Goal: Information Seeking & Learning: Learn about a topic

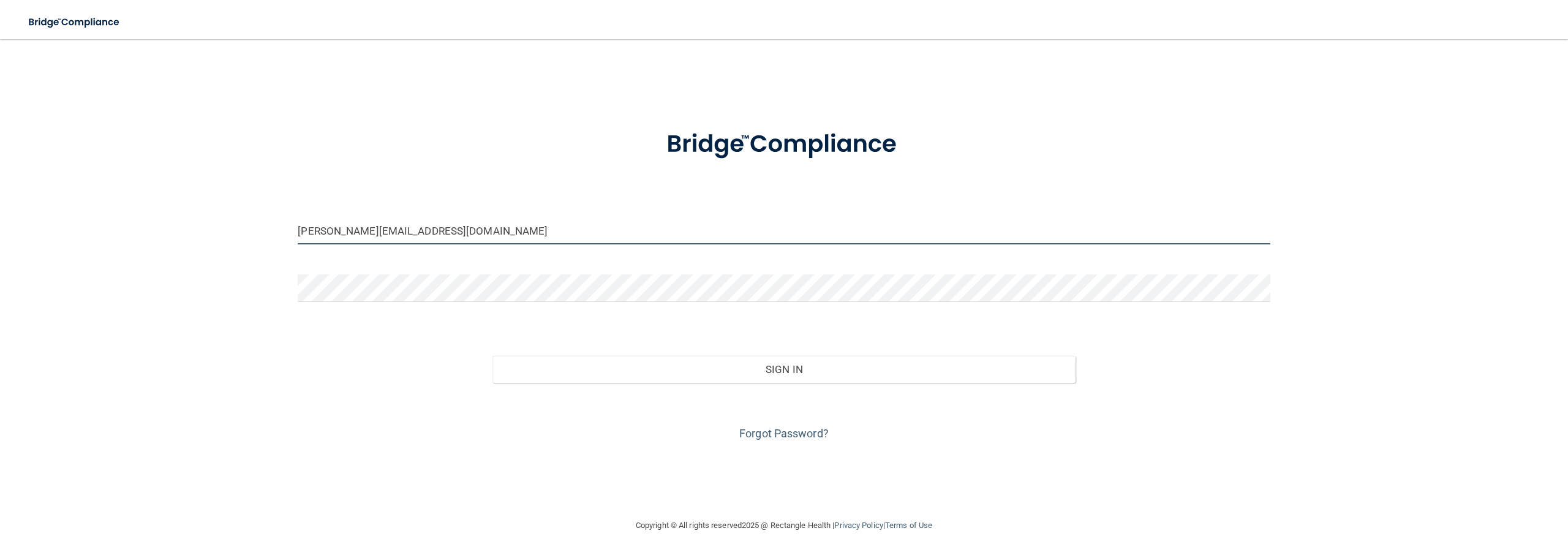
click at [393, 237] on input "brenda@hollidayortho.com" at bounding box center [783, 230] width 972 height 28
drag, startPoint x: 440, startPoint y: 234, endPoint x: 278, endPoint y: 237, distance: 162.0
click at [278, 237] on div "brenda@hollidayortho.com Invalid email/password. You don't have permission to a…" at bounding box center [783, 278] width 1519 height 455
paste input "chun@gmail"
type input "[EMAIL_ADDRESS][DOMAIN_NAME]"
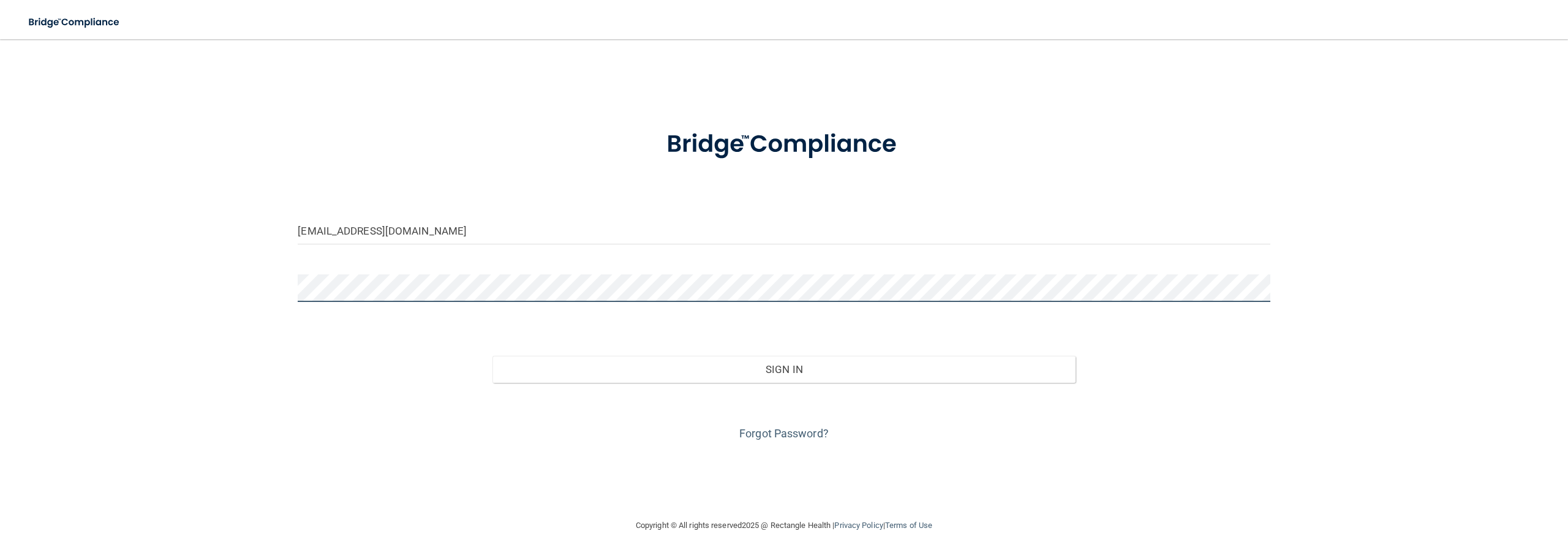
click at [258, 284] on div "brchun@gmail.com Invalid email/password. You don't have permission to access th…" at bounding box center [783, 278] width 1519 height 455
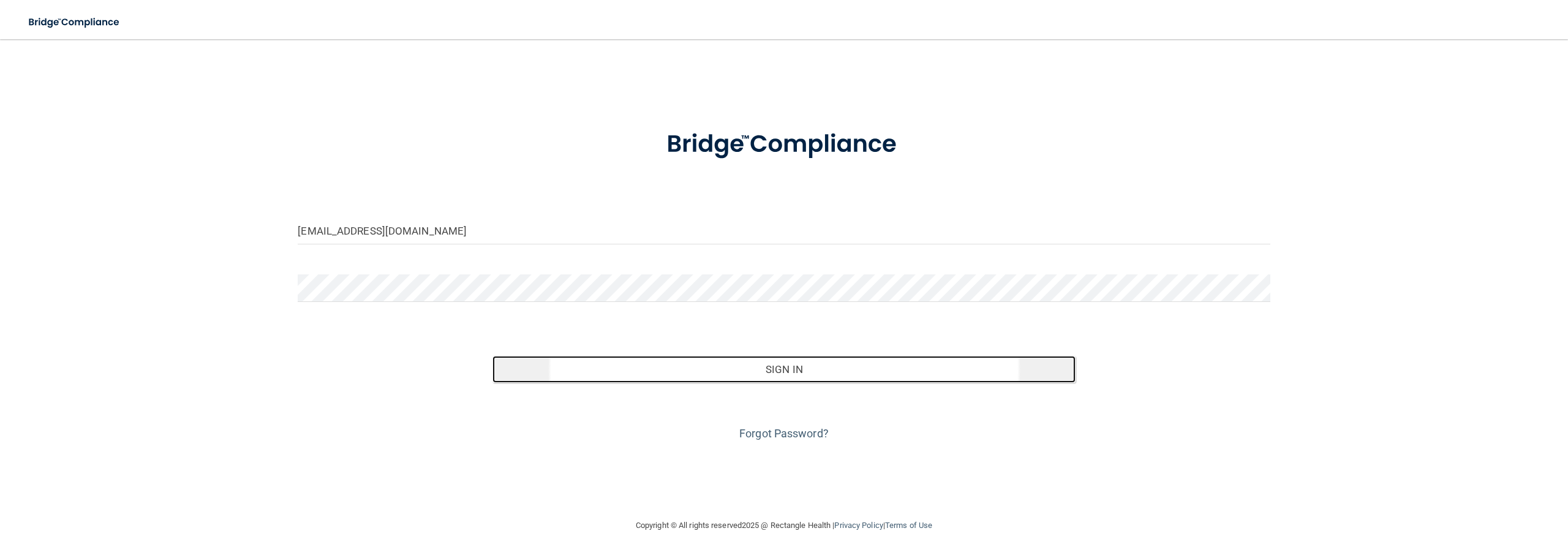
click at [709, 366] on button "Sign In" at bounding box center [784, 369] width 583 height 27
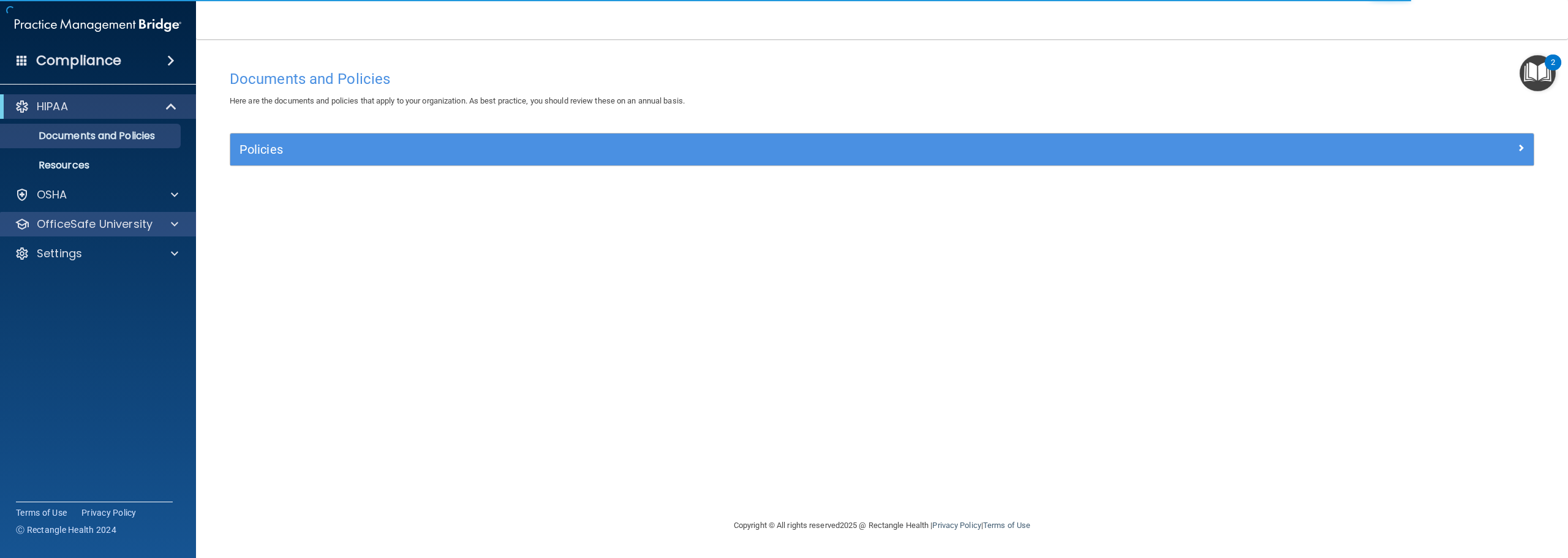
click at [129, 233] on div "OfficeSafe University" at bounding box center [98, 224] width 197 height 24
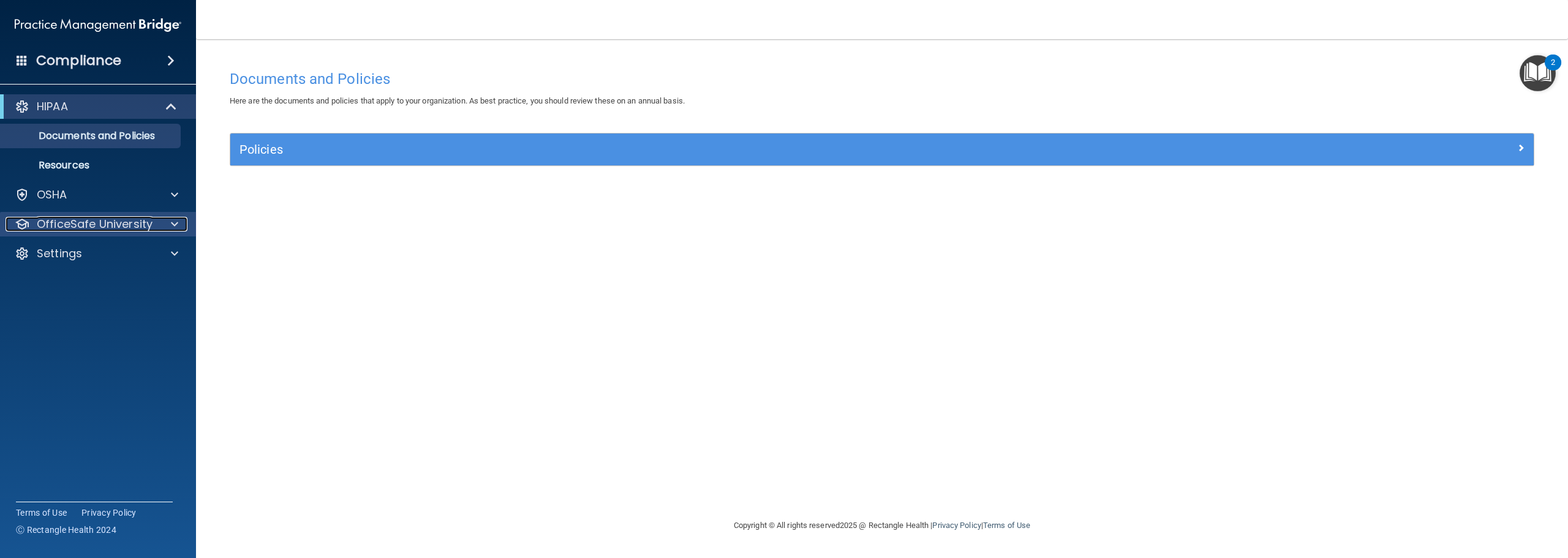
click at [164, 226] on div at bounding box center [172, 224] width 30 height 15
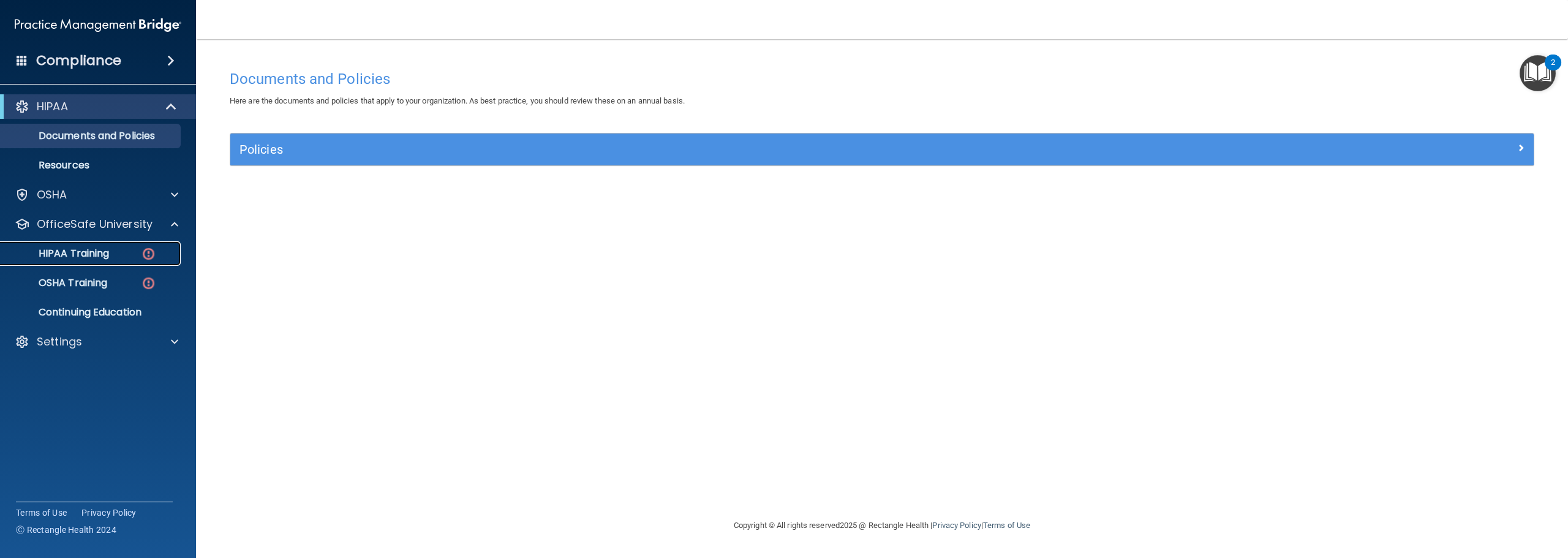
click at [125, 255] on div "HIPAA Training" at bounding box center [92, 253] width 167 height 12
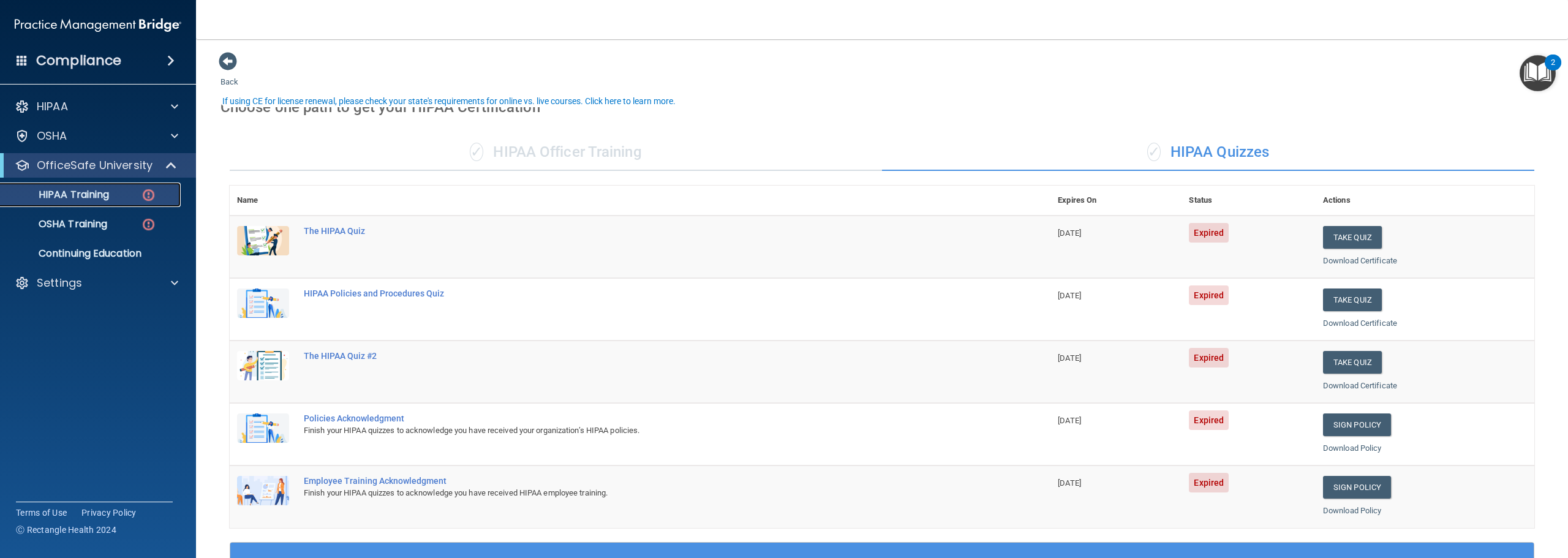
scroll to position [61, 0]
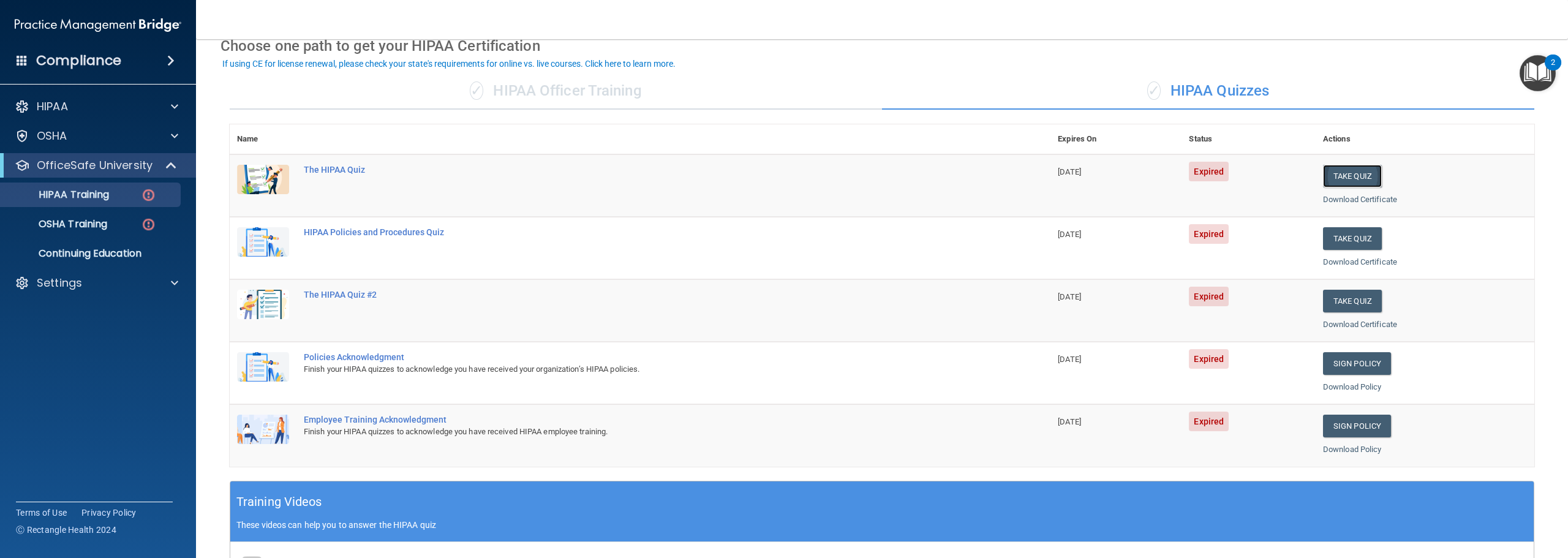
click at [1336, 179] on button "Take Quiz" at bounding box center [1352, 177] width 59 height 23
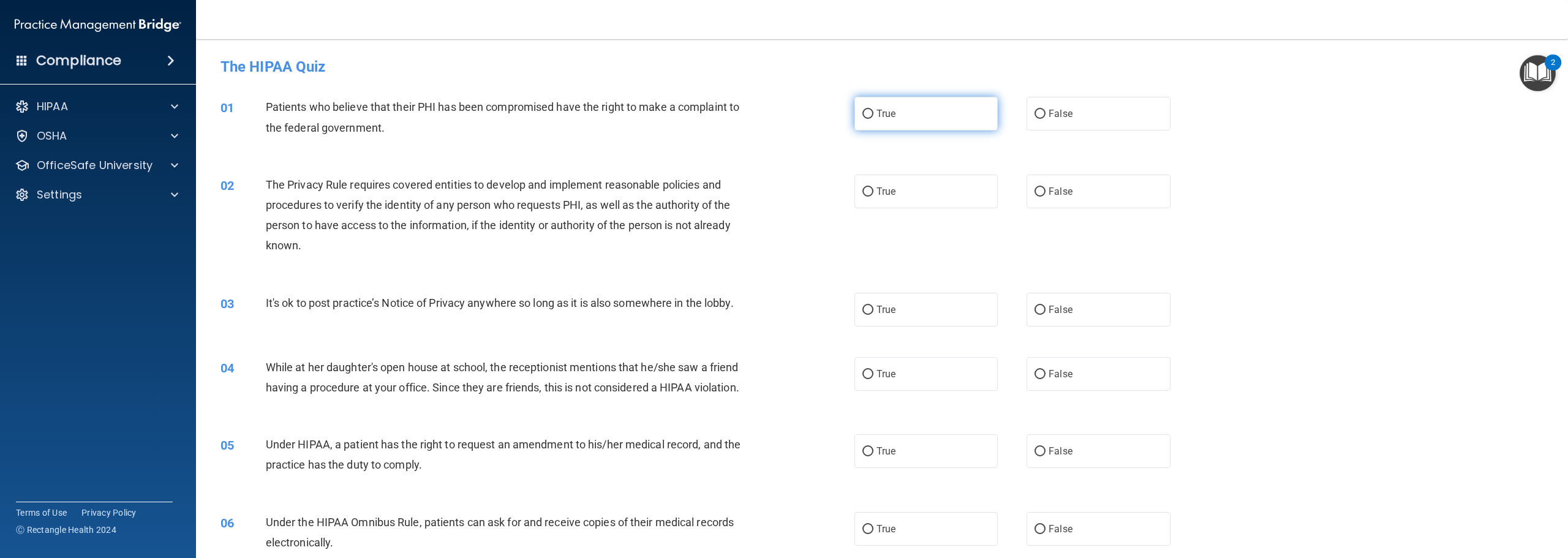
click at [866, 112] on input "True" at bounding box center [868, 115] width 11 height 9
radio input "true"
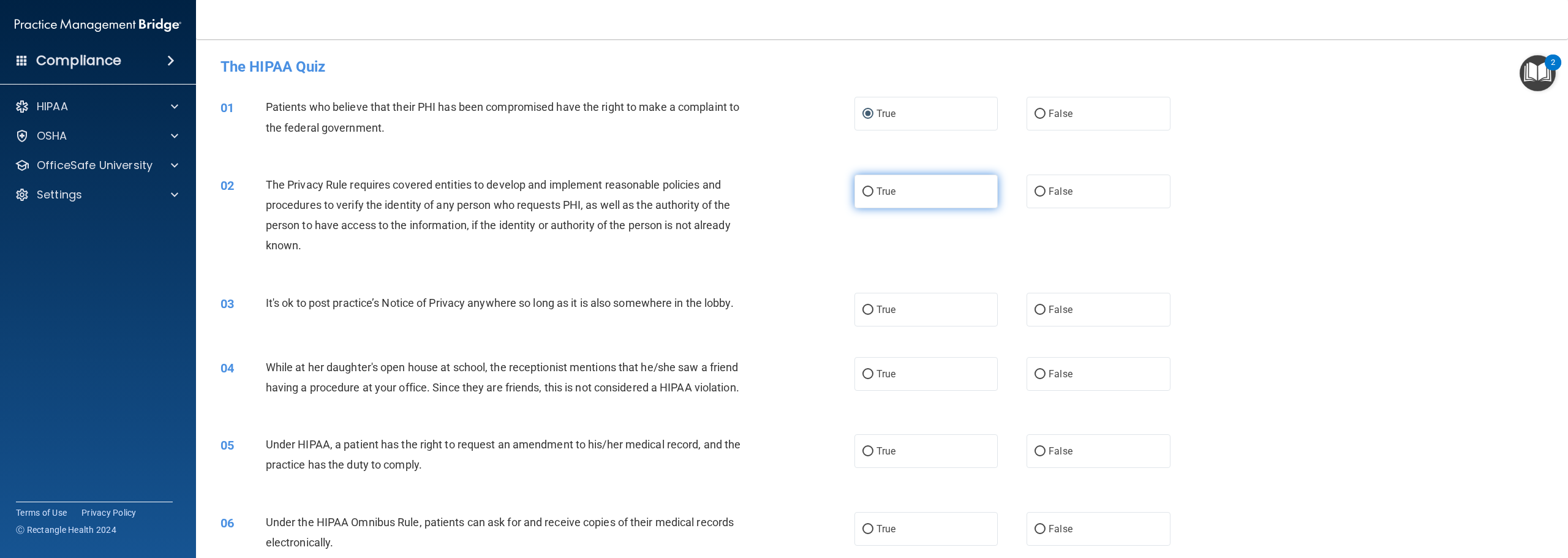
click at [887, 193] on span "True" at bounding box center [886, 191] width 19 height 11
click at [874, 193] on input "True" at bounding box center [868, 192] width 11 height 9
radio input "true"
click at [1031, 299] on label "False" at bounding box center [1098, 310] width 143 height 34
click at [1035, 306] on input "False" at bounding box center [1040, 311] width 11 height 9
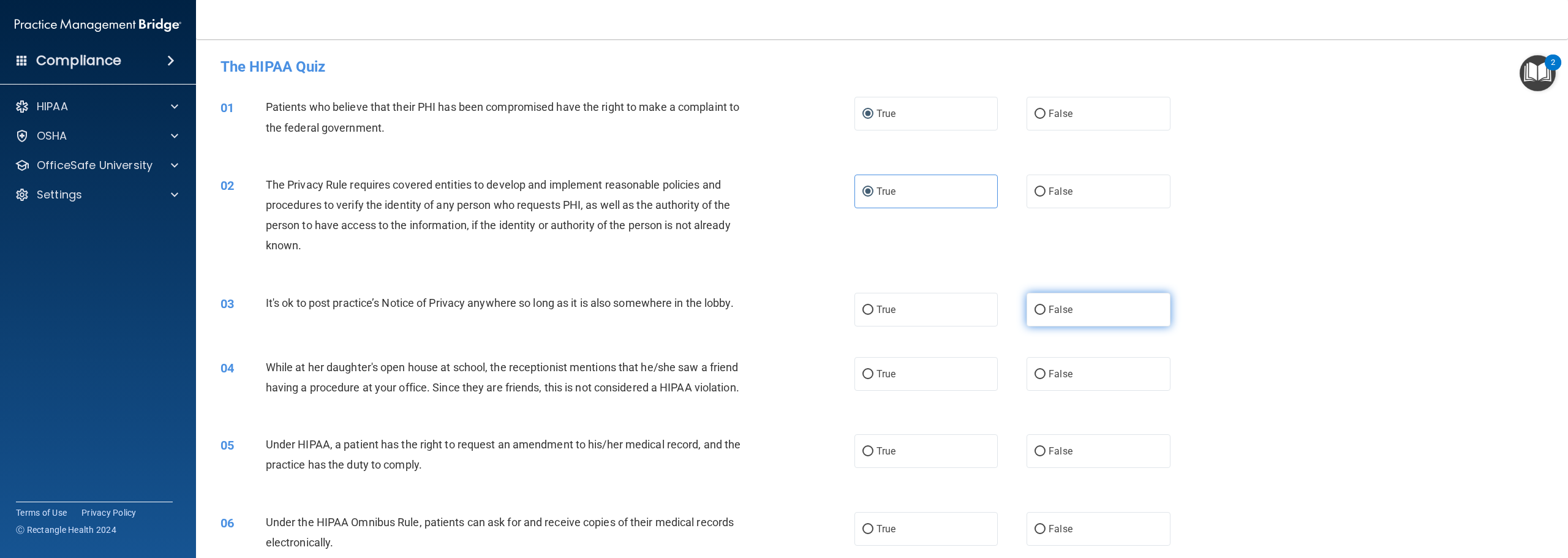
radio input "true"
click at [1054, 372] on span "False" at bounding box center [1060, 374] width 24 height 11
click at [1045, 372] on input "False" at bounding box center [1040, 375] width 11 height 9
radio input "true"
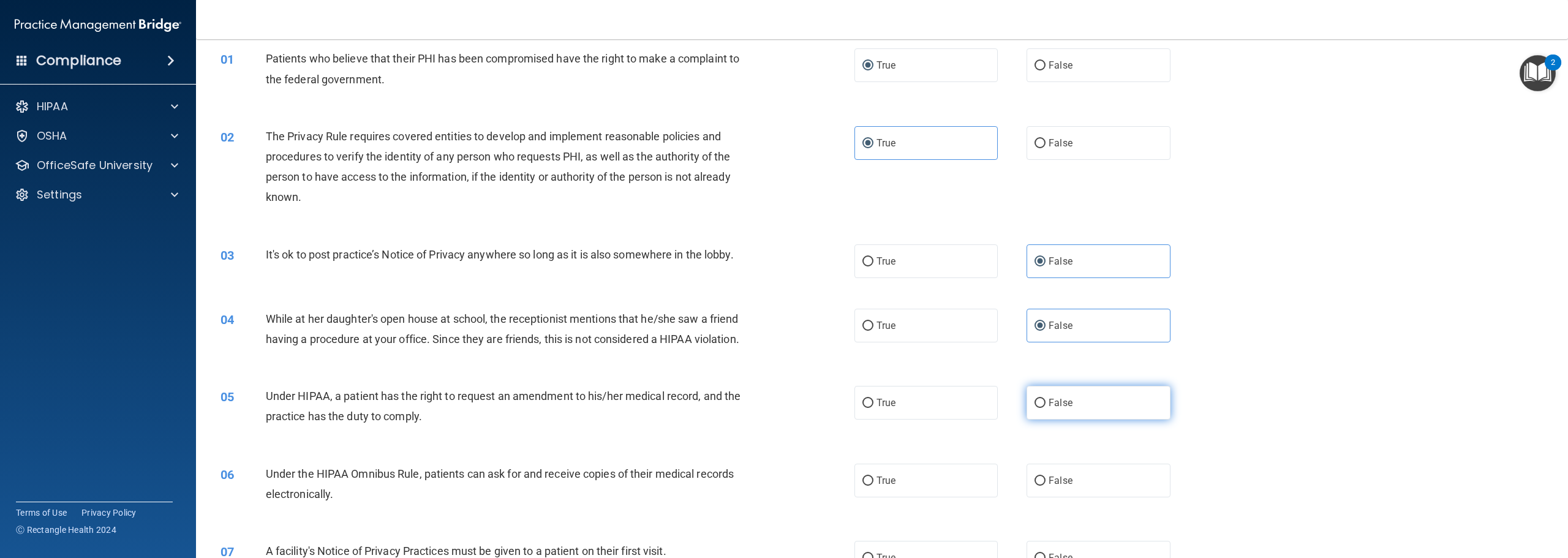
scroll to position [123, 0]
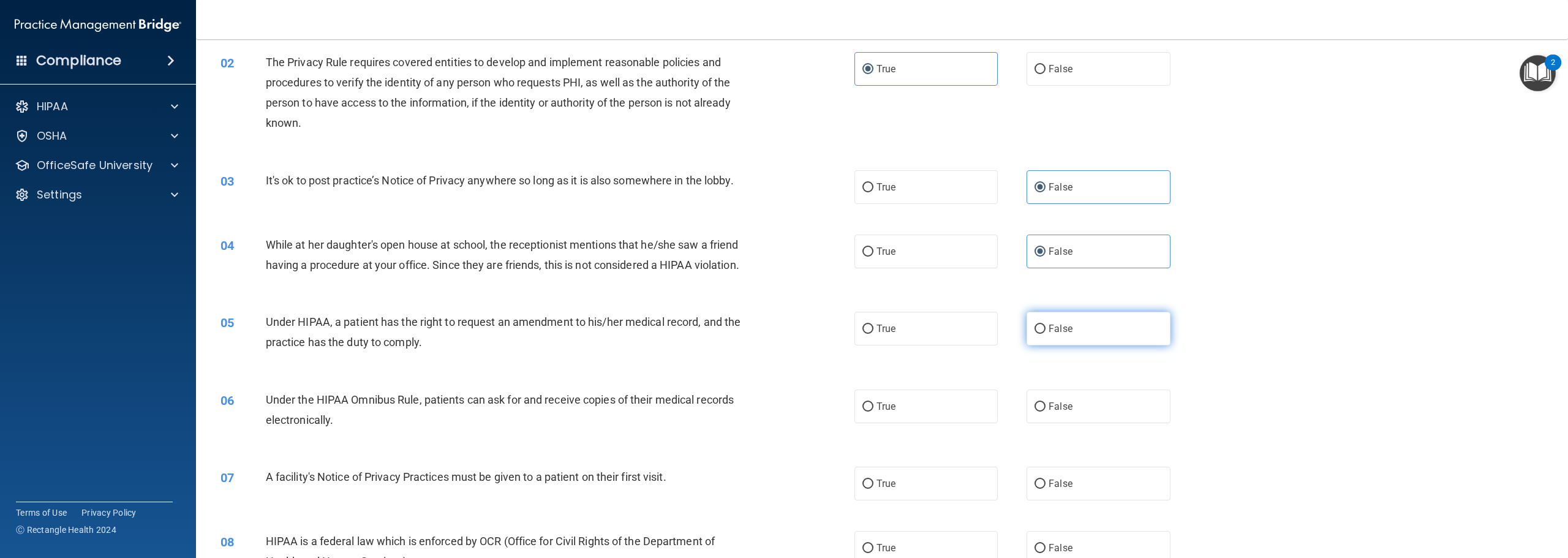
click at [1064, 335] on span "False" at bounding box center [1060, 328] width 24 height 11
click at [1045, 334] on input "False" at bounding box center [1040, 330] width 11 height 9
radio input "true"
click at [897, 416] on label "True" at bounding box center [926, 406] width 143 height 34
click at [874, 412] on input "True" at bounding box center [868, 407] width 11 height 9
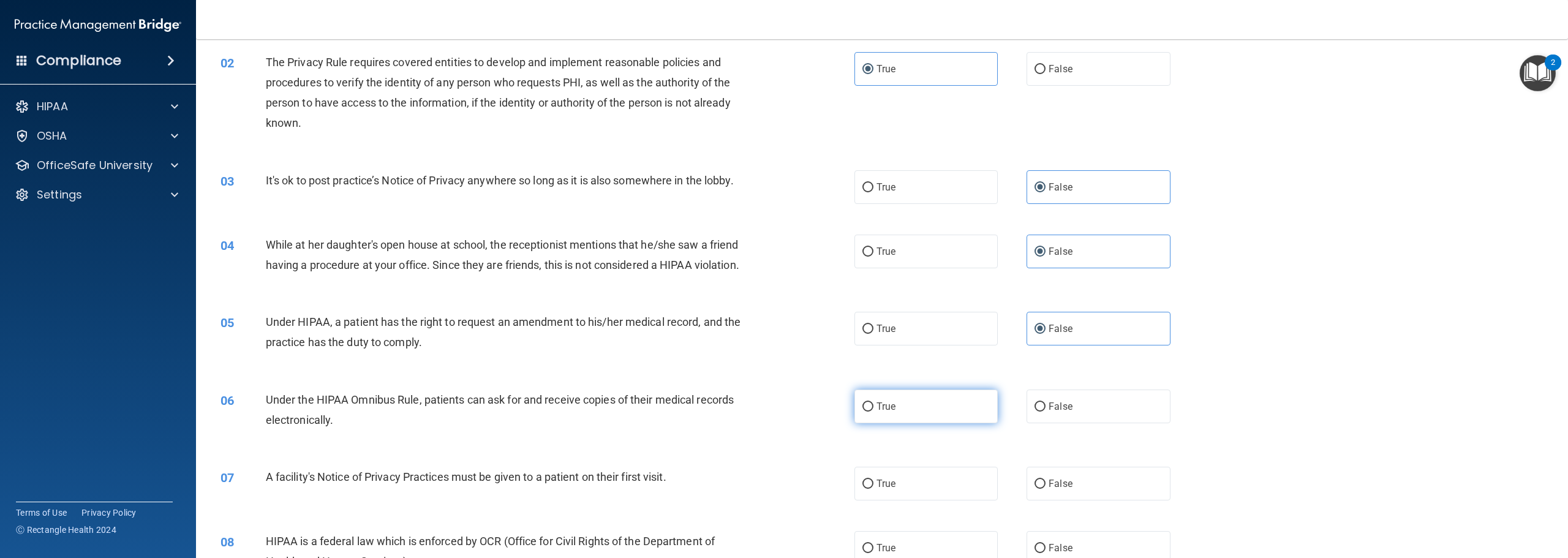
radio input "true"
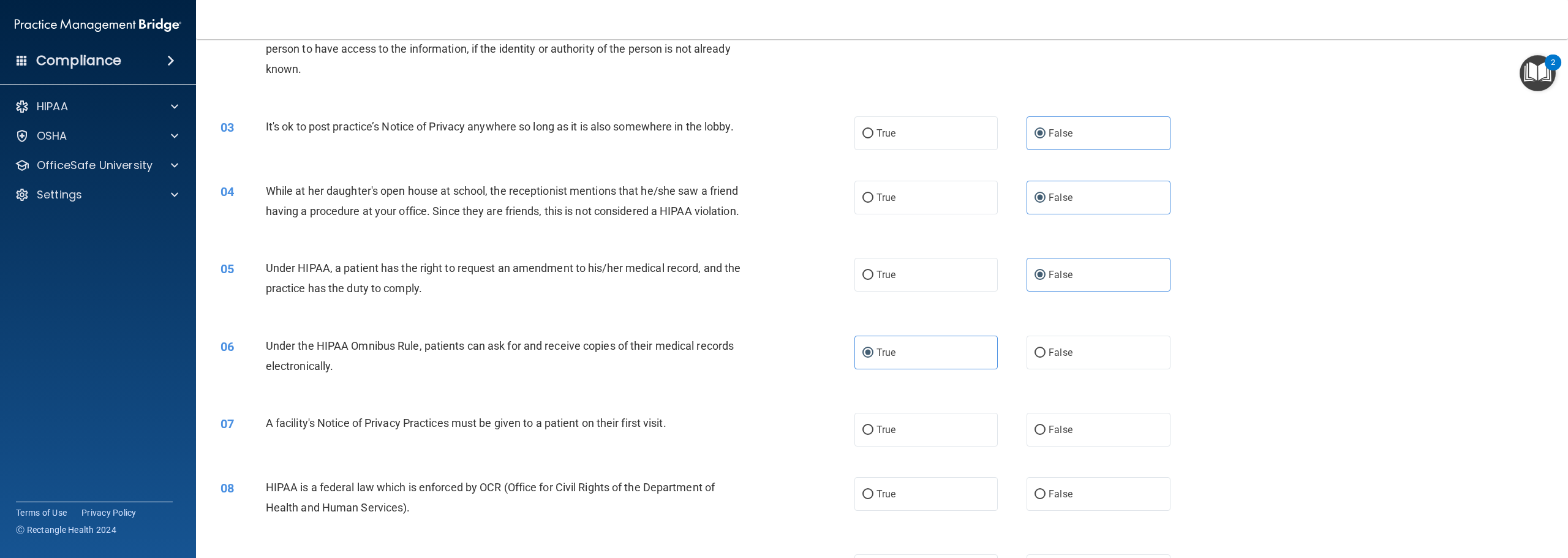
scroll to position [307, 0]
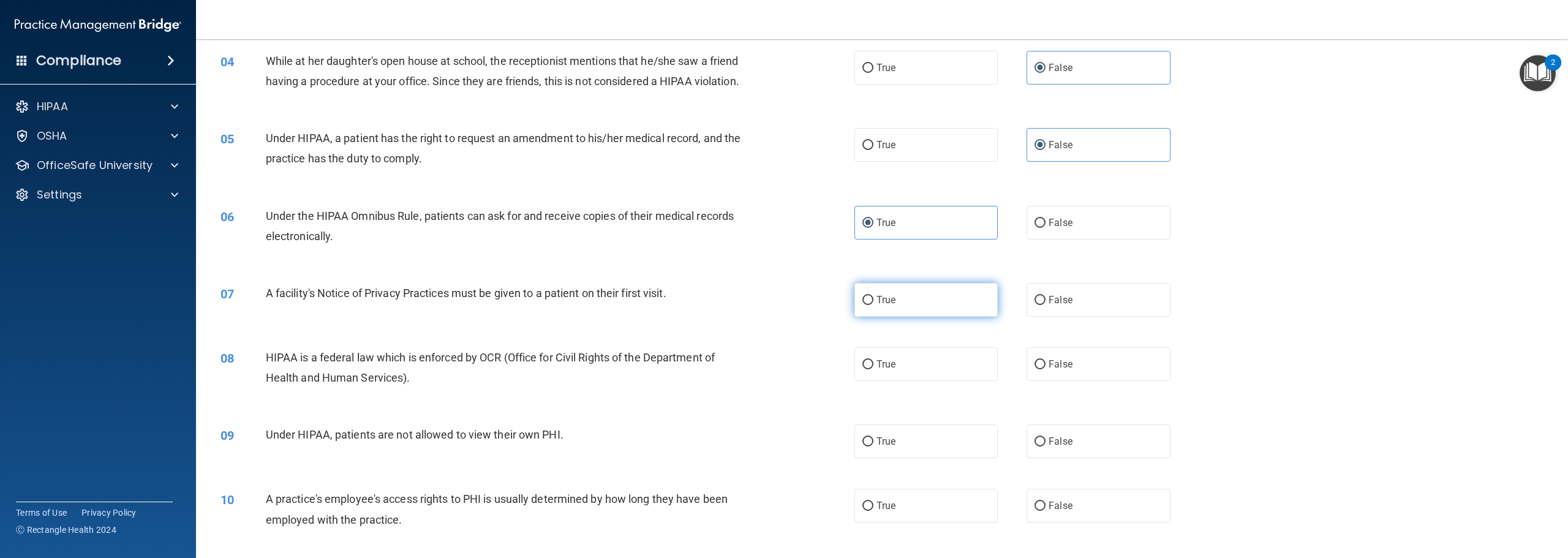
click at [899, 317] on label "True" at bounding box center [926, 300] width 143 height 34
click at [874, 305] on input "True" at bounding box center [868, 301] width 11 height 9
radio input "true"
click at [903, 381] on label "True" at bounding box center [926, 365] width 143 height 34
click at [874, 369] on input "True" at bounding box center [868, 365] width 11 height 9
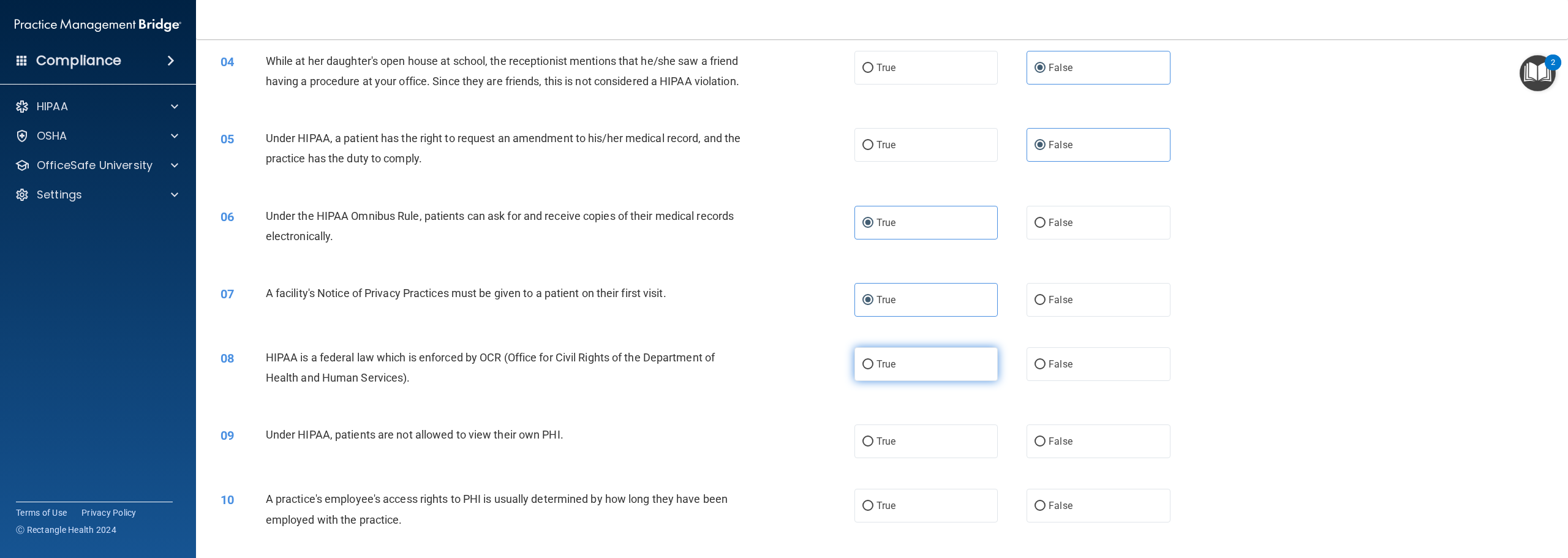
radio input "true"
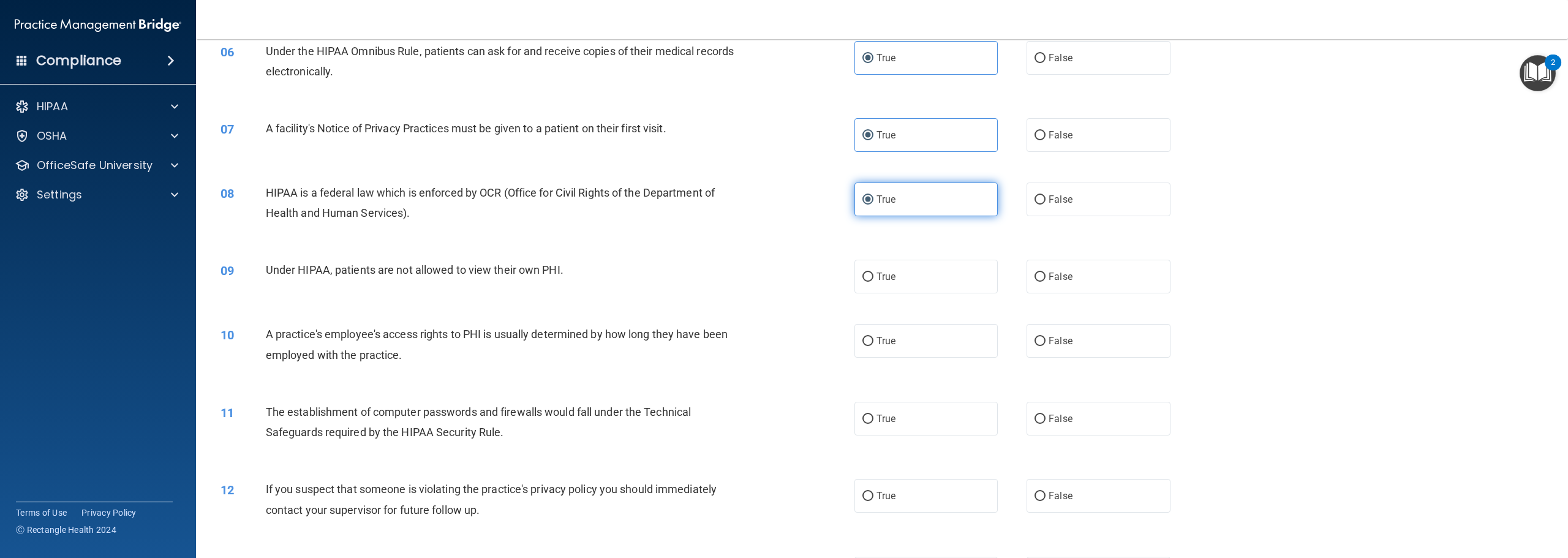
scroll to position [491, 0]
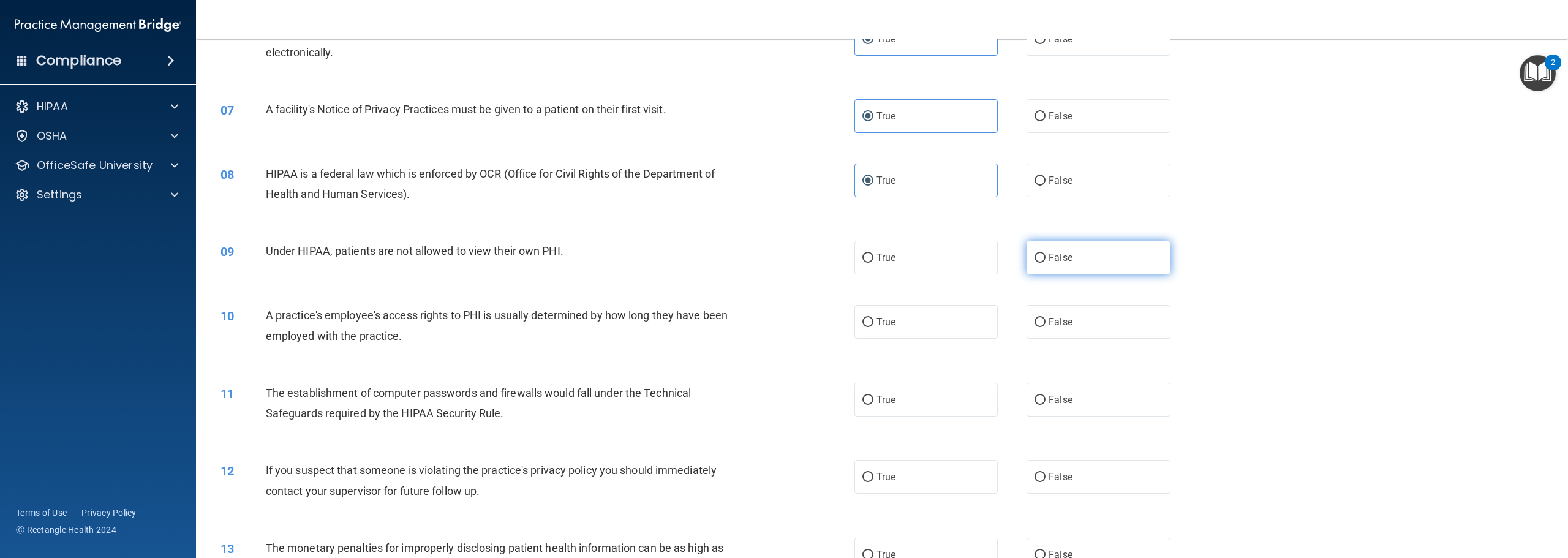
click at [1042, 273] on label "False" at bounding box center [1098, 257] width 143 height 34
click at [1042, 263] on input "False" at bounding box center [1040, 258] width 11 height 9
radio input "true"
click at [1049, 328] on span "False" at bounding box center [1060, 321] width 24 height 11
click at [1045, 328] on input "False" at bounding box center [1040, 323] width 11 height 9
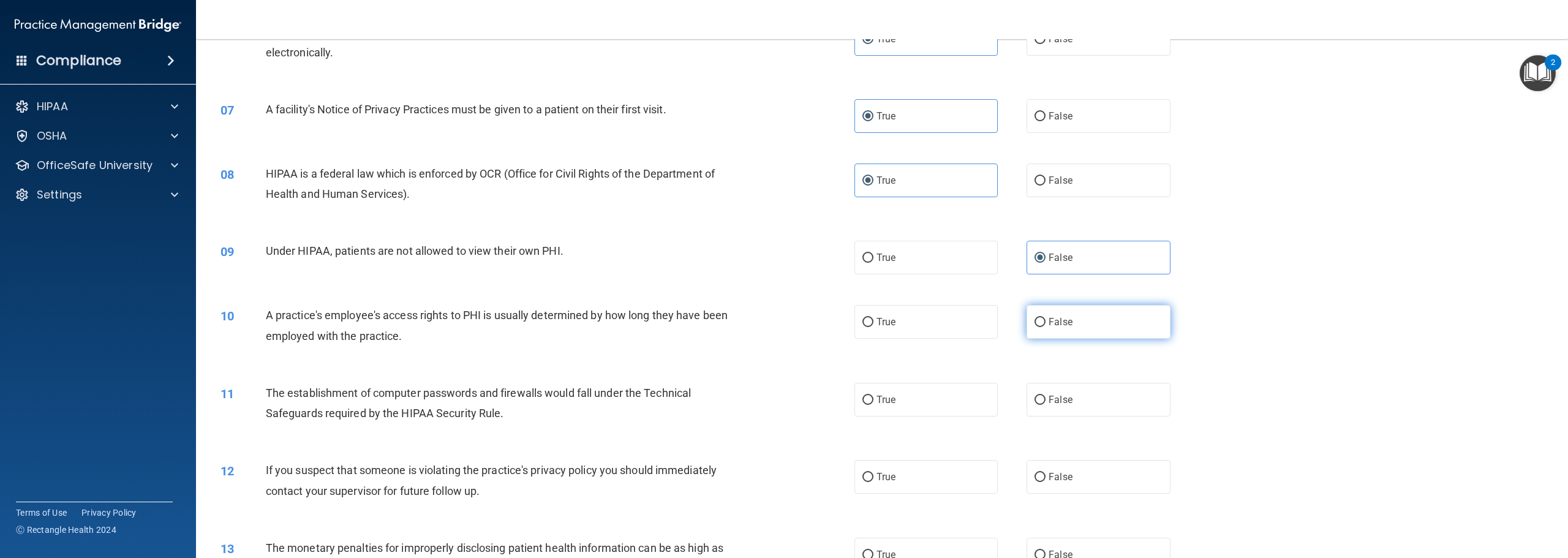
radio input "true"
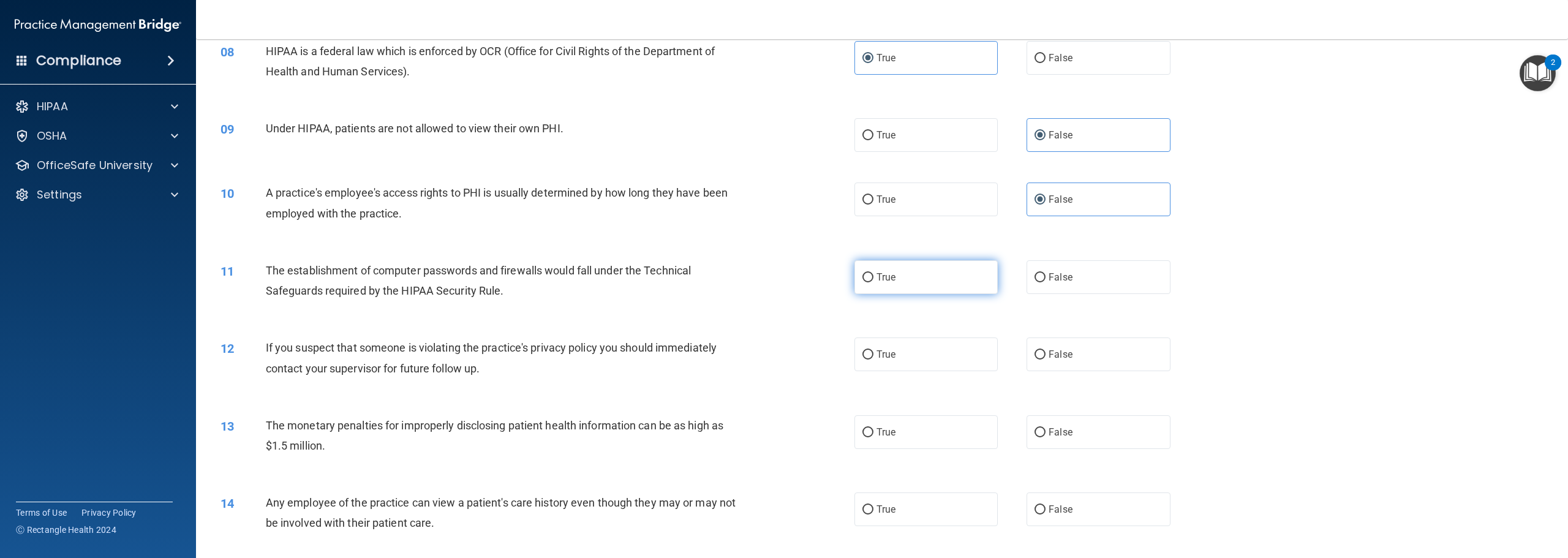
click at [948, 294] on label "True" at bounding box center [926, 277] width 143 height 34
click at [874, 282] on input "True" at bounding box center [868, 278] width 11 height 9
radio input "true"
click at [942, 360] on label "True" at bounding box center [926, 354] width 143 height 34
click at [874, 360] on input "True" at bounding box center [868, 355] width 11 height 9
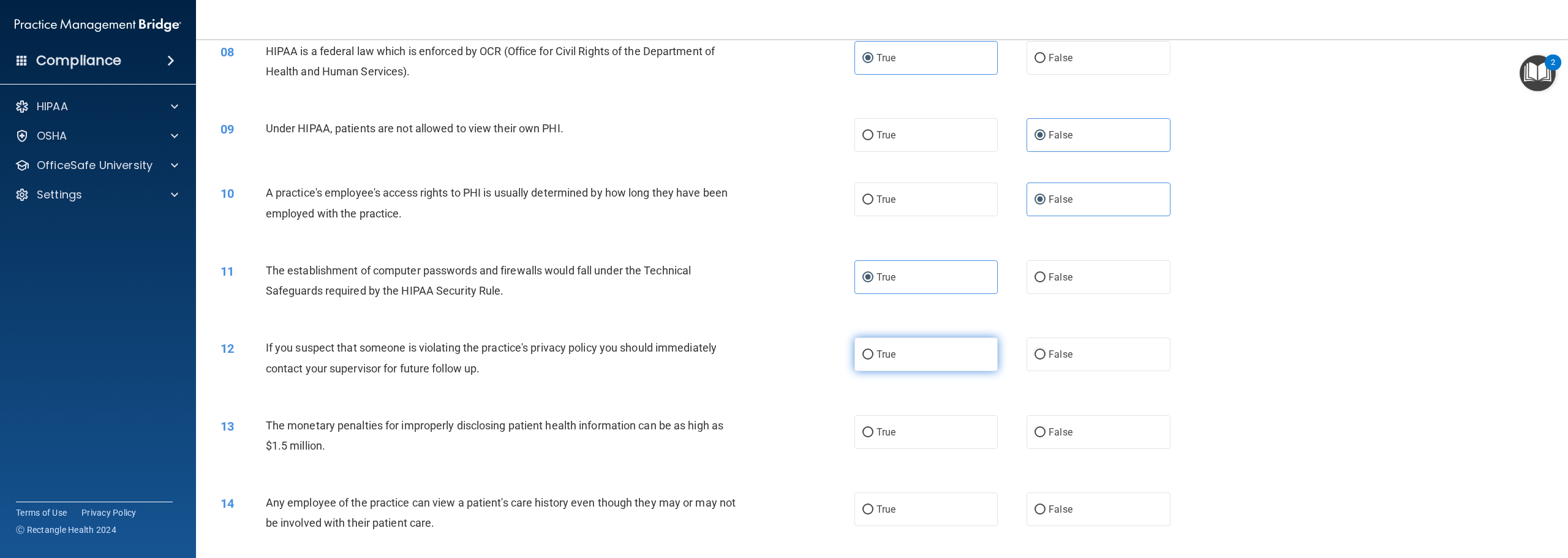
radio input "true"
click at [924, 444] on label "True" at bounding box center [926, 433] width 143 height 34
click at [874, 437] on input "True" at bounding box center [868, 433] width 11 height 9
radio input "true"
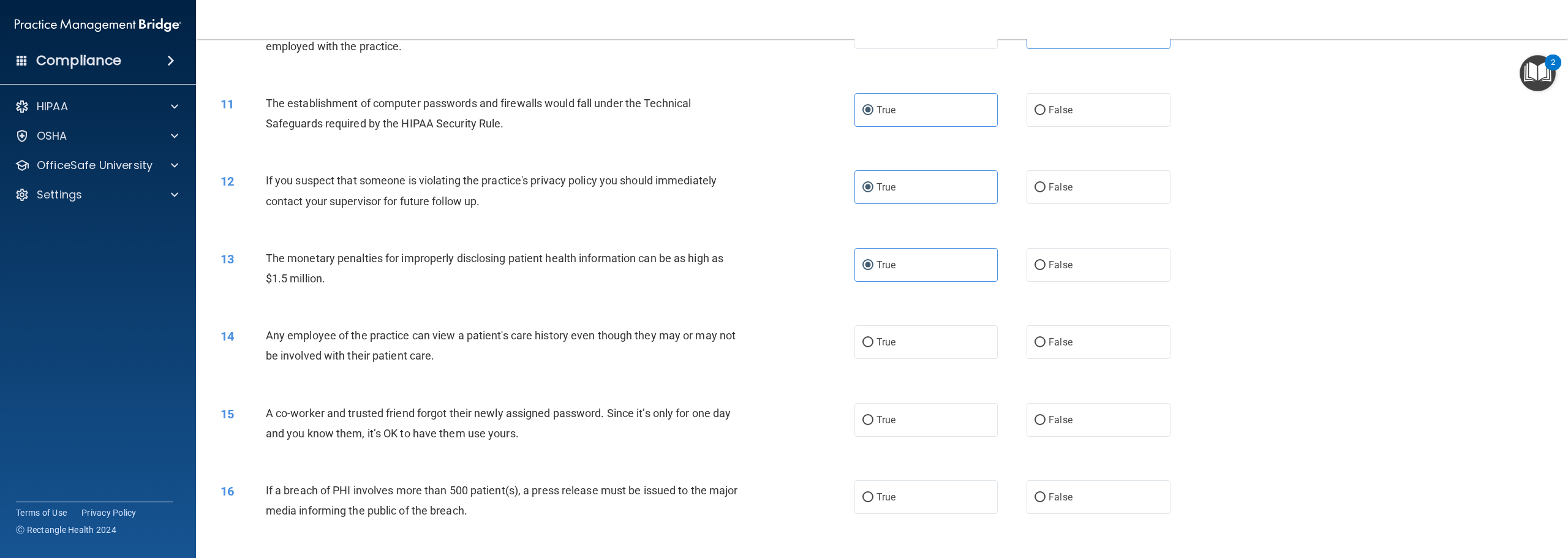
scroll to position [797, 0]
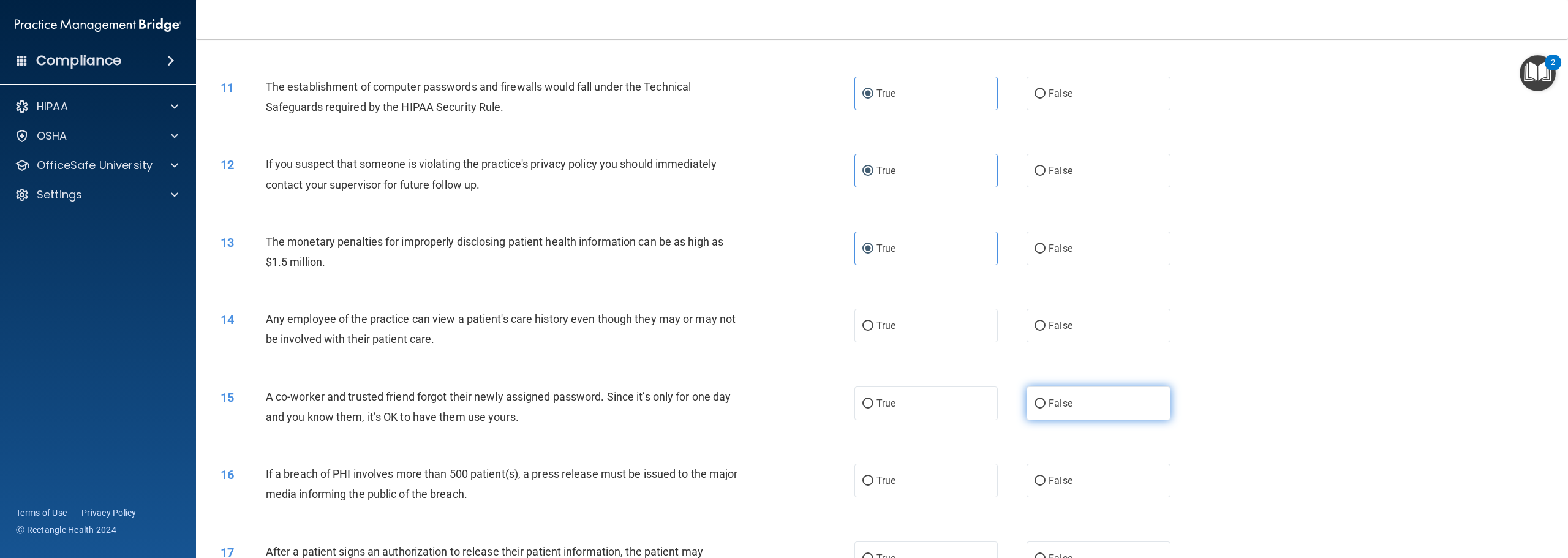
click at [1072, 421] on label "False" at bounding box center [1098, 404] width 143 height 34
click at [1045, 409] on input "False" at bounding box center [1040, 404] width 11 height 9
radio input "true"
click at [1038, 329] on label "False" at bounding box center [1098, 326] width 143 height 34
click at [1038, 329] on input "False" at bounding box center [1040, 326] width 11 height 9
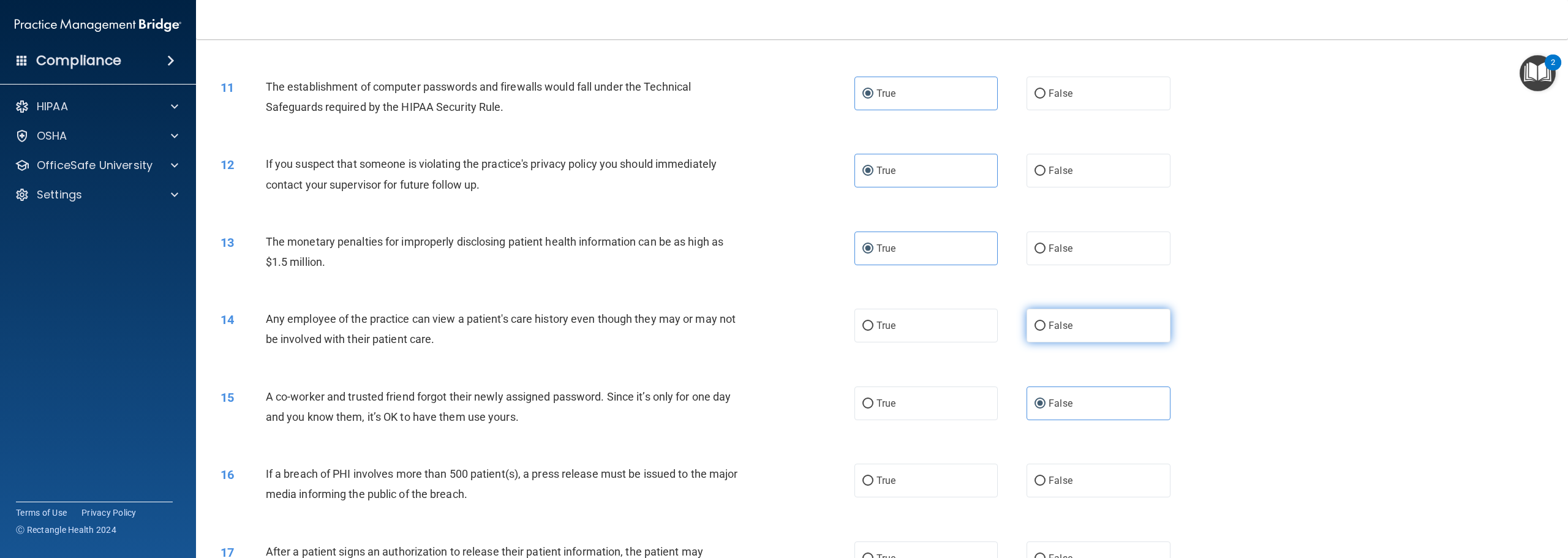
radio input "true"
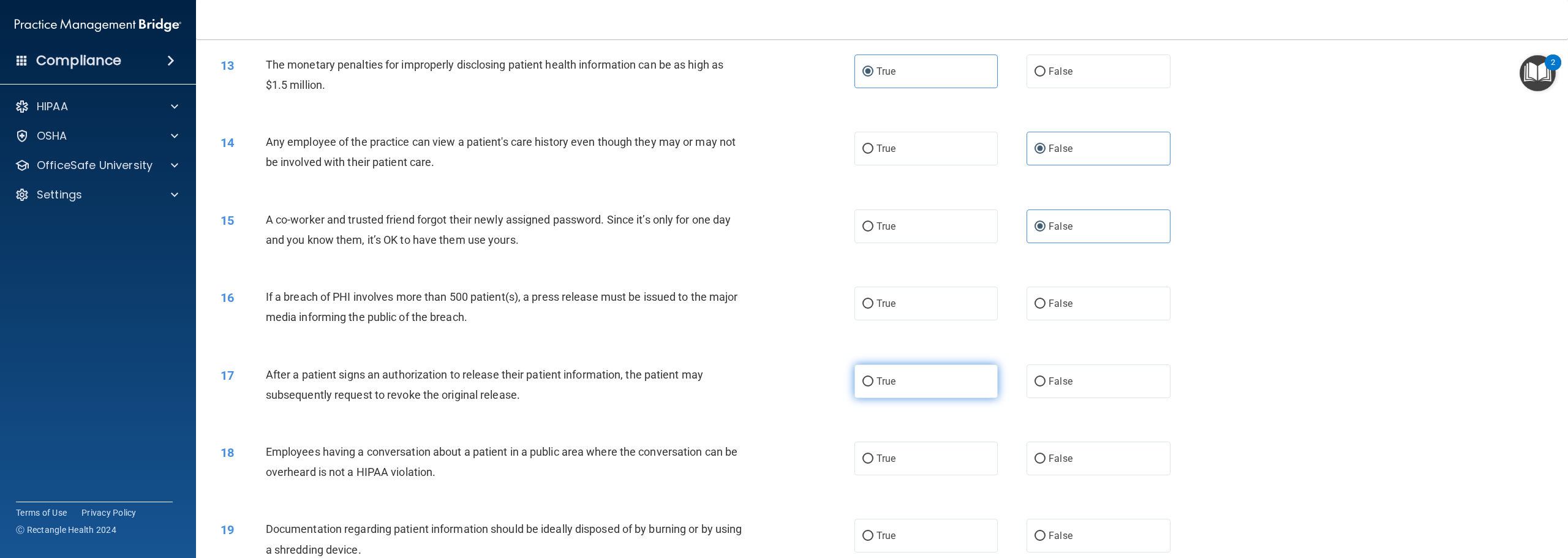
scroll to position [981, 0]
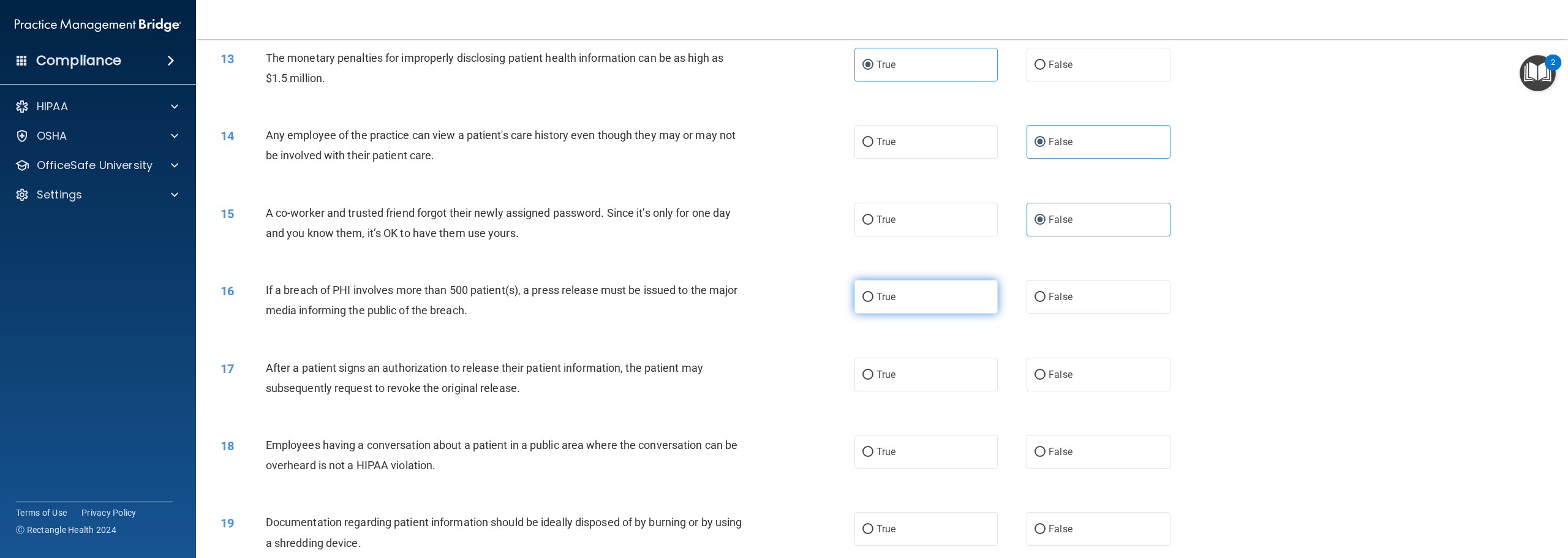
click at [909, 307] on label "True" at bounding box center [926, 297] width 143 height 34
click at [874, 302] on input "True" at bounding box center [868, 298] width 11 height 9
radio input "true"
click at [908, 392] on label "True" at bounding box center [926, 375] width 143 height 34
click at [874, 380] on input "True" at bounding box center [868, 375] width 11 height 9
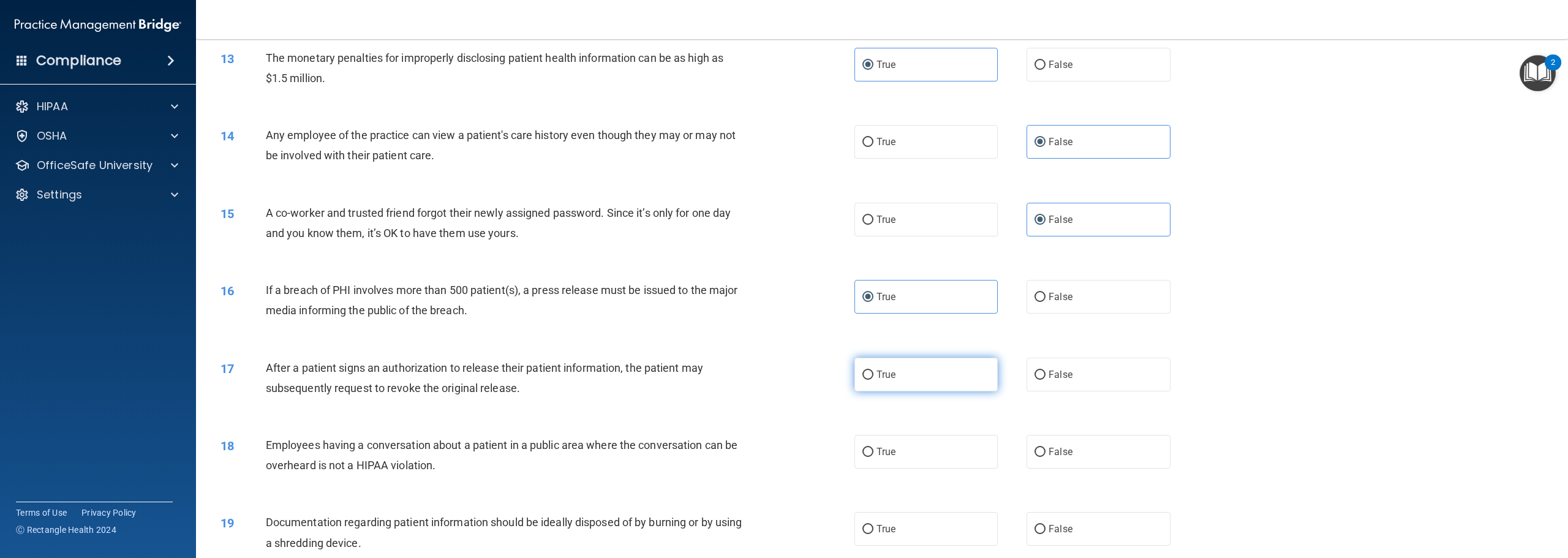
radio input "true"
click at [1072, 464] on label "False" at bounding box center [1098, 452] width 143 height 34
click at [1045, 457] on input "False" at bounding box center [1040, 453] width 11 height 9
radio input "true"
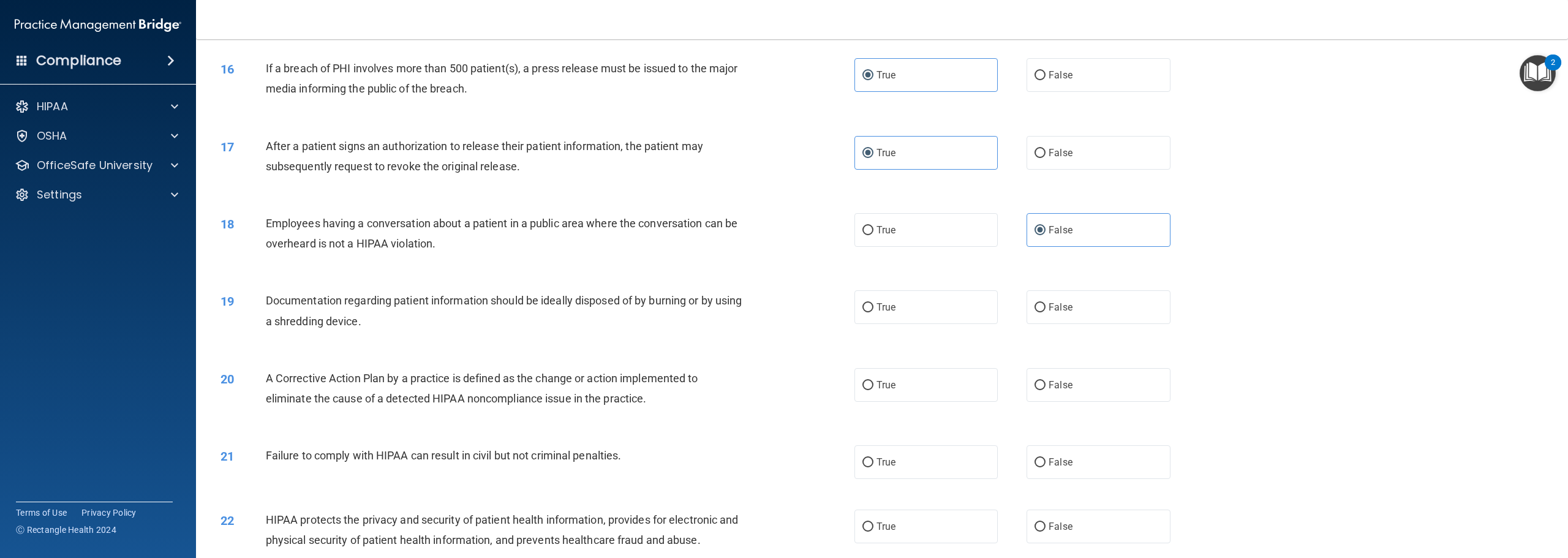
scroll to position [1226, 0]
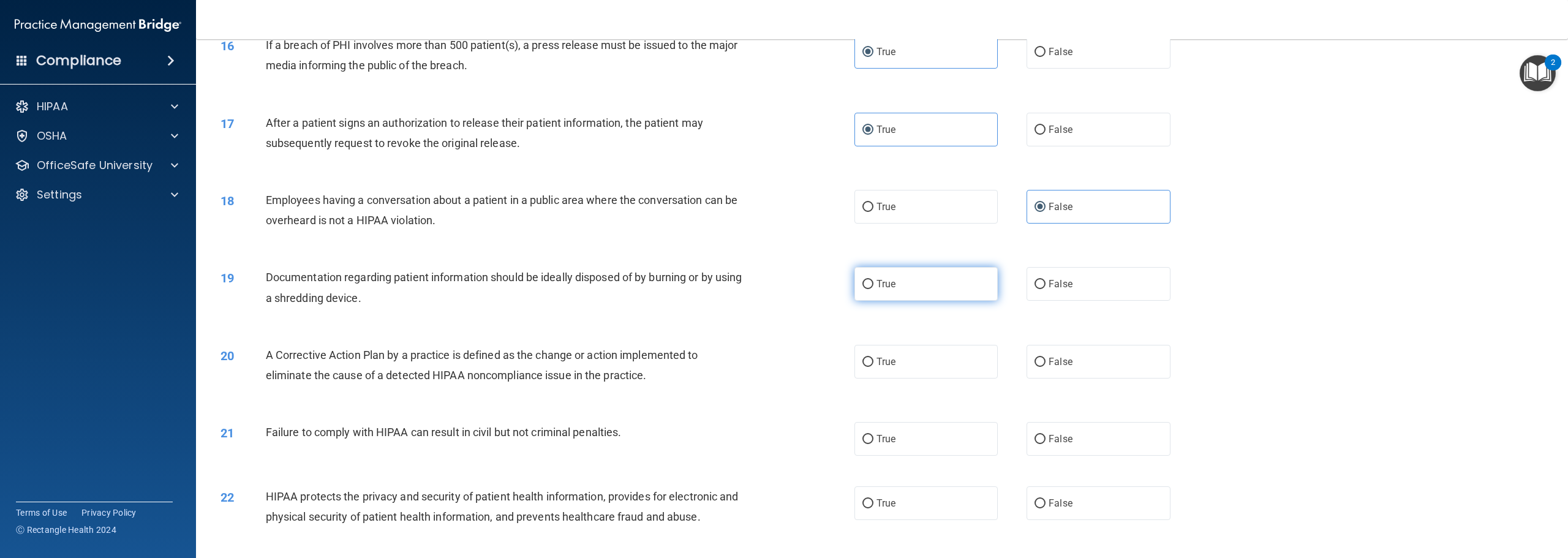
click at [909, 301] on label "True" at bounding box center [926, 284] width 143 height 34
click at [874, 289] on input "True" at bounding box center [868, 285] width 11 height 9
radio input "true"
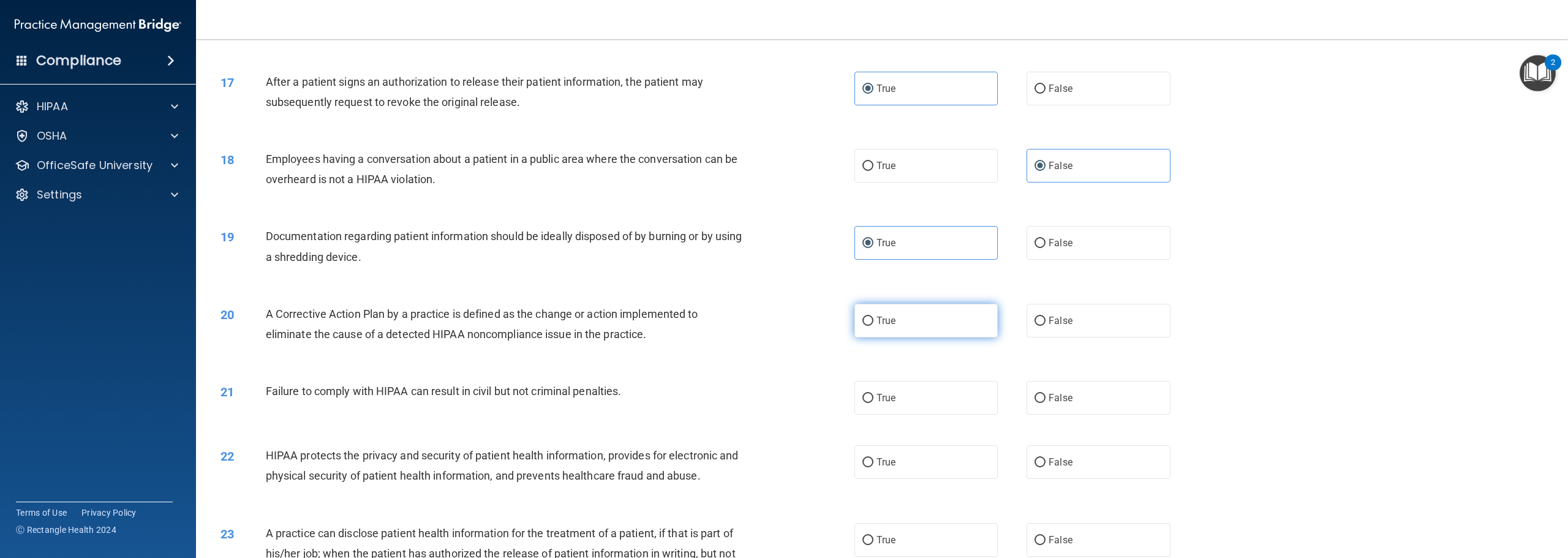
scroll to position [1348, 0]
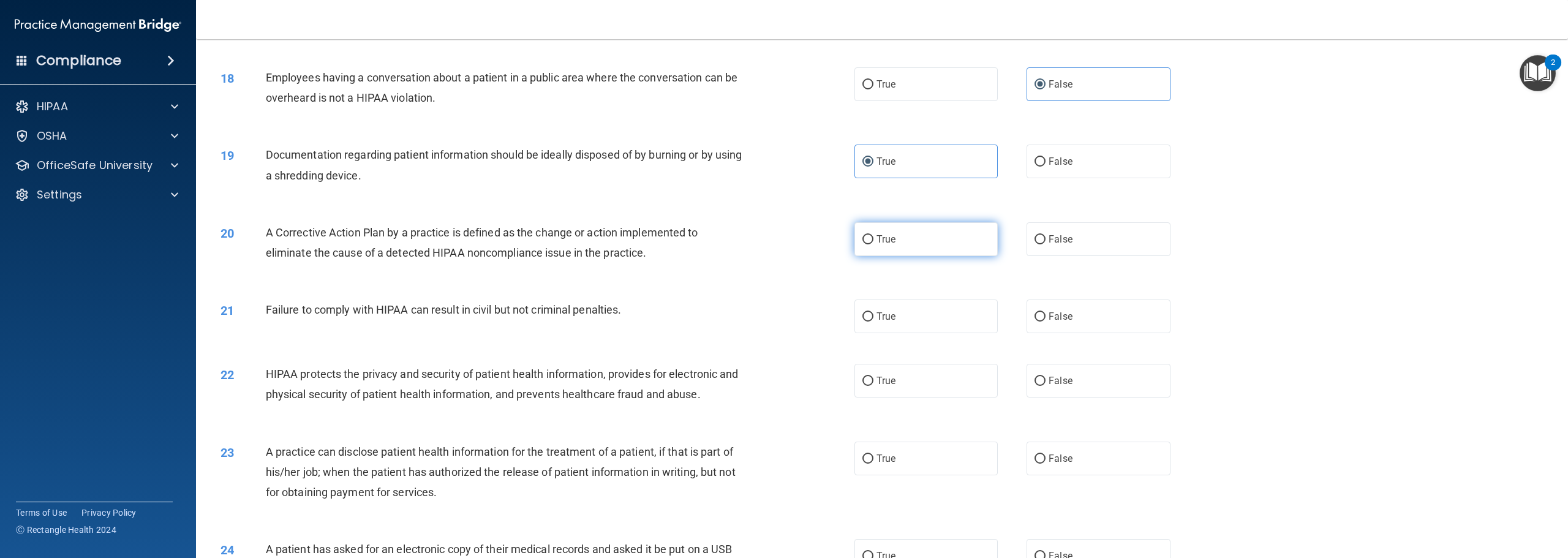
click at [893, 256] on label "True" at bounding box center [926, 239] width 143 height 34
click at [874, 245] on input "True" at bounding box center [868, 240] width 11 height 9
radio input "true"
click at [1044, 334] on label "False" at bounding box center [1098, 317] width 143 height 34
click at [1044, 321] on input "False" at bounding box center [1040, 317] width 11 height 9
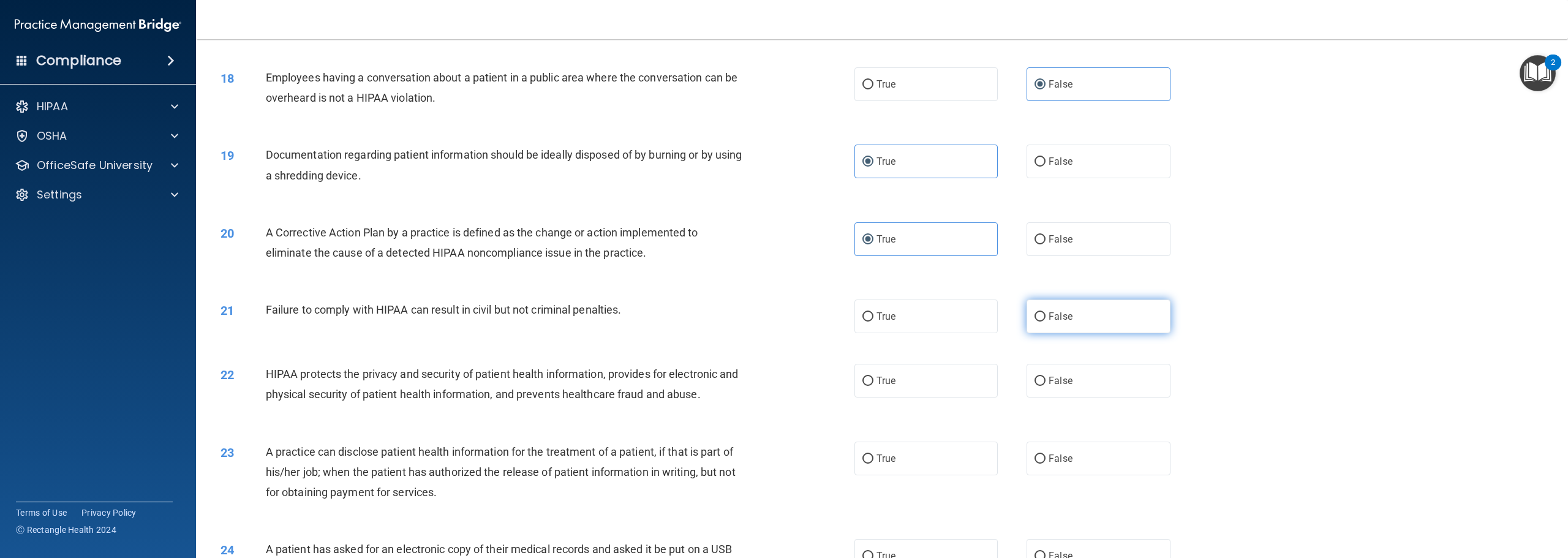
radio input "true"
click at [883, 393] on label "True" at bounding box center [926, 381] width 143 height 34
click at [874, 386] on input "True" at bounding box center [868, 381] width 11 height 9
radio input "true"
click at [1069, 464] on label "False" at bounding box center [1098, 459] width 143 height 34
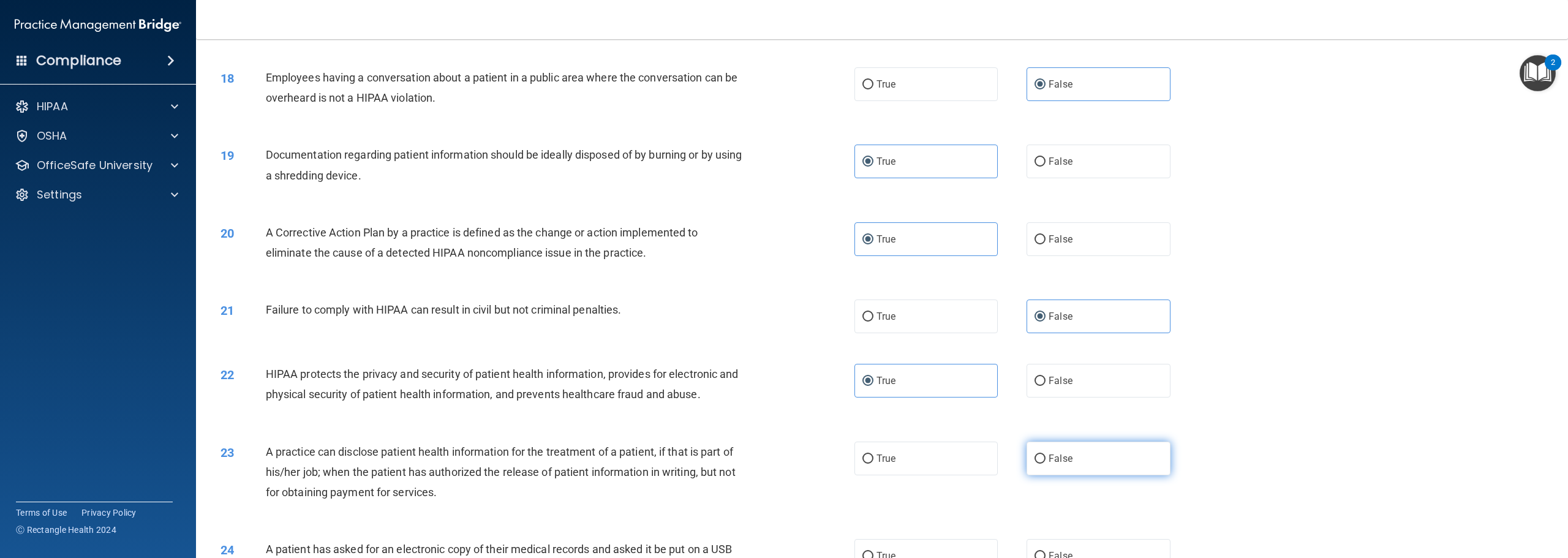
click at [1045, 464] on input "False" at bounding box center [1040, 460] width 11 height 9
radio input "true"
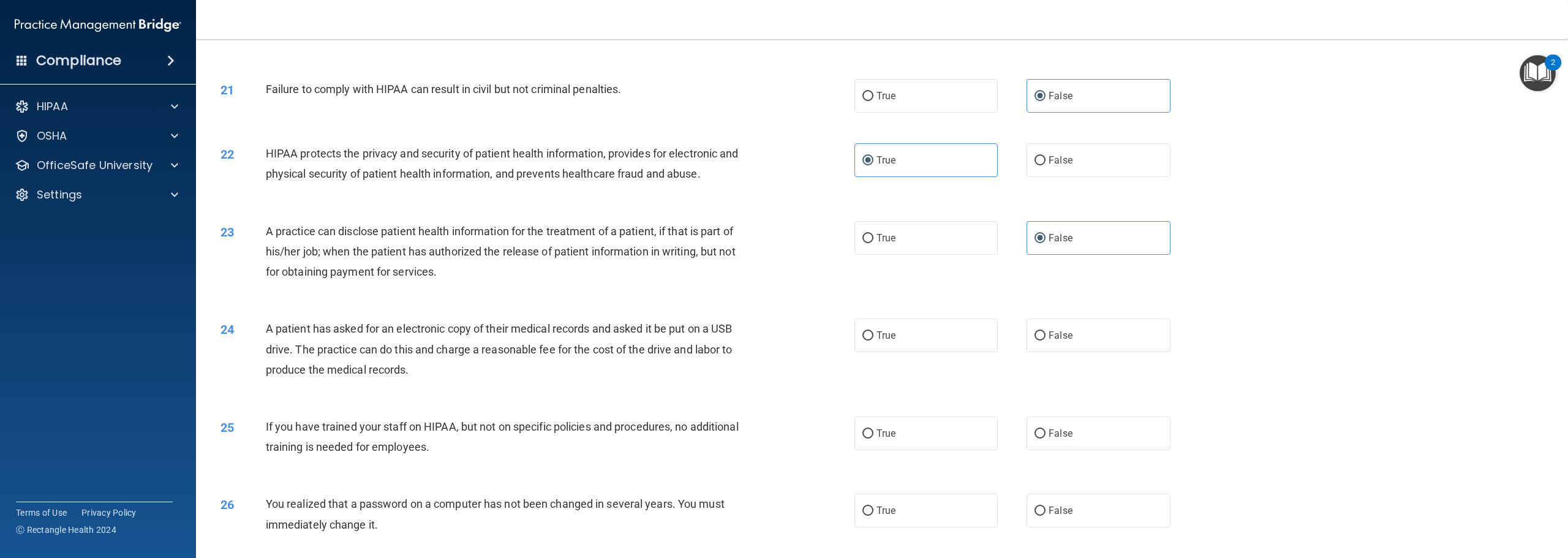
scroll to position [1593, 0]
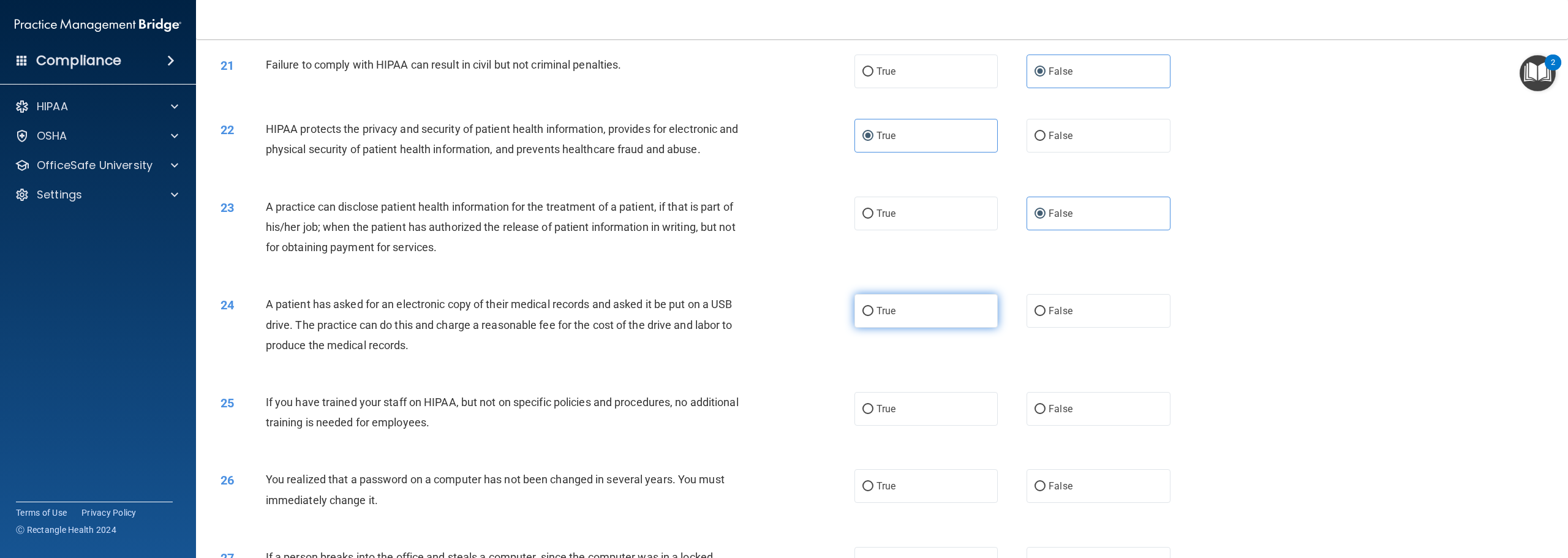
click at [896, 328] on label "True" at bounding box center [926, 311] width 143 height 34
click at [874, 316] on input "True" at bounding box center [868, 312] width 11 height 9
radio input "true"
click at [1067, 426] on label "False" at bounding box center [1098, 409] width 143 height 34
click at [1045, 414] on input "False" at bounding box center [1040, 410] width 11 height 9
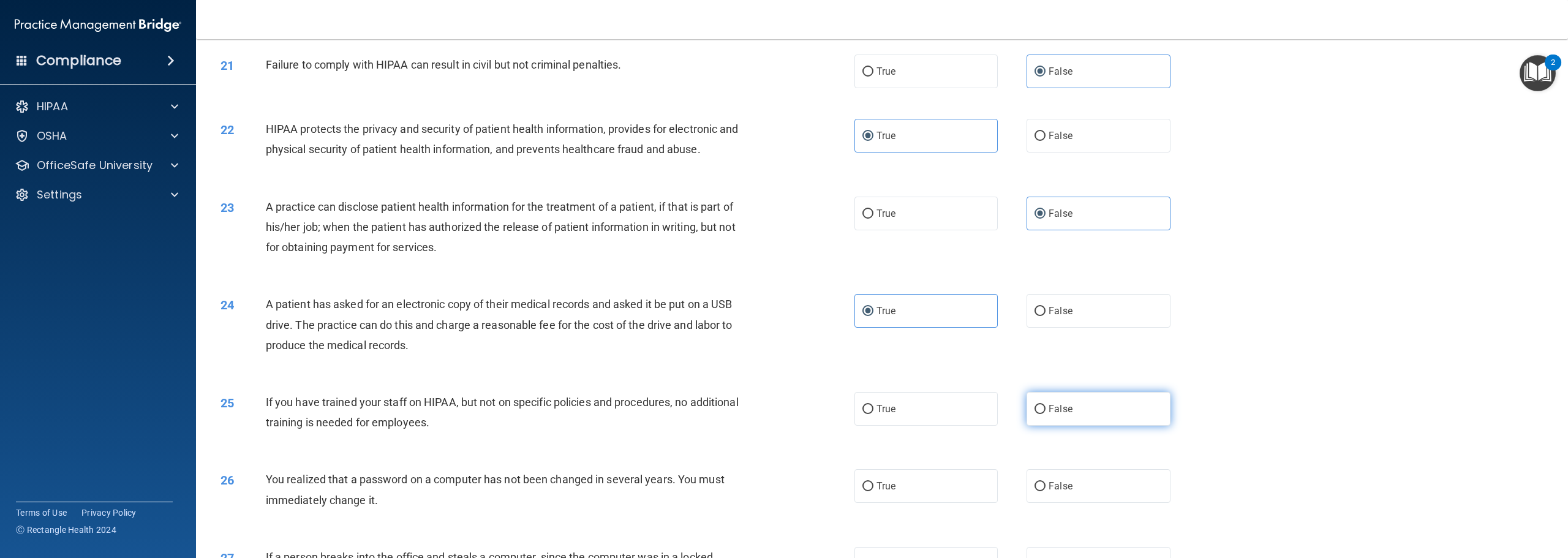
radio input "true"
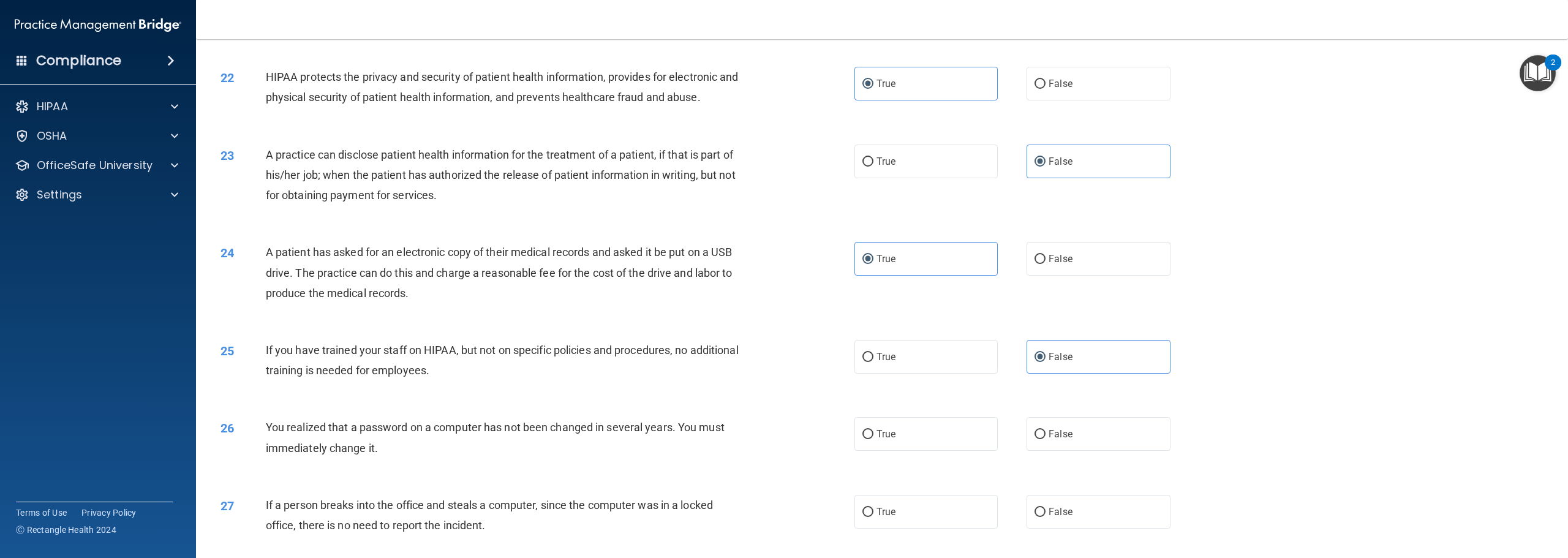
scroll to position [1716, 0]
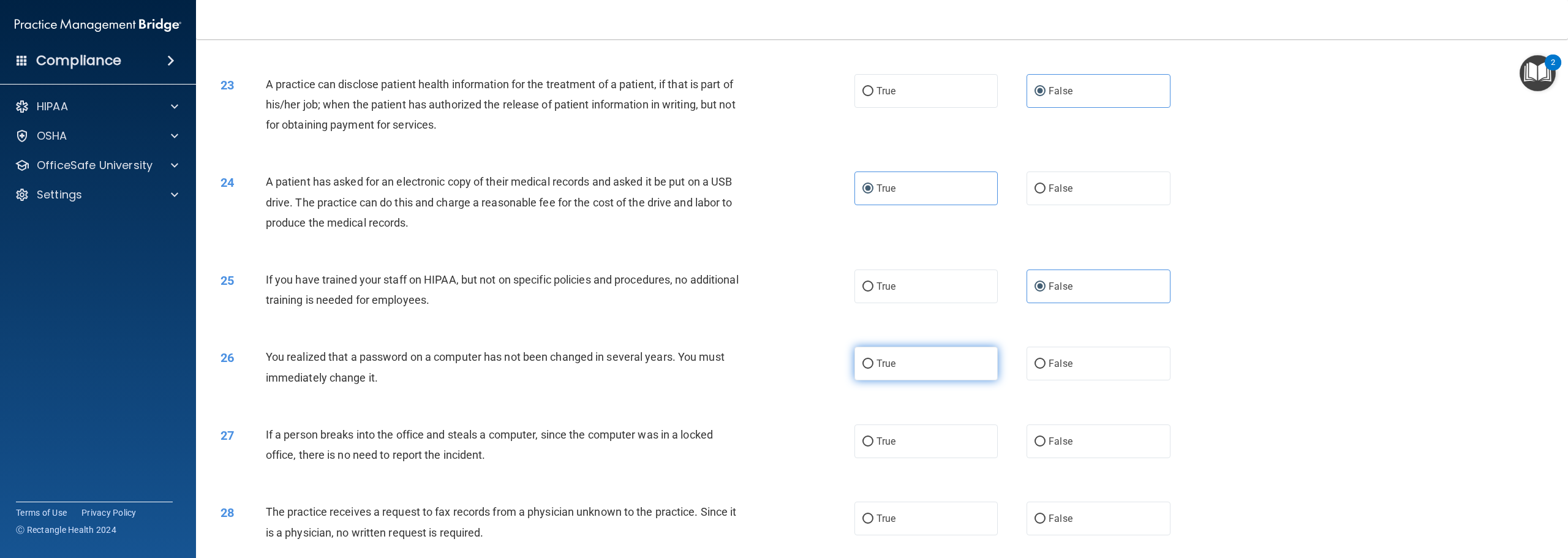
click at [916, 381] on label "True" at bounding box center [926, 364] width 143 height 34
click at [874, 369] on input "True" at bounding box center [868, 365] width 11 height 9
radio input "true"
click at [1049, 447] on span "False" at bounding box center [1060, 441] width 24 height 11
click at [1045, 447] on input "False" at bounding box center [1040, 442] width 11 height 9
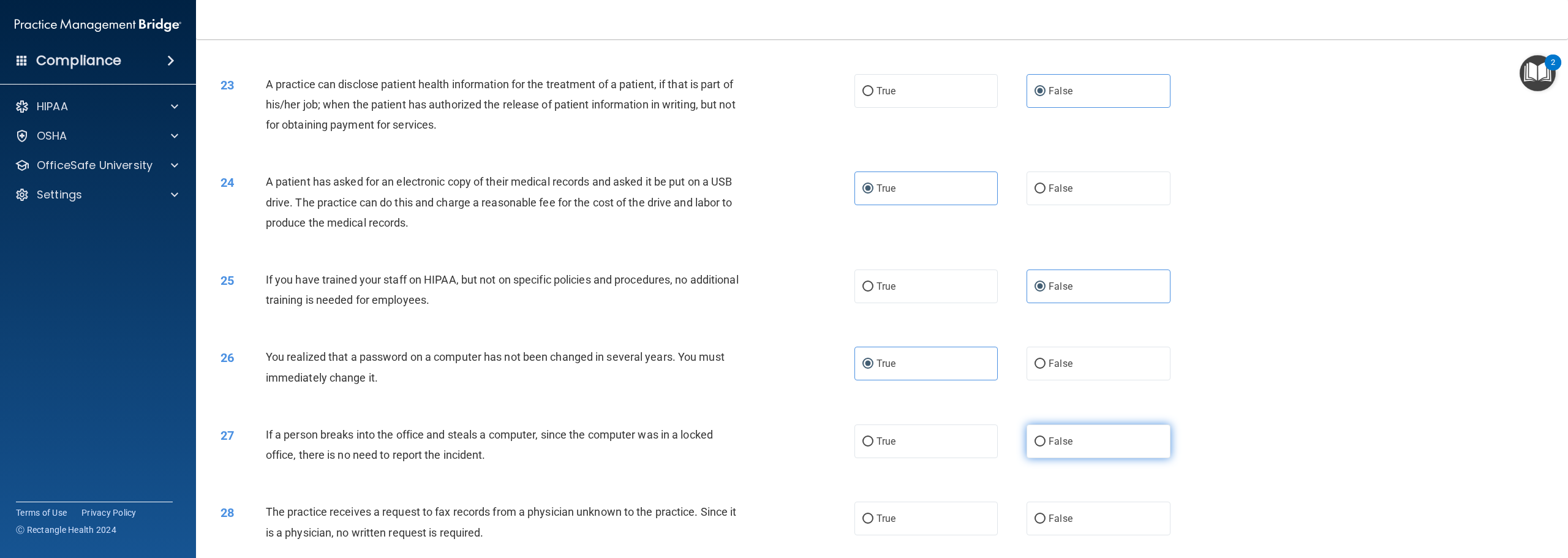
radio input "true"
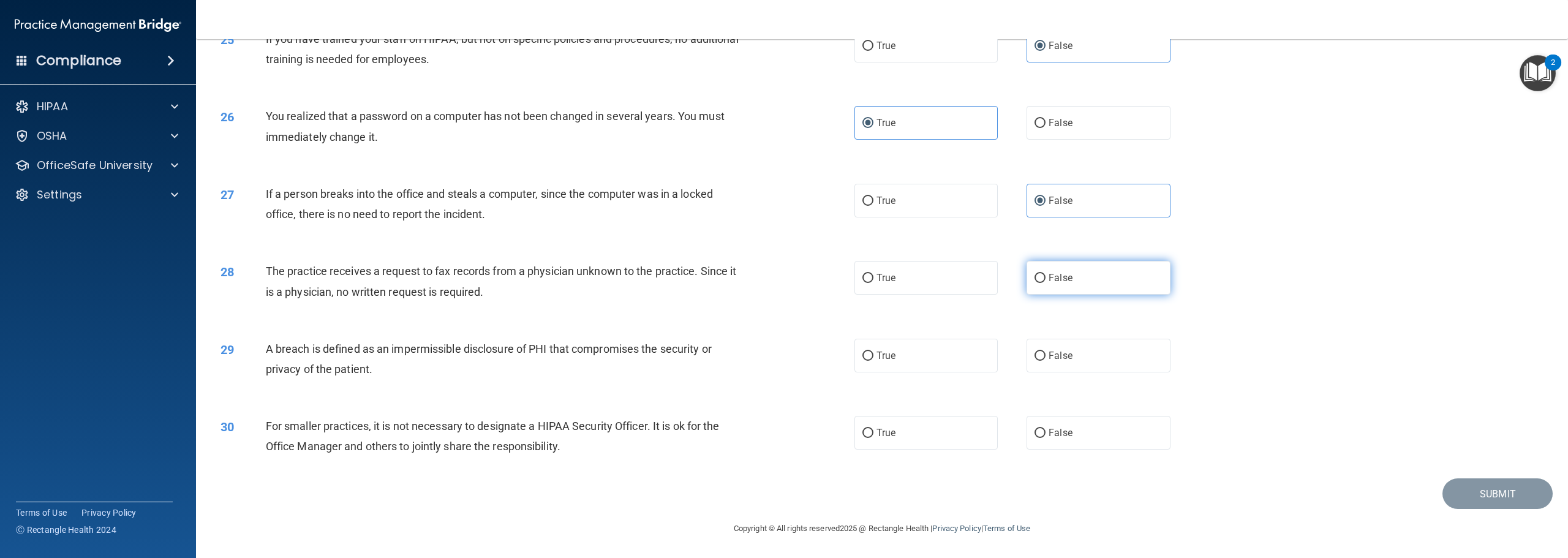
scroll to position [1977, 0]
click at [1073, 287] on label "False" at bounding box center [1098, 278] width 143 height 34
click at [1045, 283] on input "False" at bounding box center [1040, 278] width 11 height 9
radio input "true"
click at [921, 365] on label "True" at bounding box center [926, 356] width 143 height 34
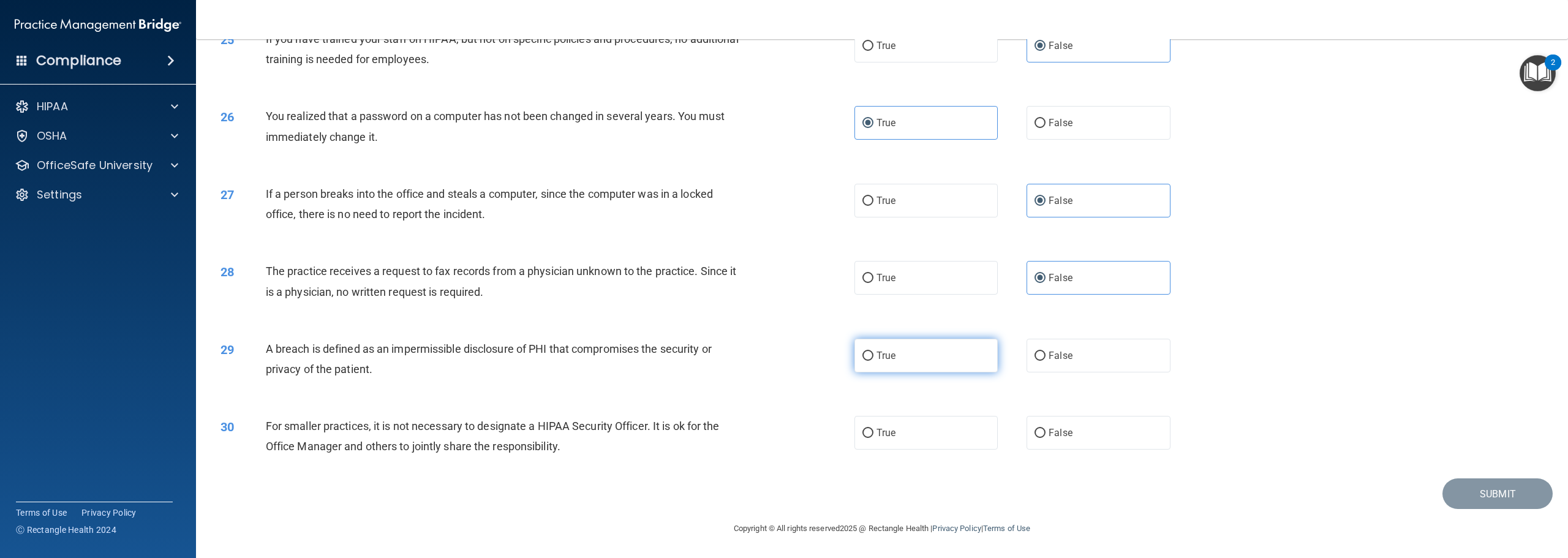
click at [874, 361] on input "True" at bounding box center [868, 356] width 11 height 9
radio input "true"
click at [1068, 431] on label "False" at bounding box center [1098, 433] width 143 height 34
click at [1045, 431] on input "False" at bounding box center [1040, 434] width 11 height 9
radio input "true"
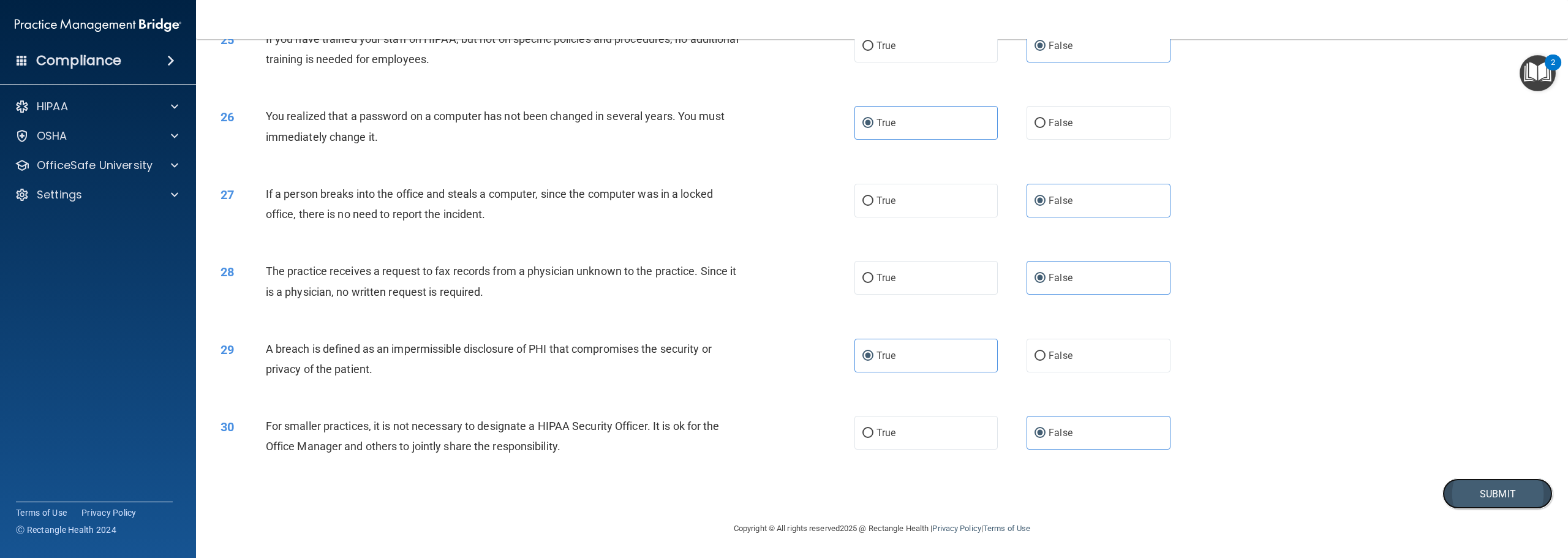
click at [1485, 491] on button "Submit" at bounding box center [1498, 494] width 110 height 31
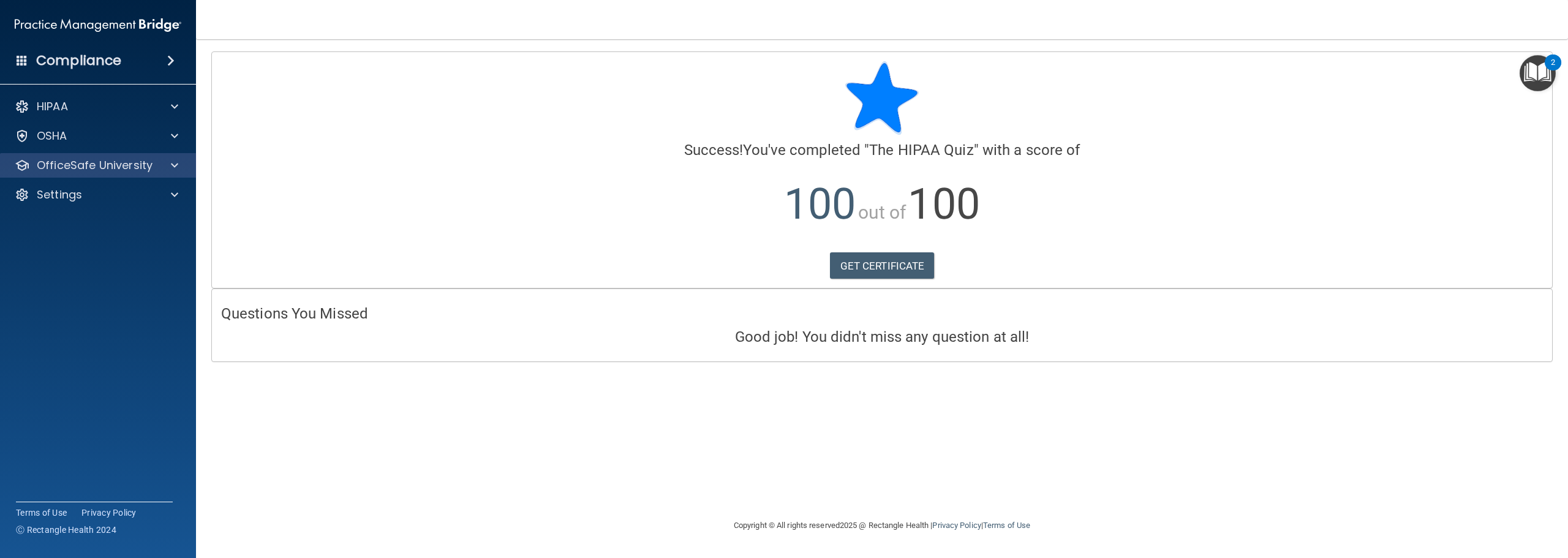
click at [157, 173] on div "OfficeSafe University" at bounding box center [98, 165] width 197 height 24
click at [172, 166] on span at bounding box center [174, 166] width 7 height 15
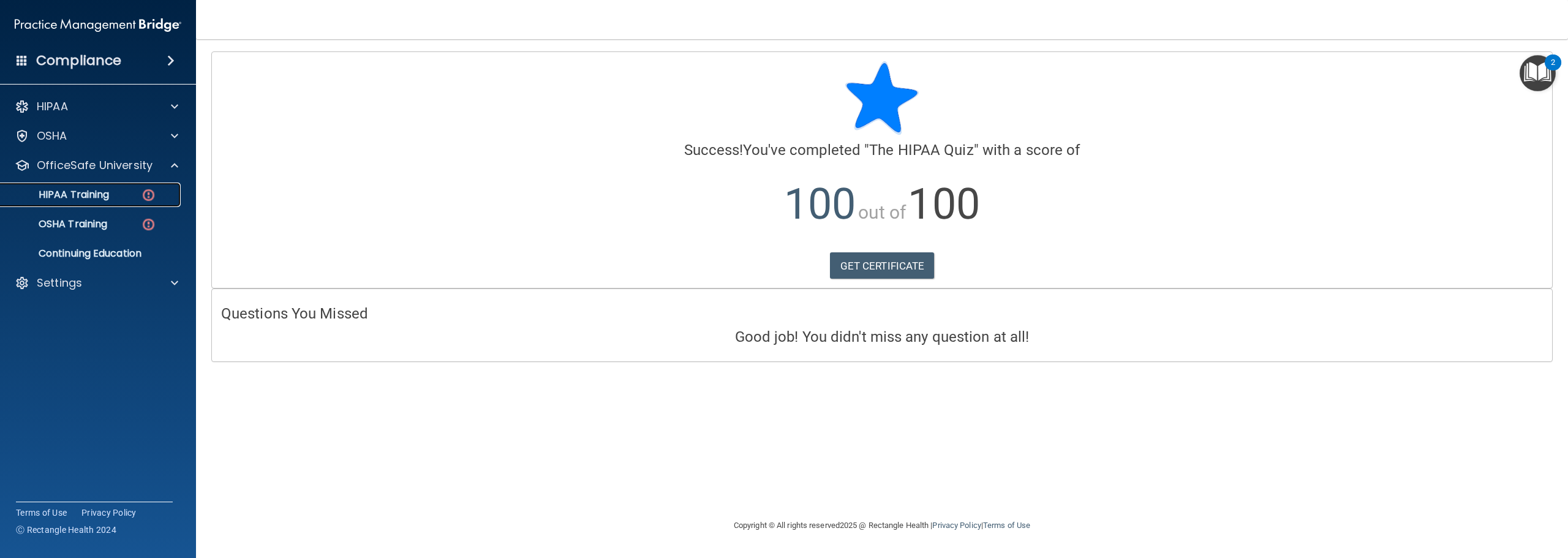
click at [128, 194] on div "HIPAA Training" at bounding box center [92, 195] width 167 height 12
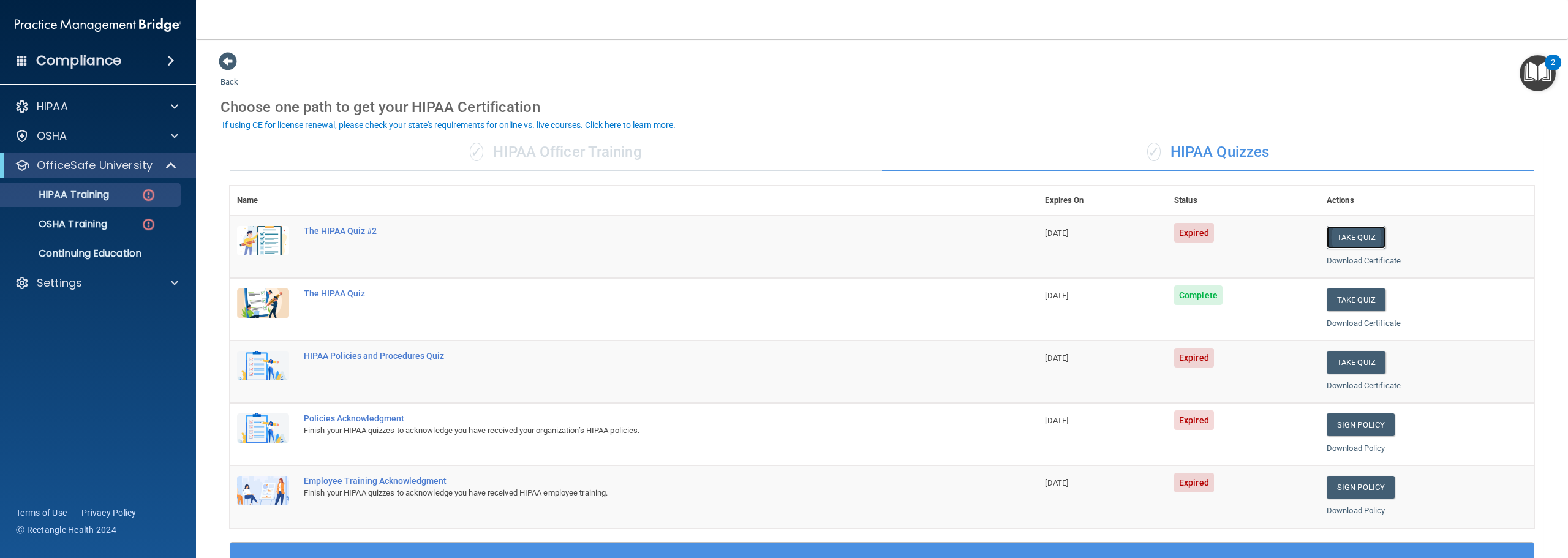
click at [1347, 237] on button "Take Quiz" at bounding box center [1356, 238] width 59 height 23
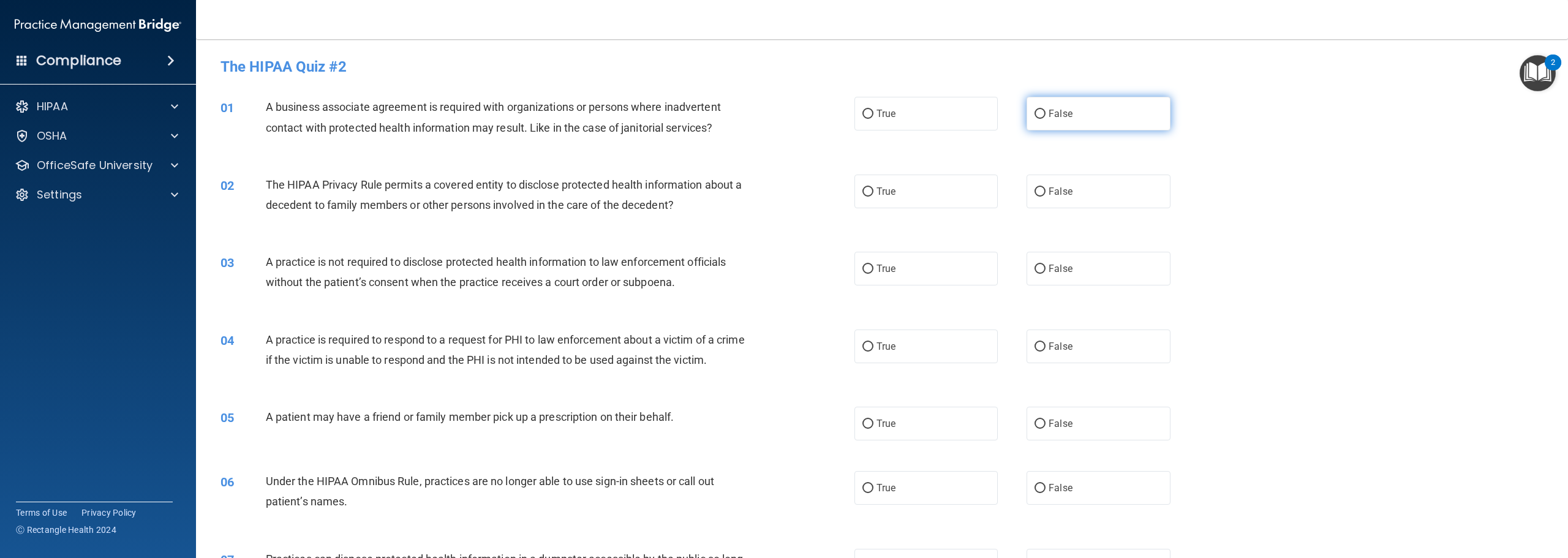
click at [1057, 119] on label "False" at bounding box center [1098, 114] width 143 height 34
click at [1045, 119] on input "False" at bounding box center [1040, 115] width 11 height 9
radio input "true"
click at [886, 198] on label "True" at bounding box center [926, 191] width 143 height 34
click at [874, 197] on input "True" at bounding box center [868, 192] width 11 height 9
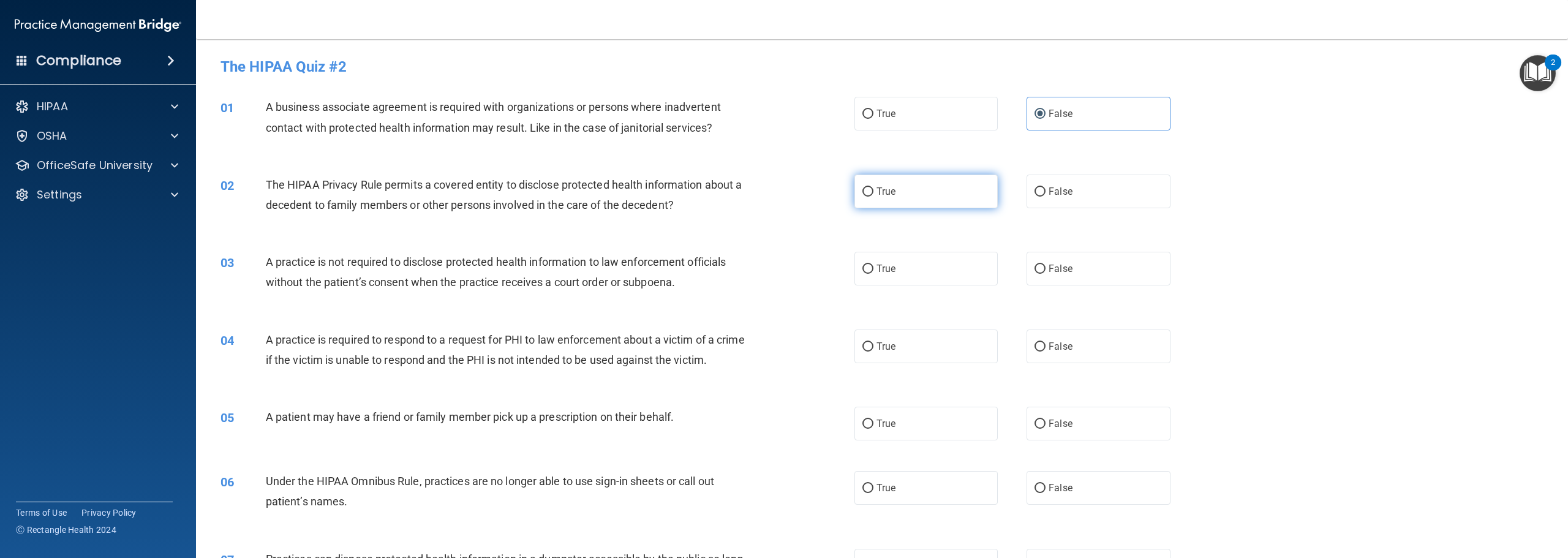
radio input "true"
click at [1058, 268] on span "False" at bounding box center [1060, 268] width 24 height 11
click at [1045, 268] on input "False" at bounding box center [1040, 270] width 11 height 9
radio input "true"
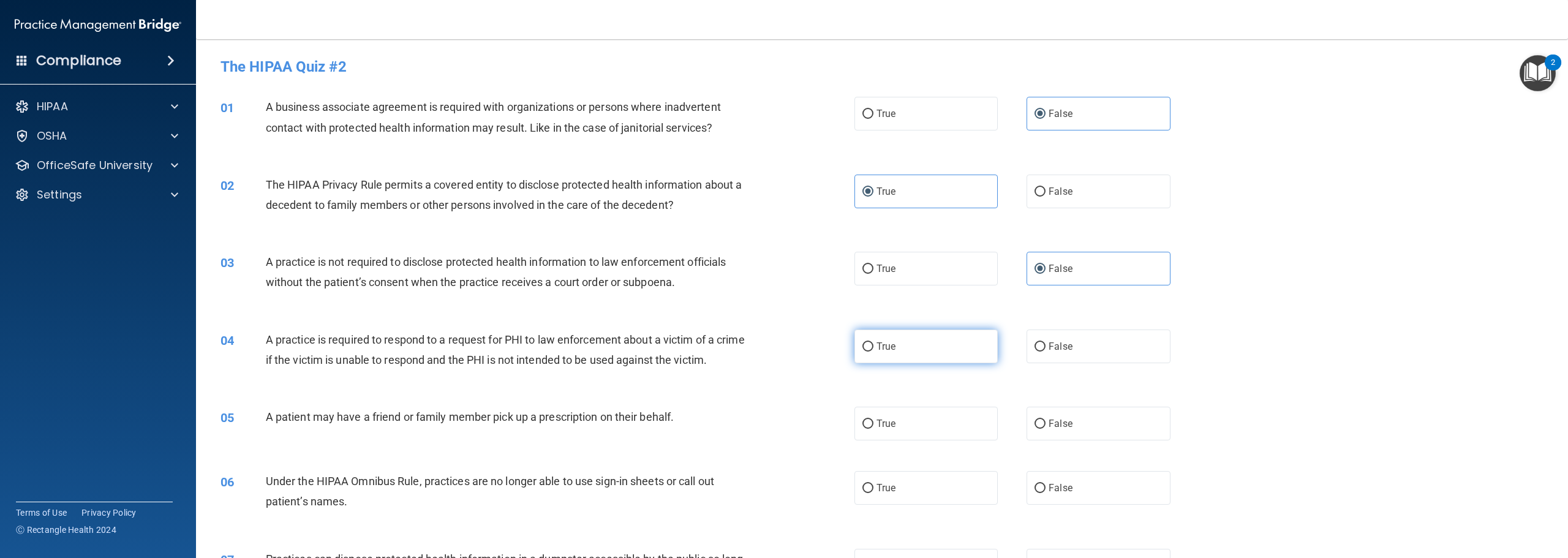
click at [907, 351] on label "True" at bounding box center [926, 346] width 143 height 34
click at [874, 351] on input "True" at bounding box center [868, 347] width 11 height 9
radio input "true"
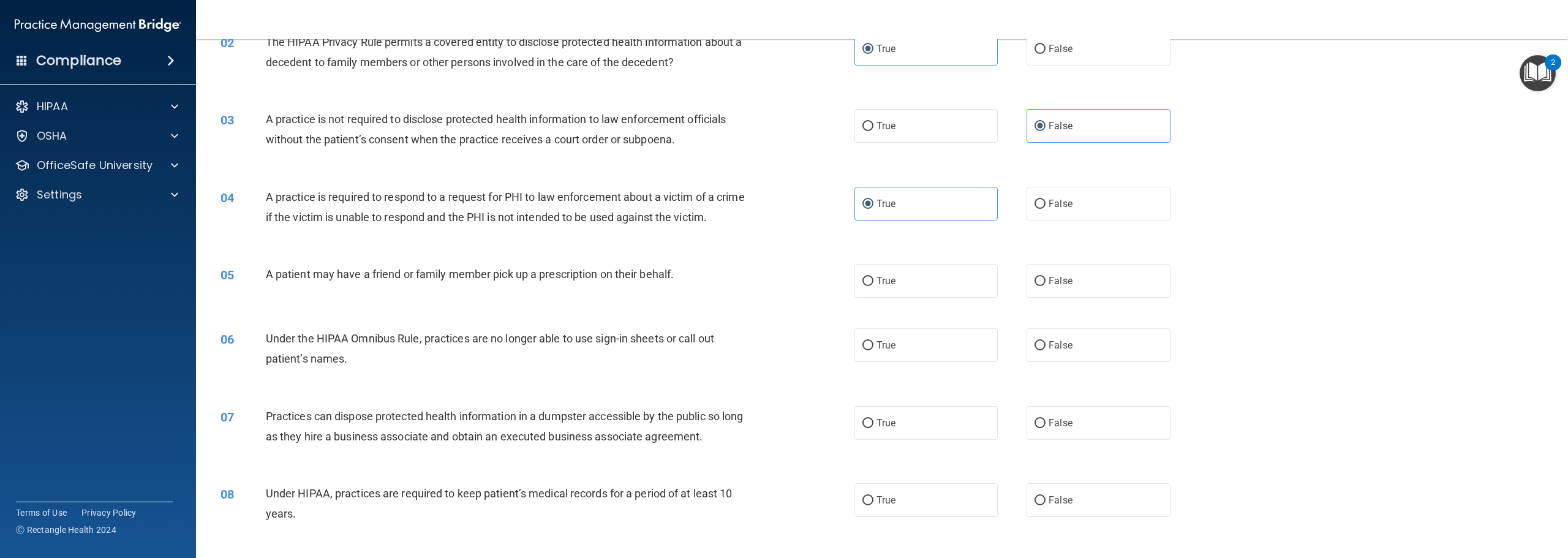
scroll to position [184, 0]
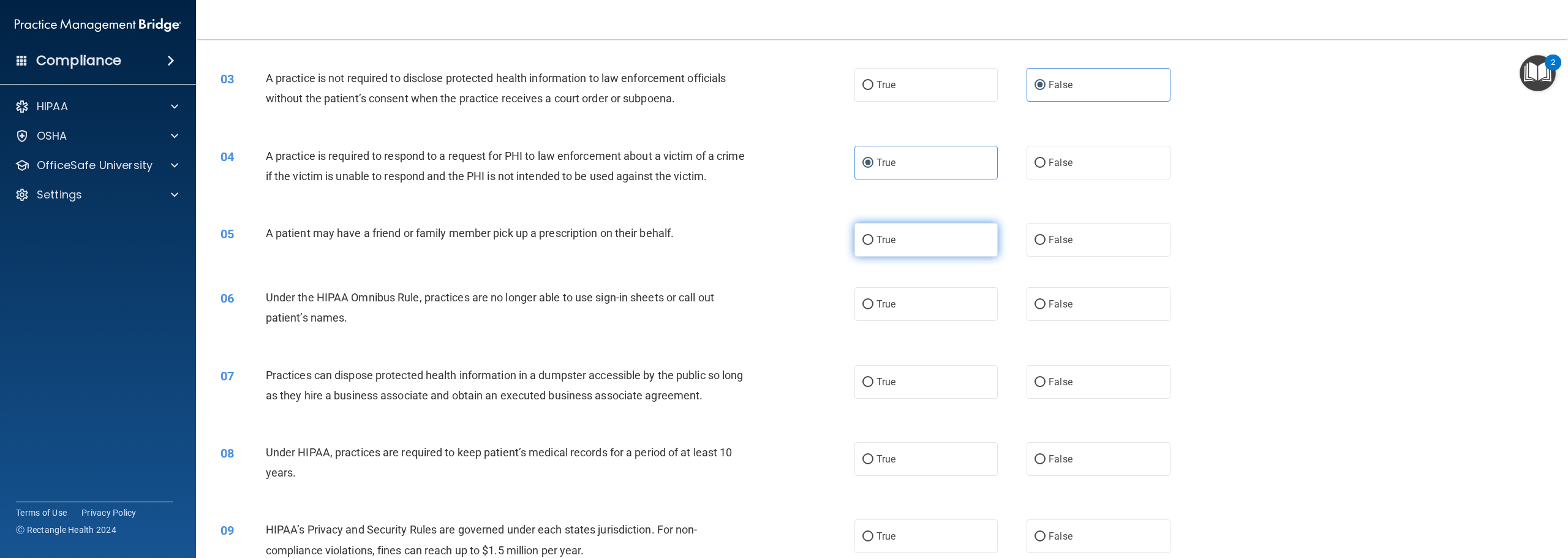
click at [903, 257] on label "True" at bounding box center [926, 240] width 143 height 34
click at [874, 245] on input "True" at bounding box center [868, 241] width 11 height 9
radio input "true"
click at [1049, 310] on span "False" at bounding box center [1060, 304] width 24 height 11
click at [1045, 309] on input "False" at bounding box center [1040, 305] width 11 height 9
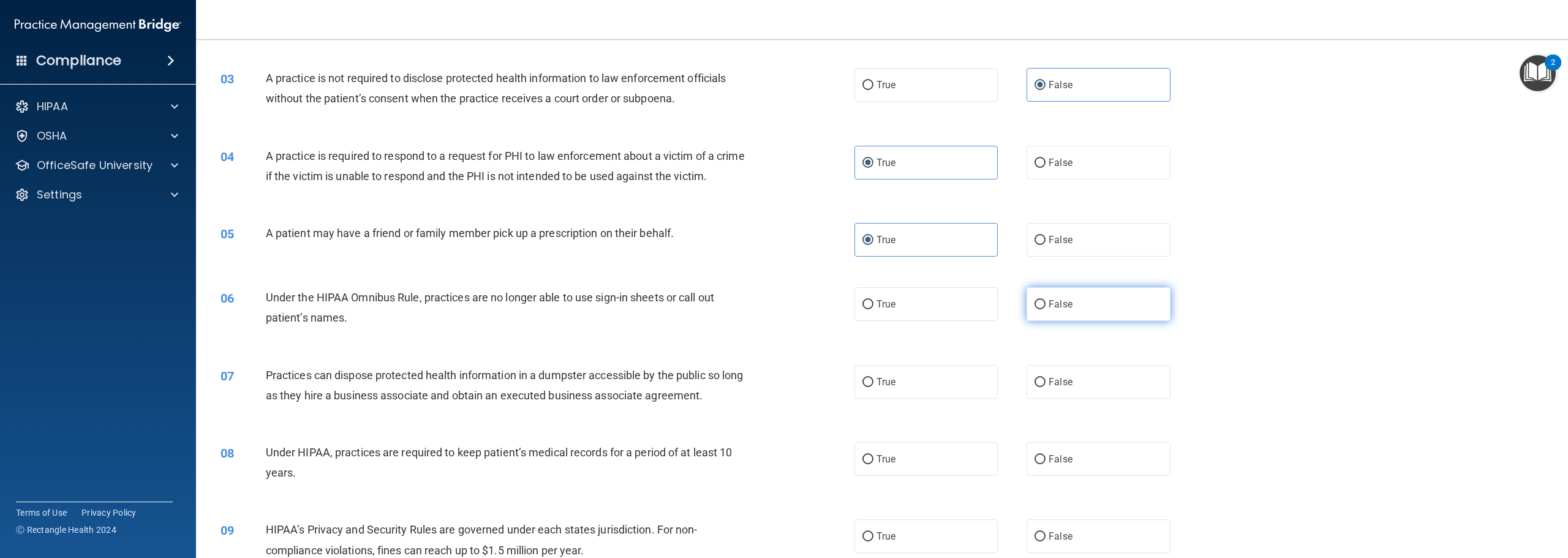
radio input "true"
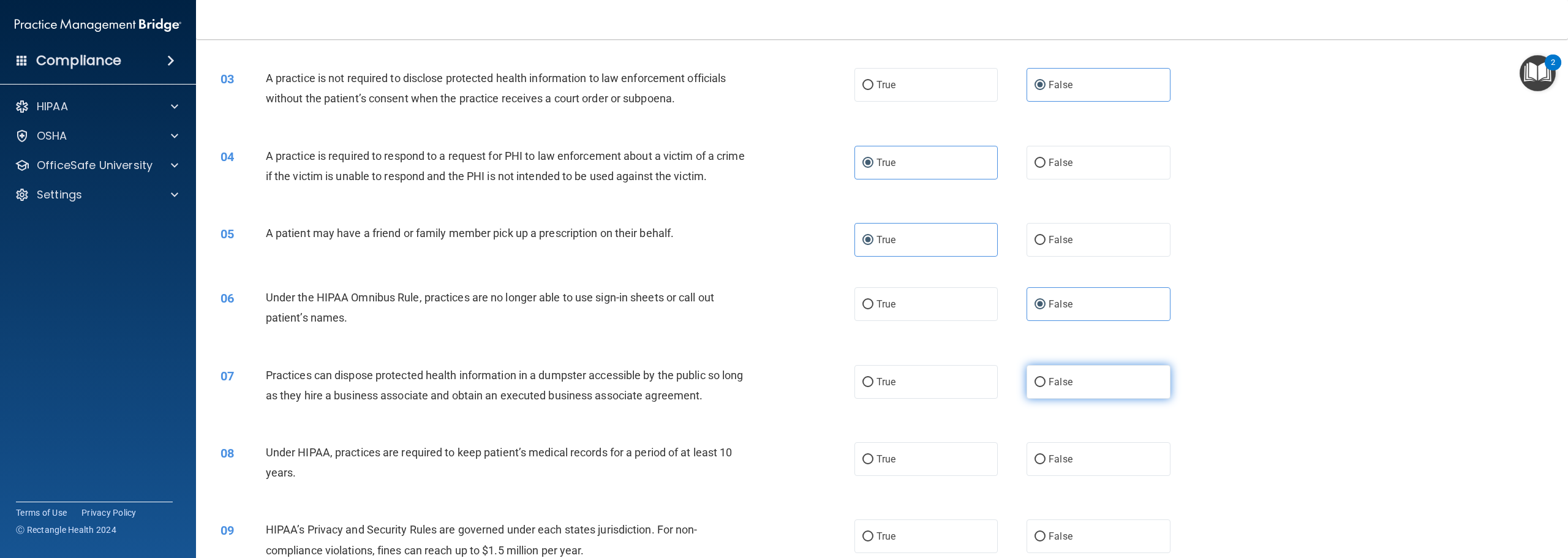
click at [1057, 388] on span "False" at bounding box center [1060, 381] width 24 height 11
click at [1045, 388] on input "False" at bounding box center [1040, 383] width 11 height 9
radio input "true"
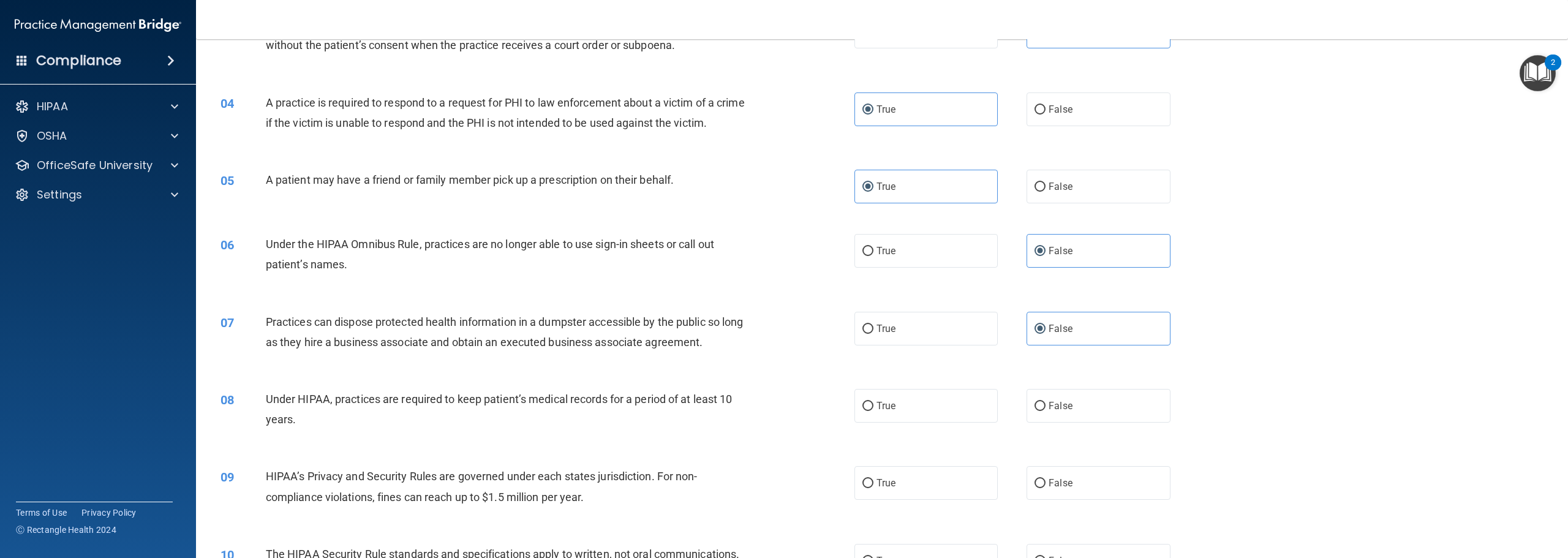
scroll to position [368, 0]
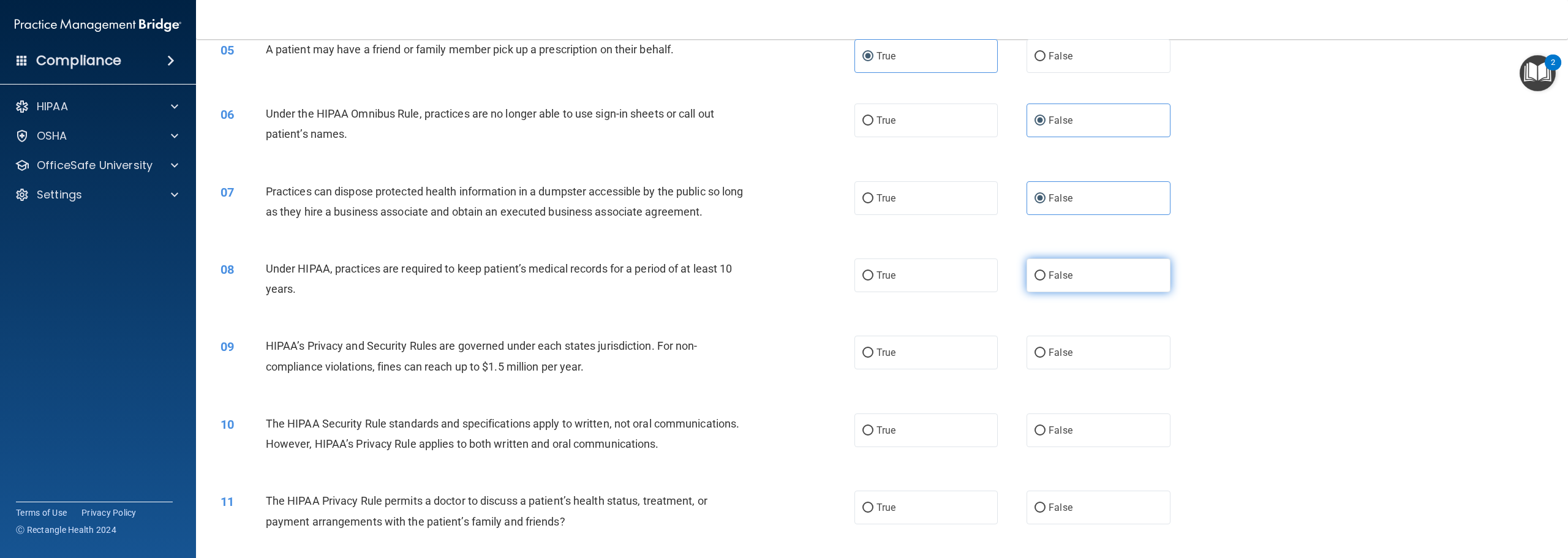
click at [1028, 292] on label "False" at bounding box center [1098, 276] width 143 height 34
click at [1035, 280] on input "False" at bounding box center [1040, 276] width 11 height 9
radio input "true"
click at [1065, 359] on span "False" at bounding box center [1060, 352] width 24 height 11
click at [1045, 358] on input "False" at bounding box center [1040, 353] width 11 height 9
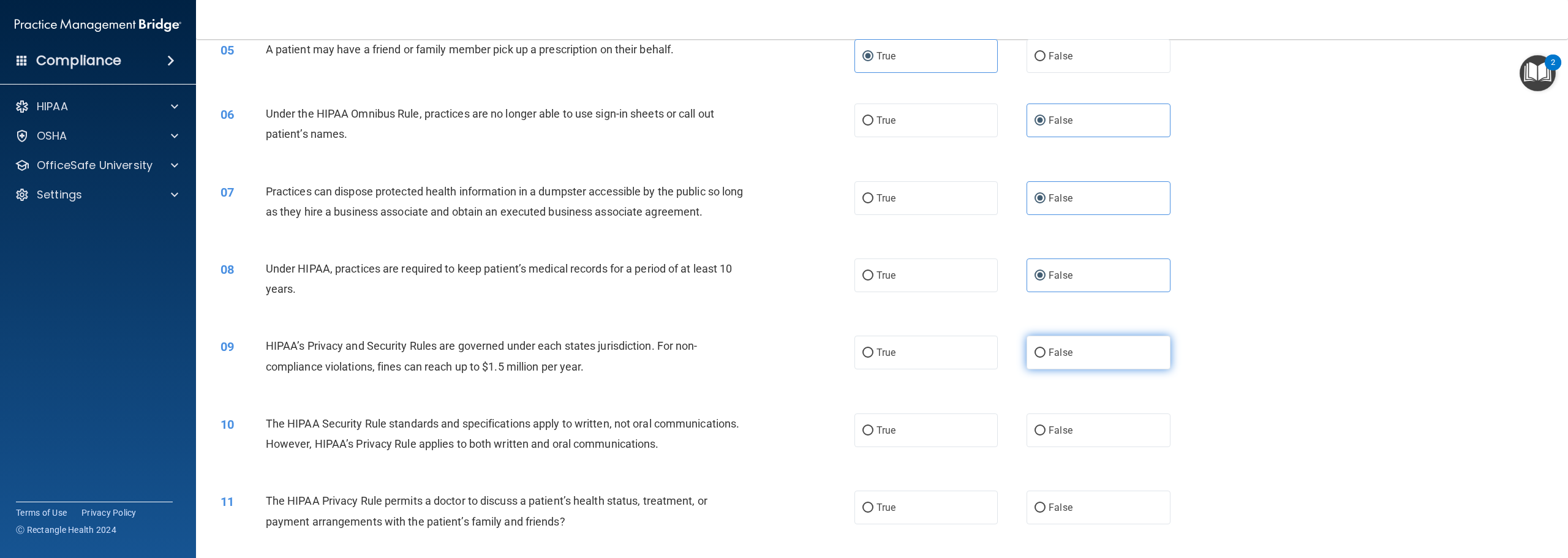
radio input "true"
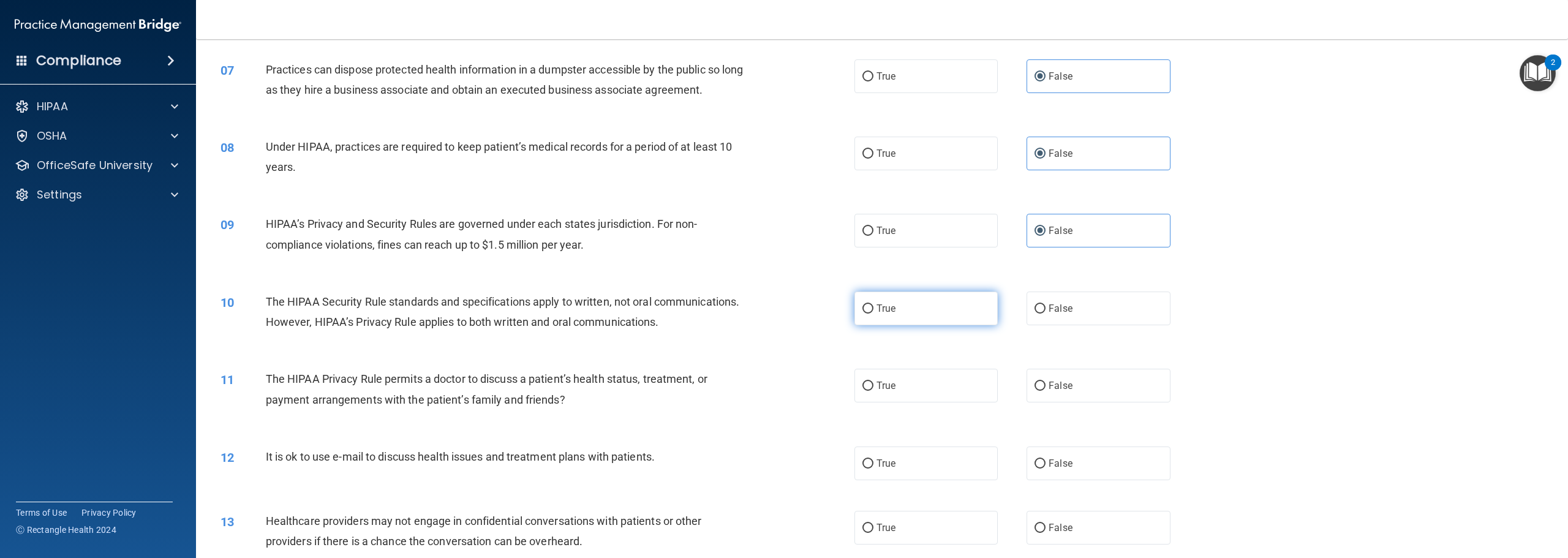
scroll to position [491, 0]
click at [894, 323] on label "True" at bounding box center [926, 308] width 143 height 34
click at [874, 313] on input "True" at bounding box center [868, 309] width 11 height 9
radio input "true"
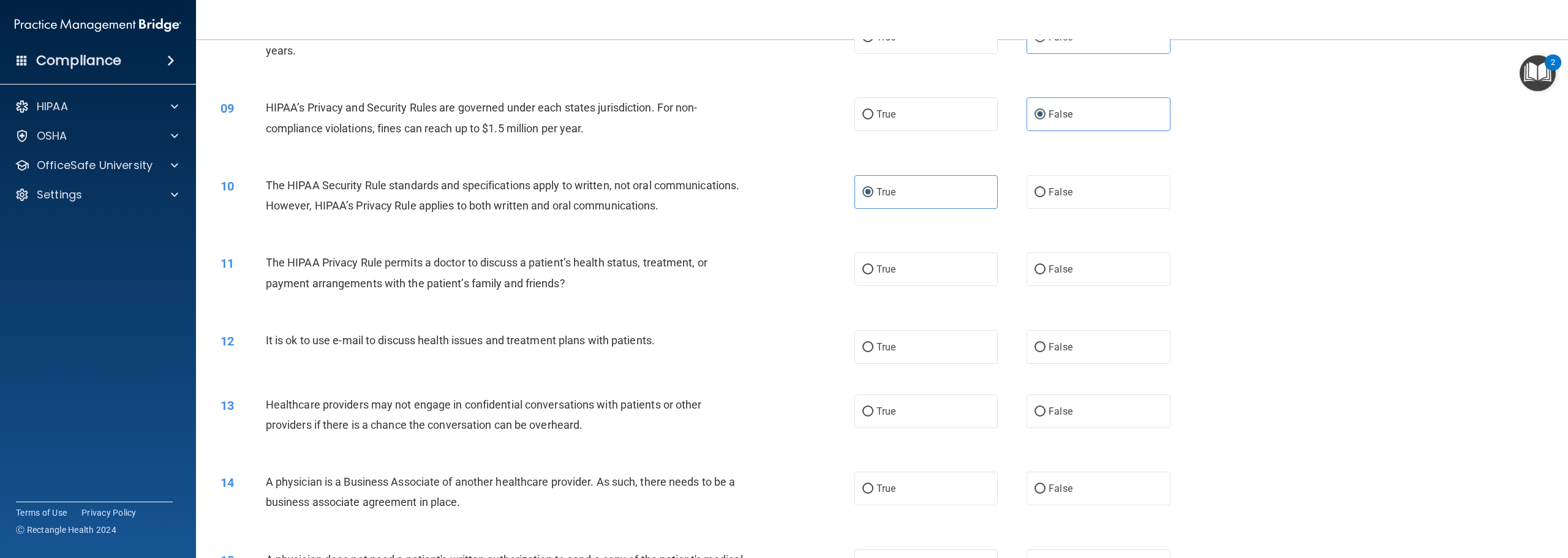
scroll to position [613, 0]
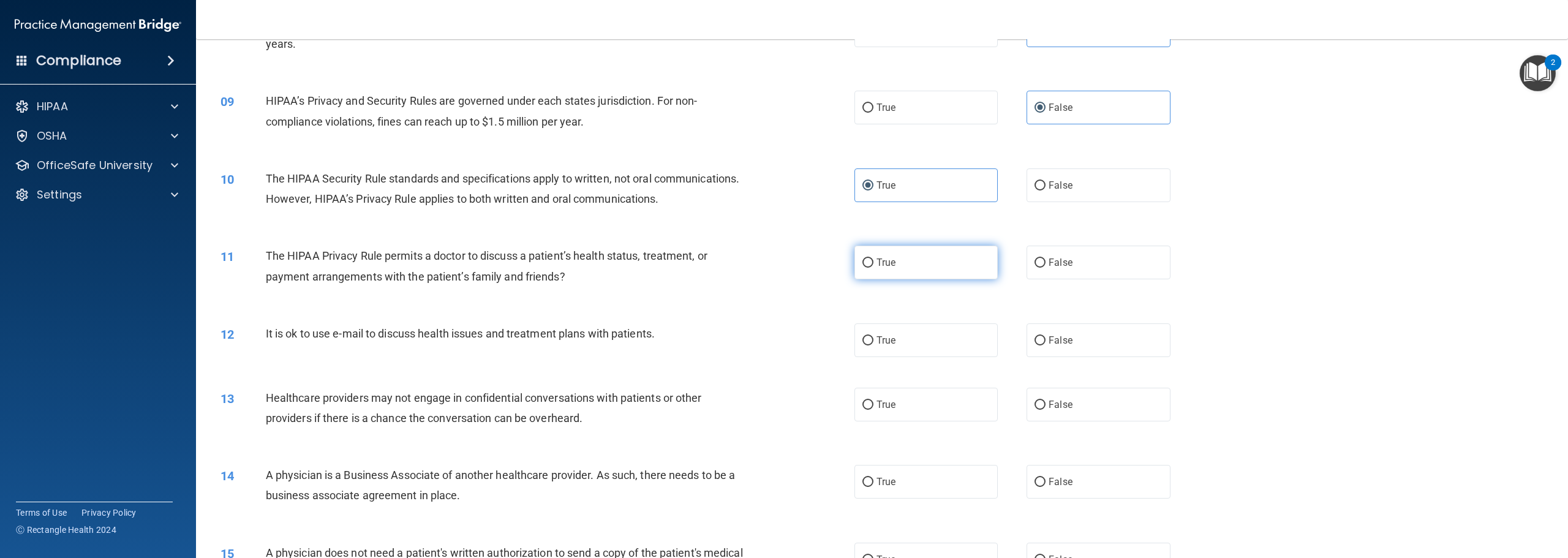
click at [905, 280] on label "True" at bounding box center [926, 263] width 143 height 34
click at [874, 268] on input "True" at bounding box center [868, 264] width 11 height 9
radio input "true"
click at [892, 357] on label "True" at bounding box center [926, 340] width 143 height 34
click at [874, 346] on input "True" at bounding box center [868, 341] width 11 height 9
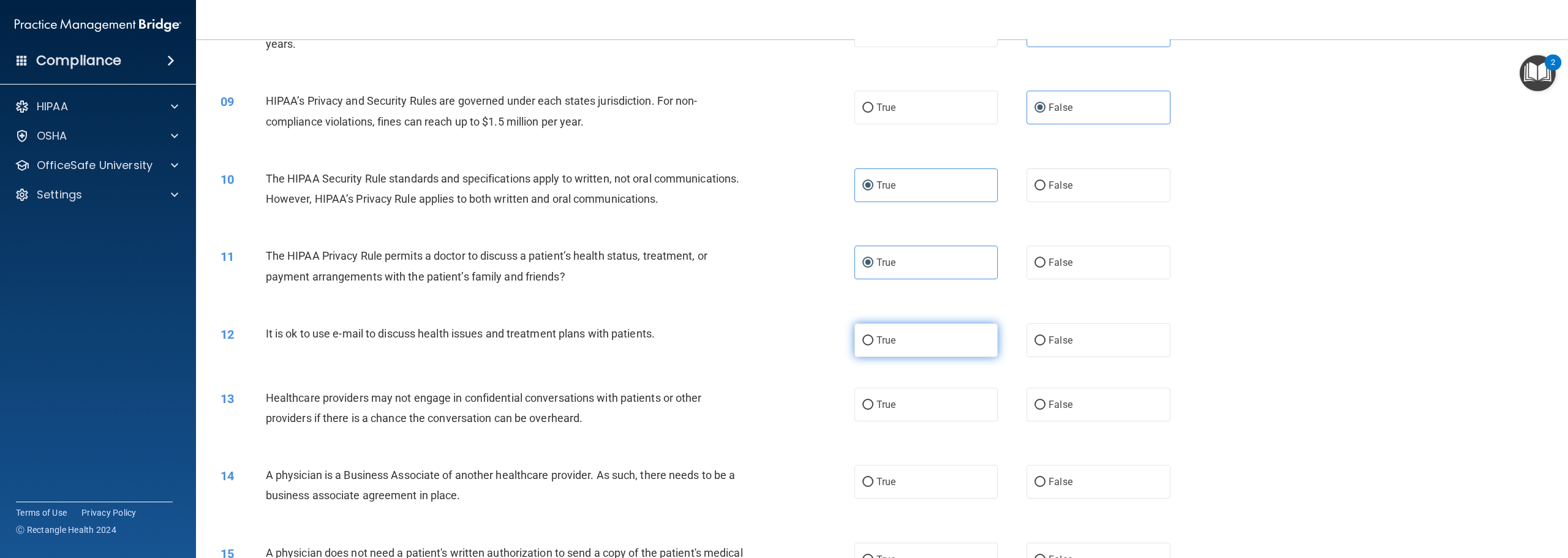
radio input "true"
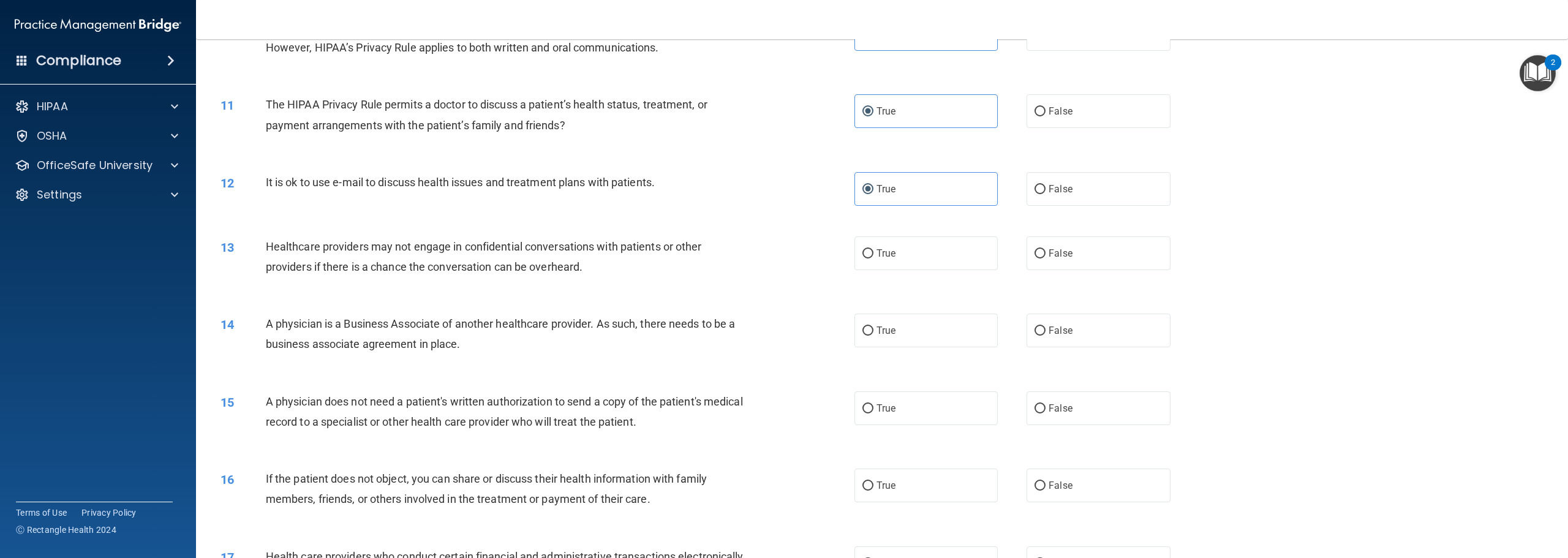
scroll to position [797, 0]
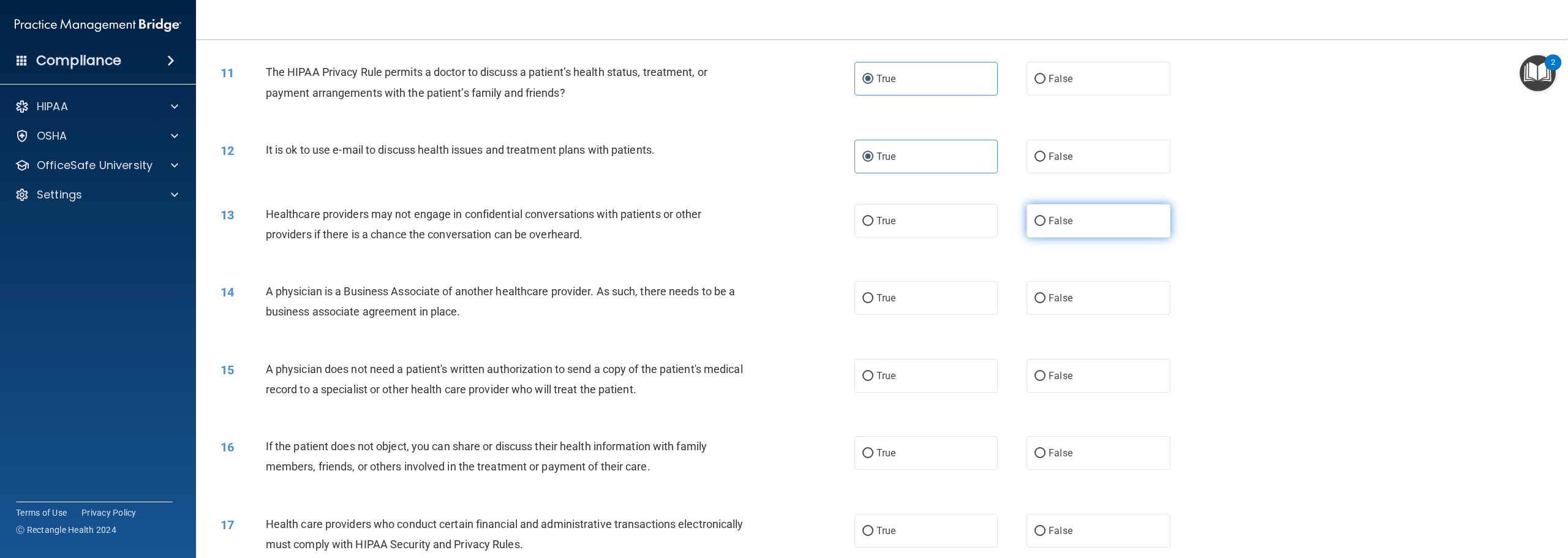
click at [1049, 226] on span "False" at bounding box center [1060, 220] width 24 height 11
click at [1043, 226] on input "False" at bounding box center [1040, 222] width 11 height 9
radio input "true"
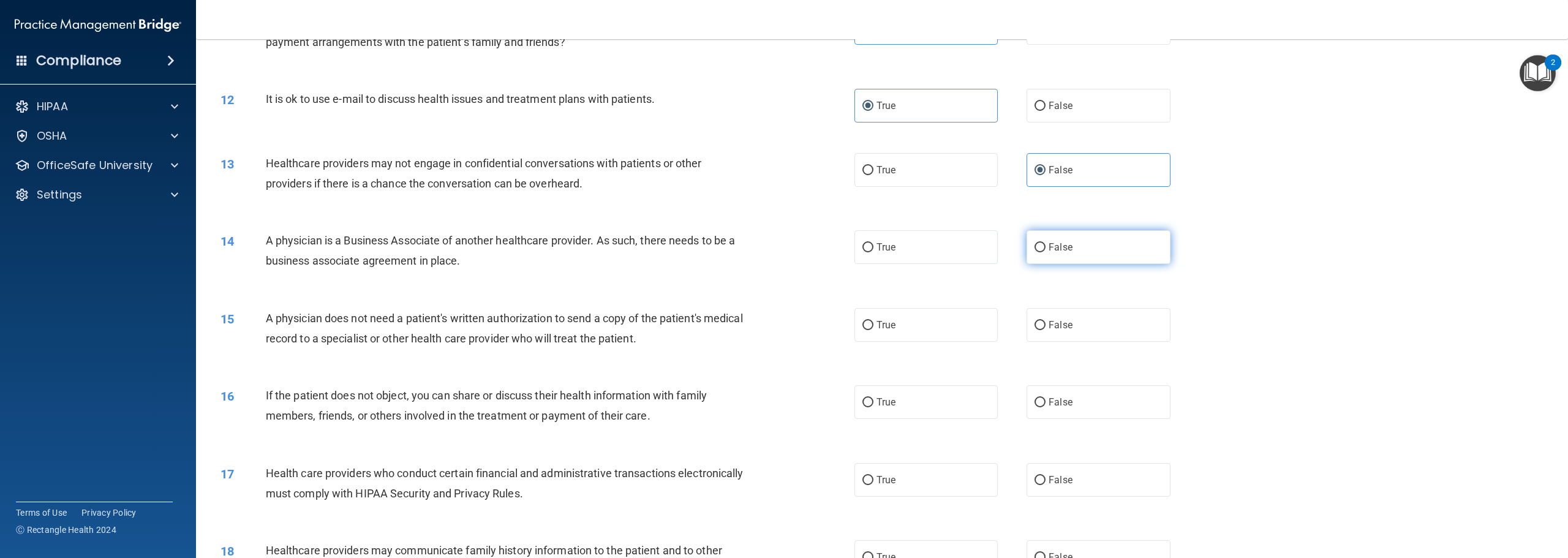
scroll to position [919, 0]
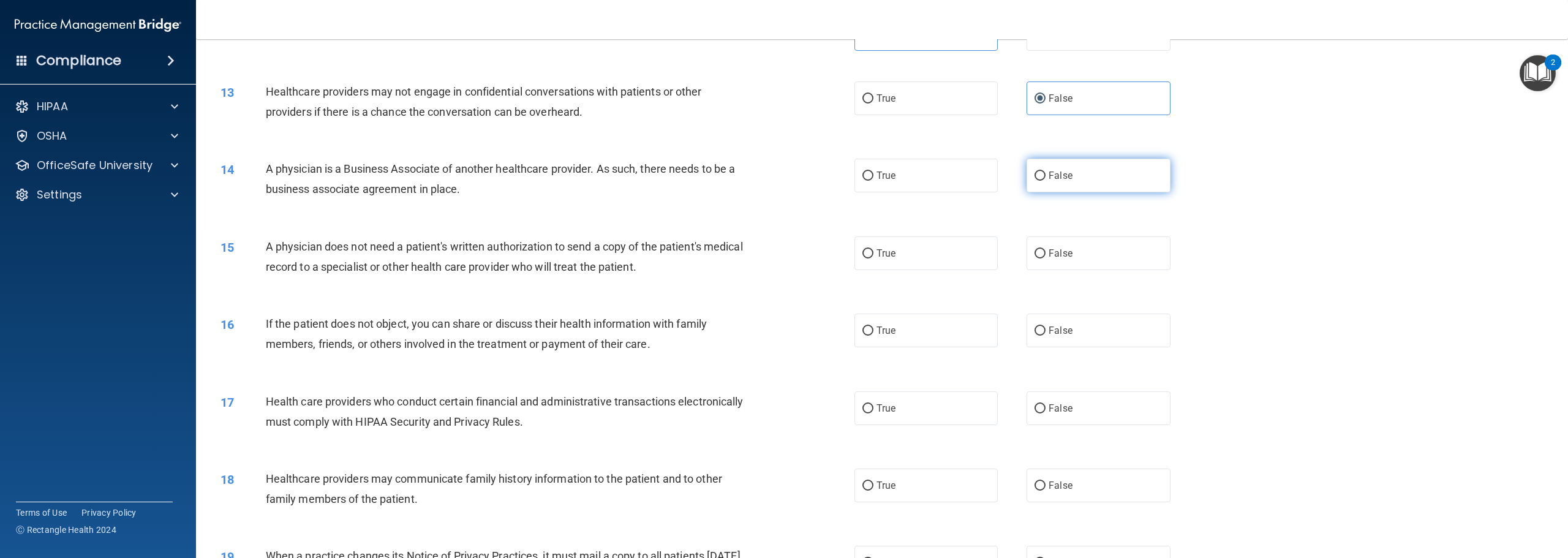
click at [1049, 193] on label "False" at bounding box center [1098, 176] width 143 height 34
click at [1045, 181] on input "False" at bounding box center [1040, 177] width 11 height 9
radio input "true"
click at [901, 270] on label "True" at bounding box center [926, 253] width 143 height 34
click at [874, 259] on input "True" at bounding box center [868, 254] width 11 height 9
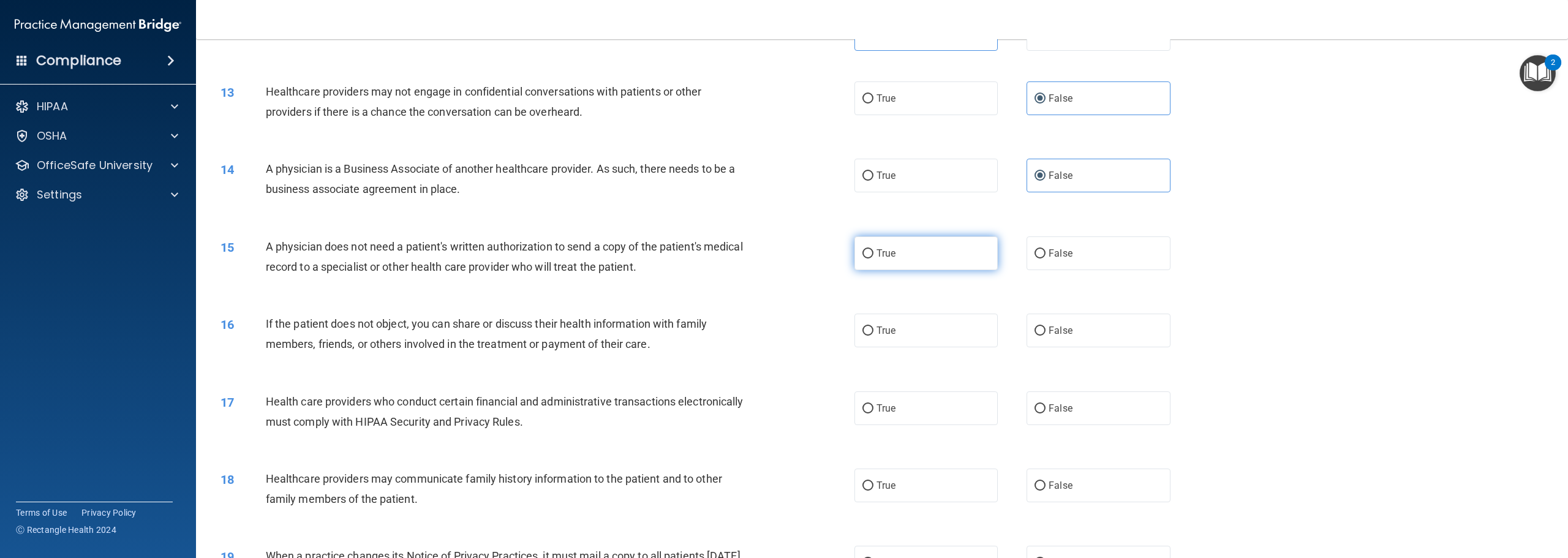
radio input "true"
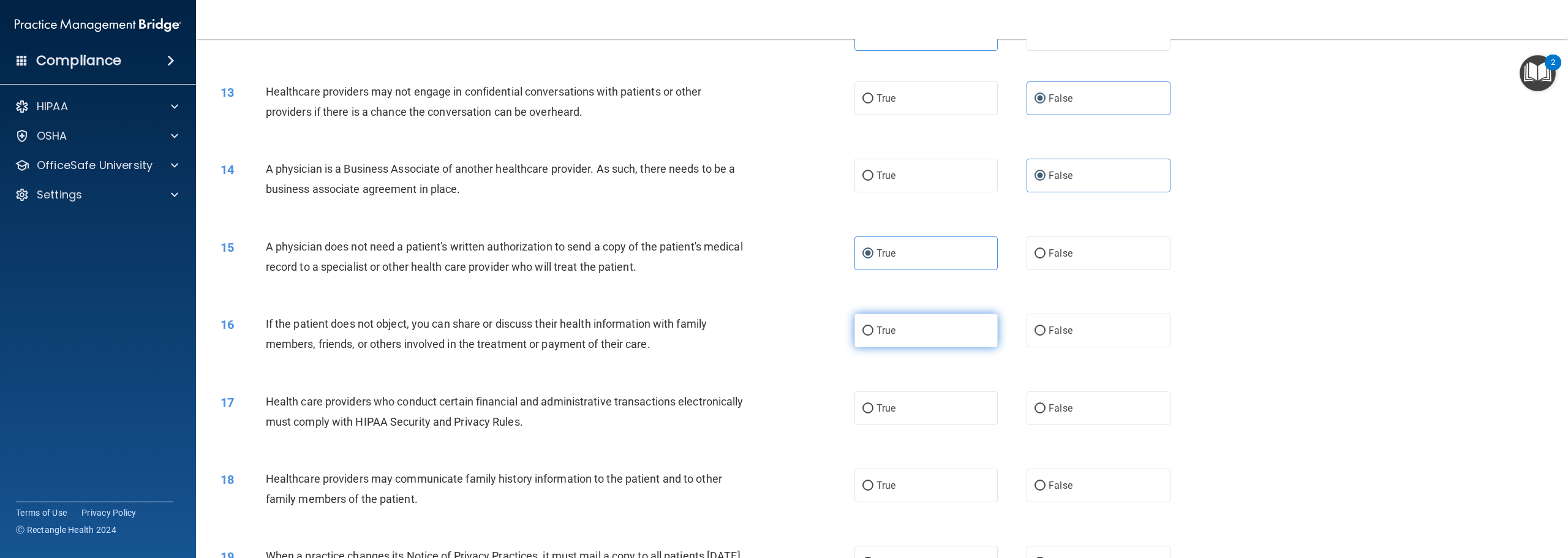
click at [890, 336] on span "True" at bounding box center [886, 330] width 19 height 11
click at [874, 336] on input "True" at bounding box center [868, 332] width 11 height 9
radio input "true"
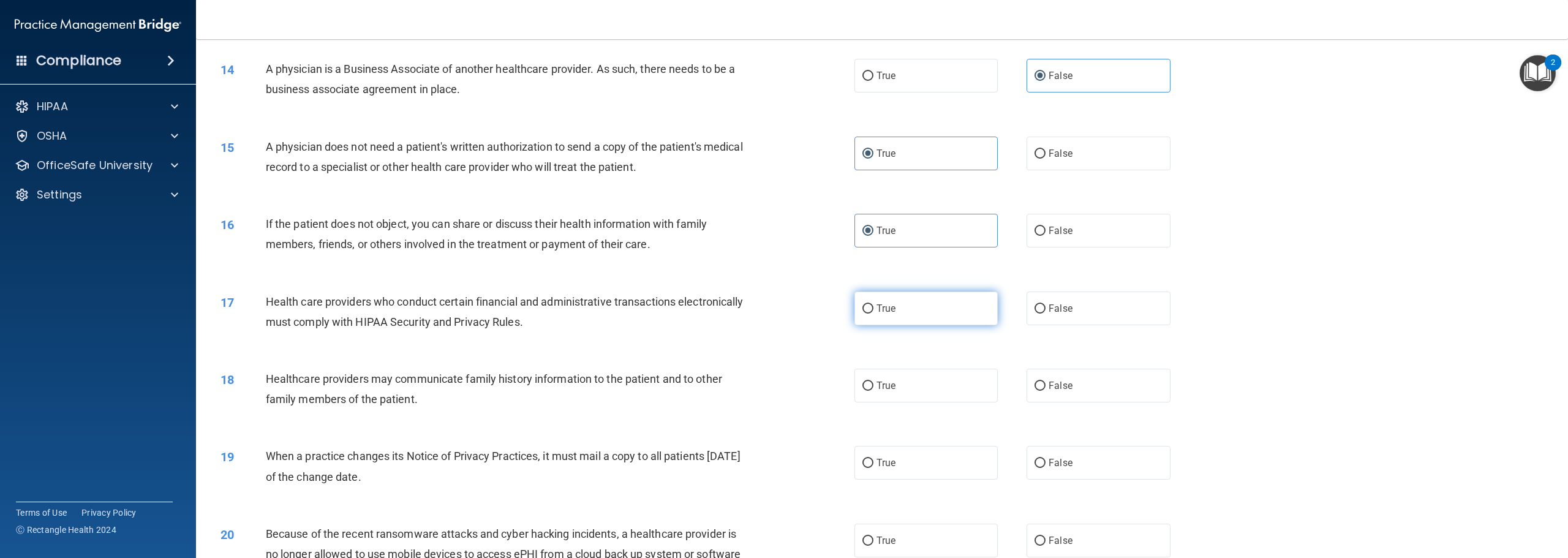
scroll to position [1042, 0]
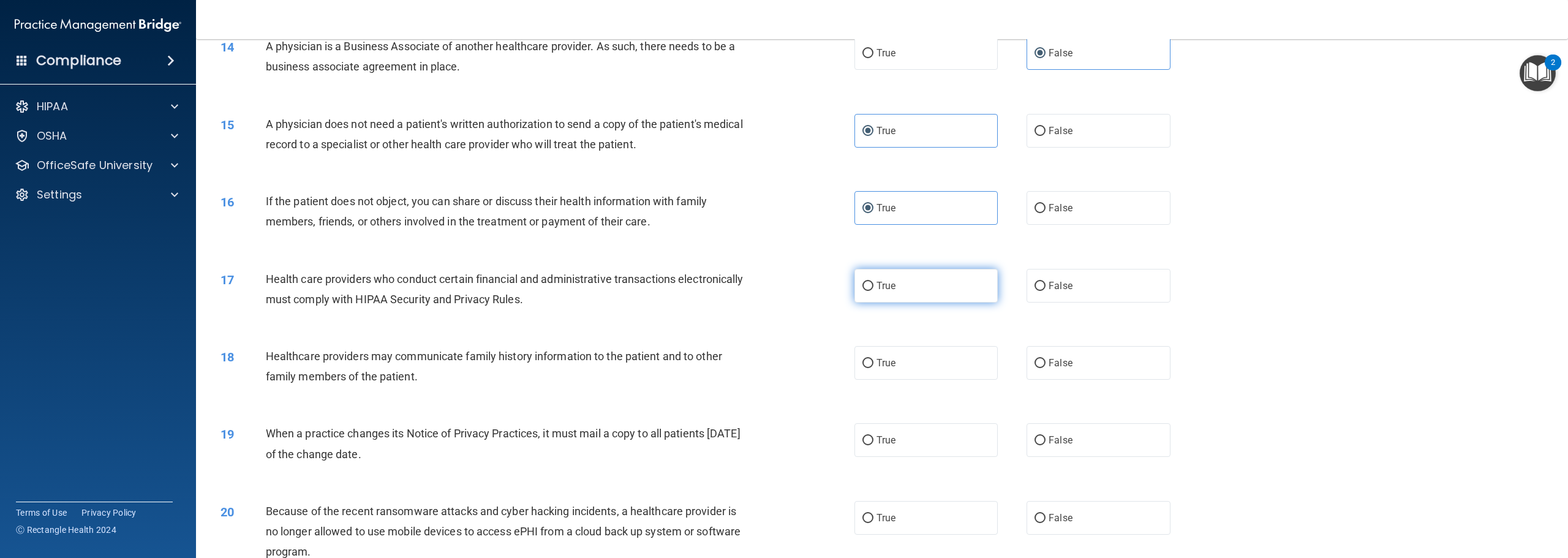
click at [907, 303] on label "True" at bounding box center [926, 286] width 143 height 34
click at [874, 291] on input "True" at bounding box center [868, 286] width 11 height 9
radio input "true"
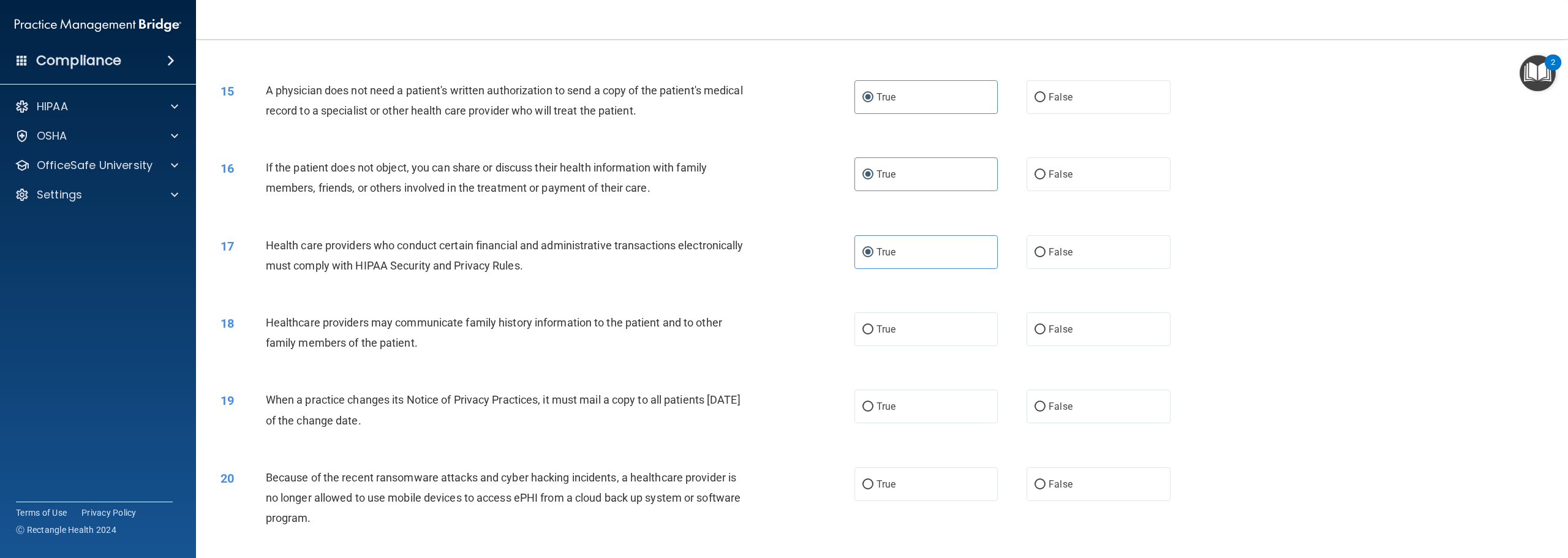
scroll to position [1226, 0]
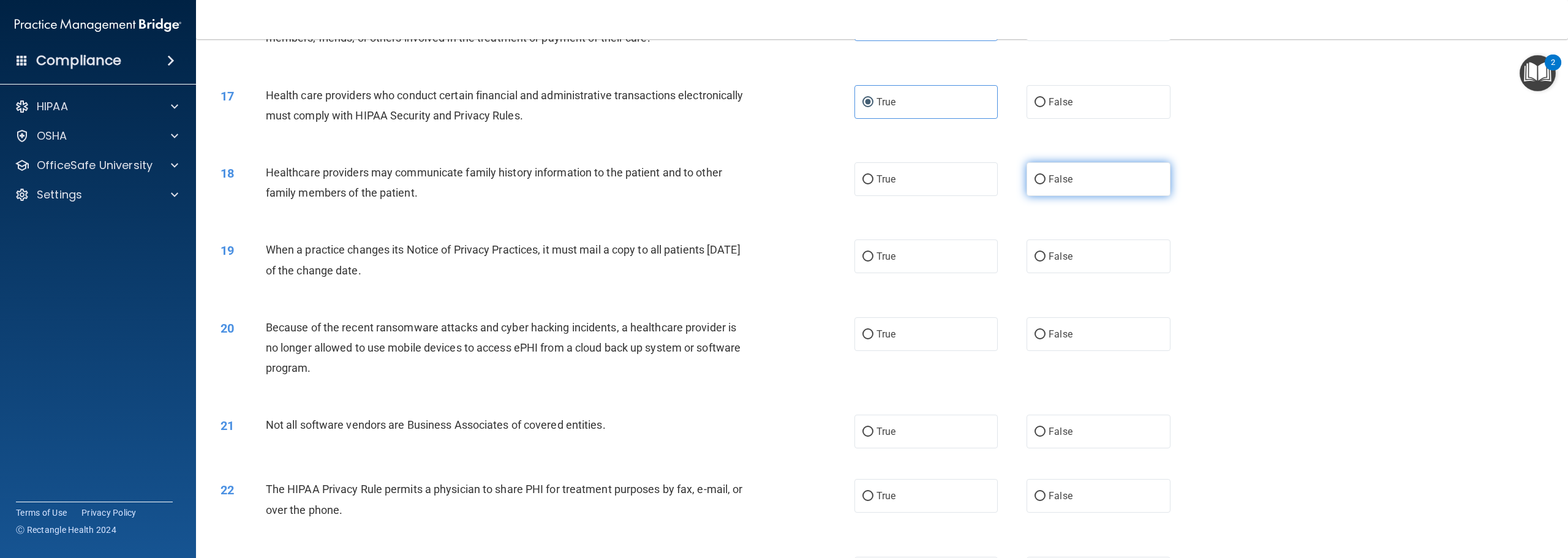
click at [1037, 196] on label "False" at bounding box center [1098, 179] width 143 height 34
click at [1037, 185] on input "False" at bounding box center [1040, 180] width 11 height 9
radio input "true"
click at [1052, 262] on span "False" at bounding box center [1060, 256] width 24 height 11
click at [1045, 261] on input "False" at bounding box center [1040, 257] width 11 height 9
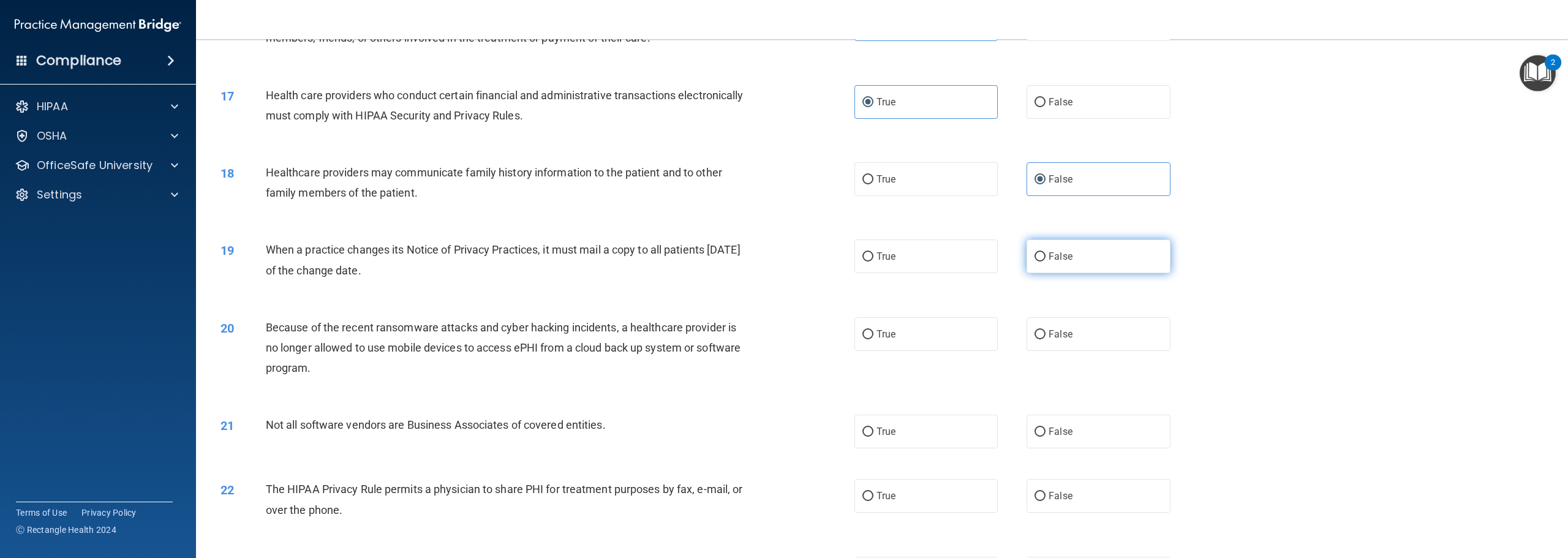
radio input "true"
click at [896, 351] on label "True" at bounding box center [926, 334] width 143 height 34
click at [874, 340] on input "True" at bounding box center [868, 335] width 11 height 9
radio input "true"
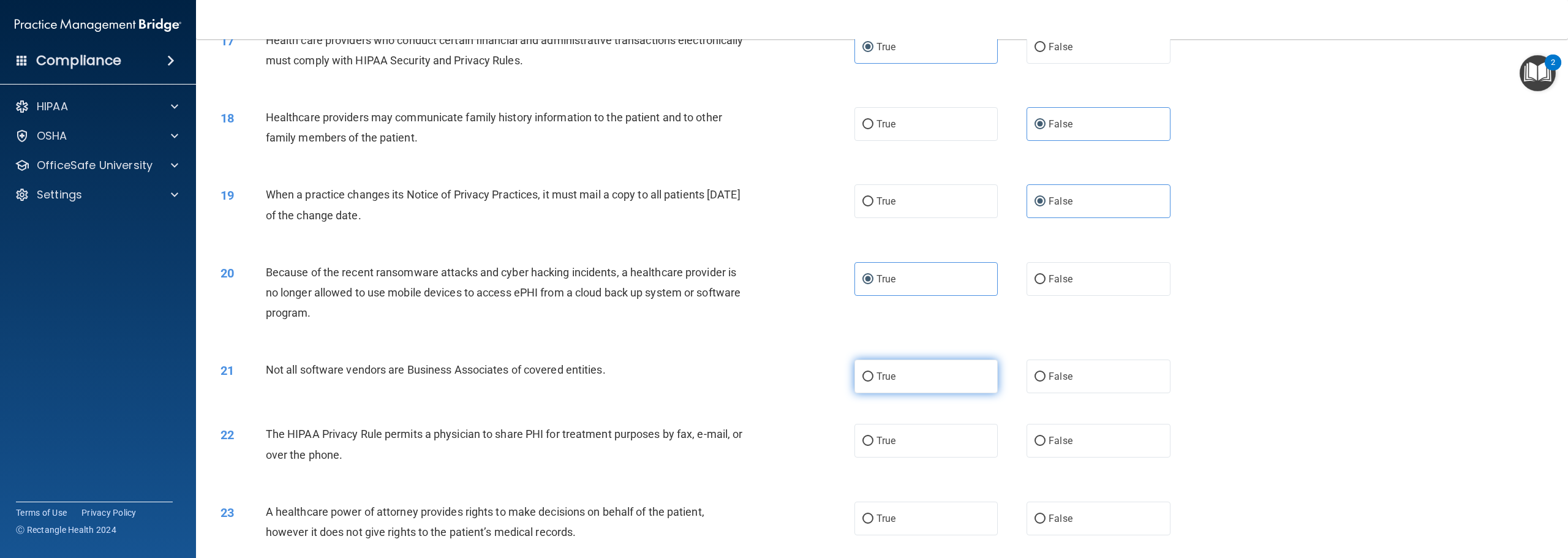
scroll to position [1410, 0]
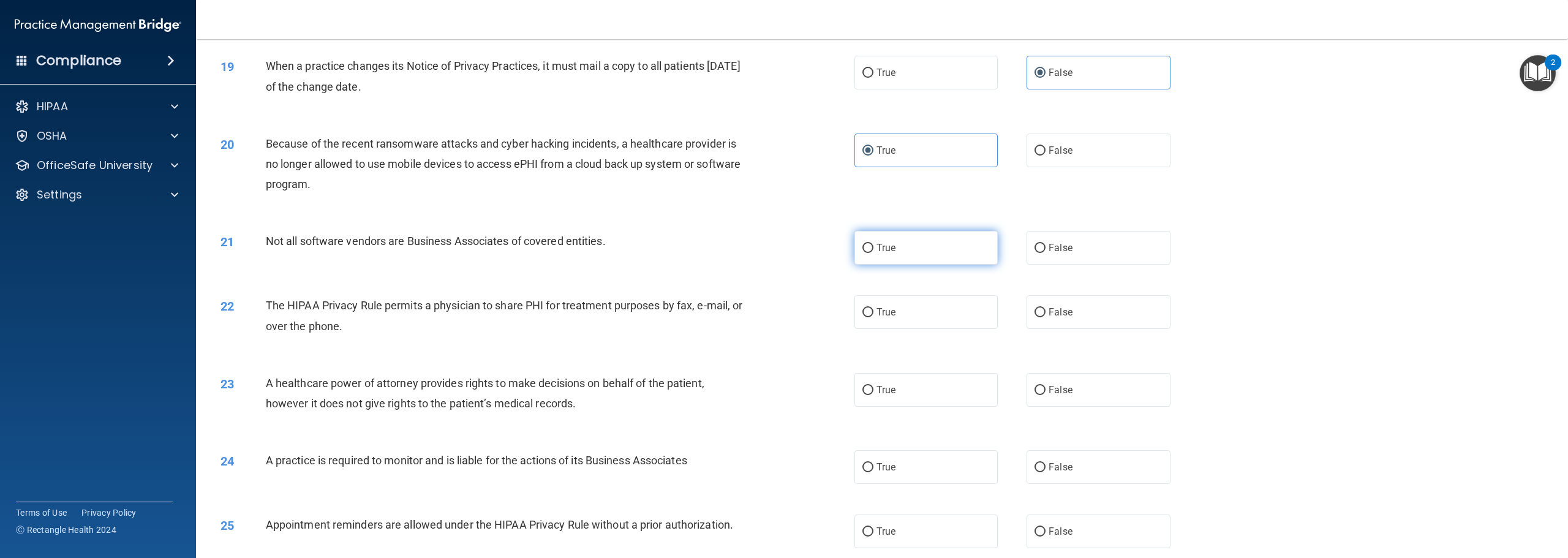
click at [904, 265] on label "True" at bounding box center [926, 248] width 143 height 34
click at [874, 253] on input "True" at bounding box center [868, 249] width 11 height 9
radio input "true"
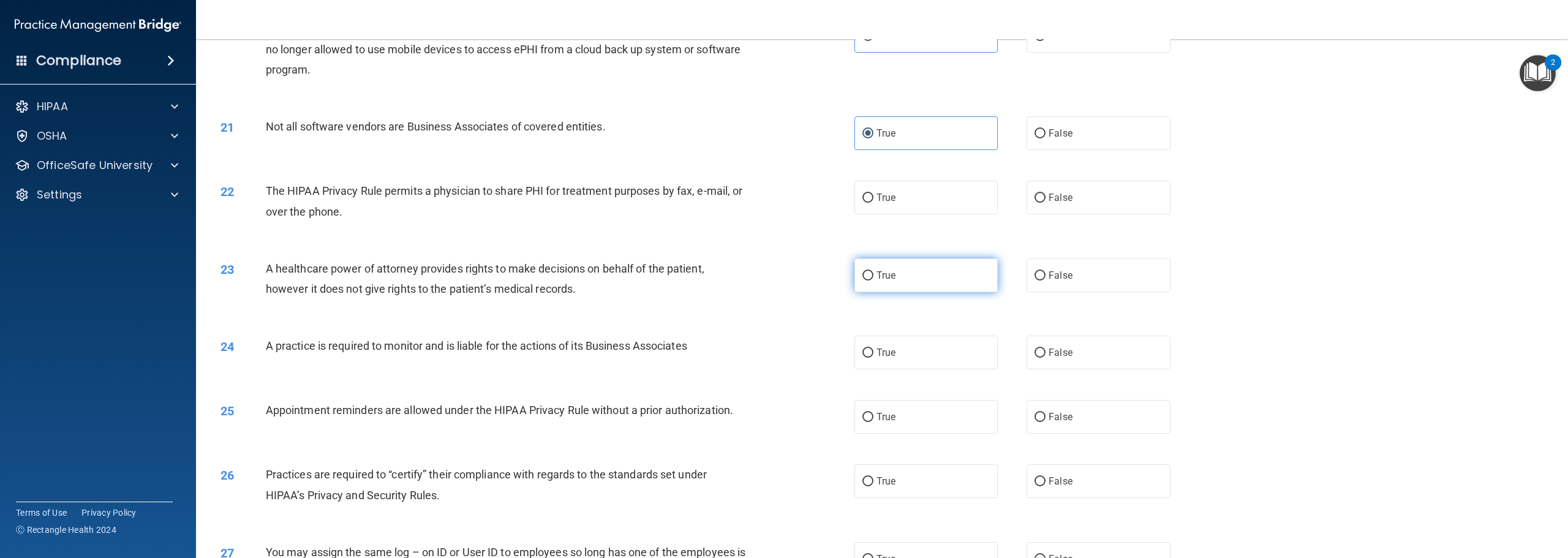
scroll to position [1532, 0]
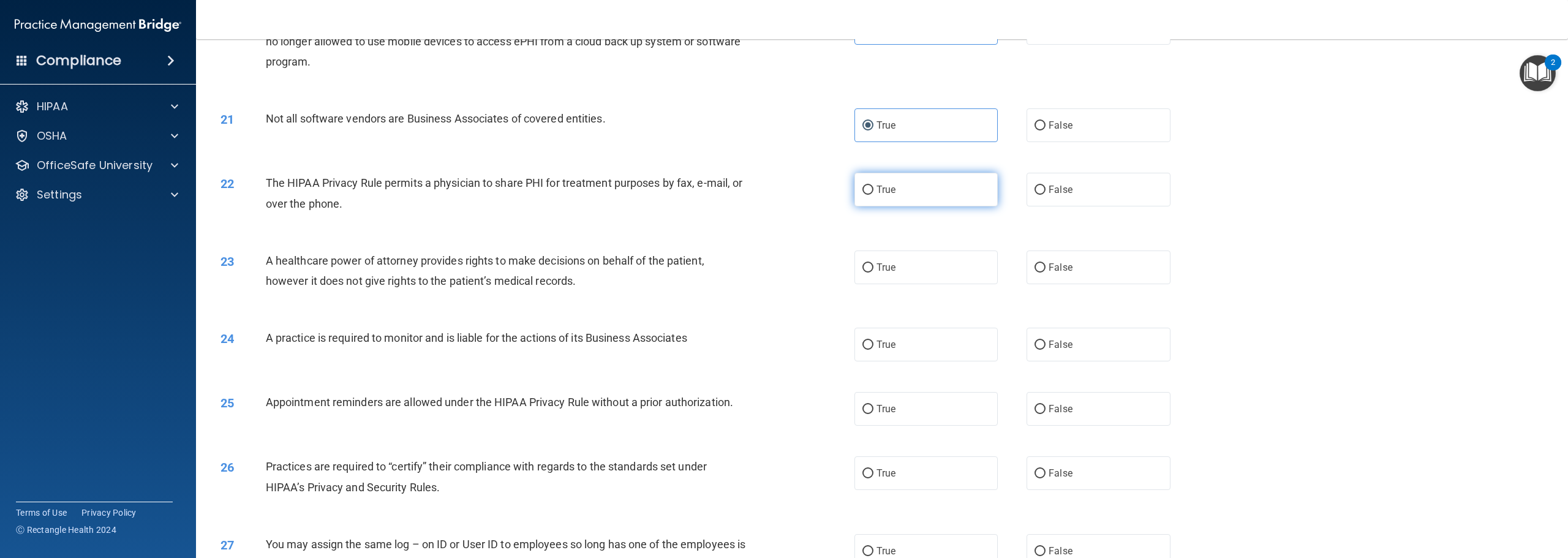
click at [884, 206] on label "True" at bounding box center [926, 189] width 143 height 34
click at [874, 195] on input "True" at bounding box center [868, 191] width 11 height 9
radio input "true"
click at [1051, 274] on span "False" at bounding box center [1060, 267] width 24 height 11
click at [1045, 273] on input "False" at bounding box center [1040, 268] width 11 height 9
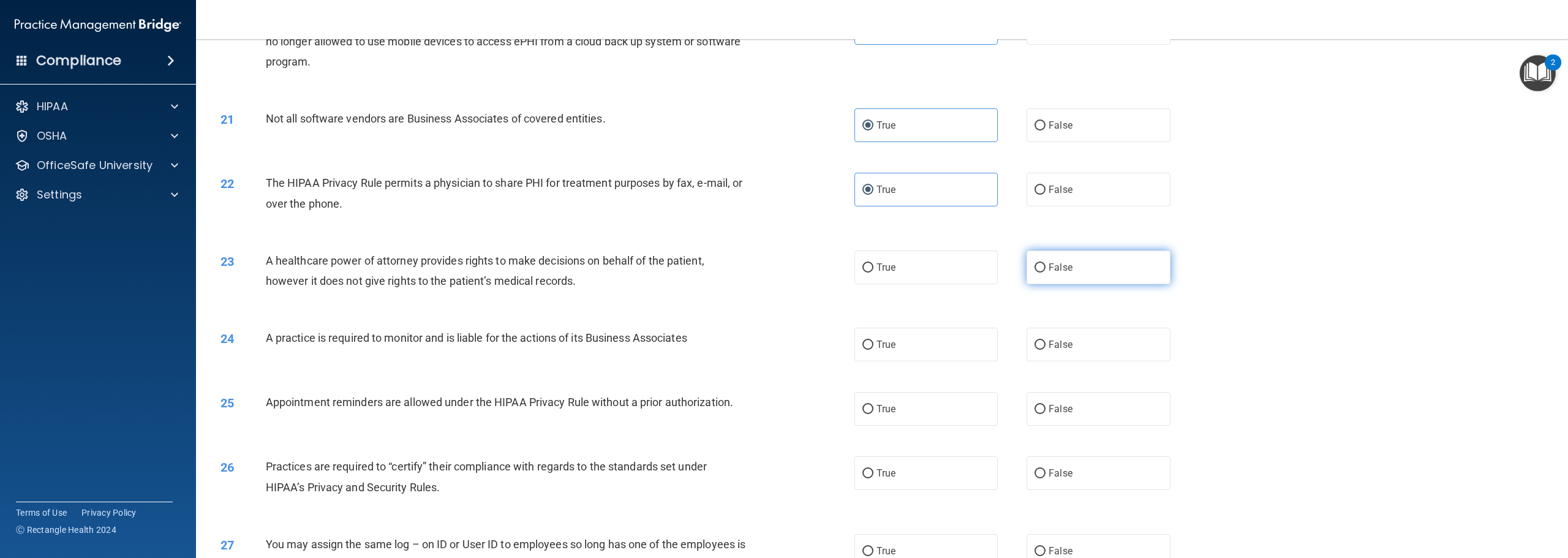
radio input "true"
click at [1054, 362] on label "False" at bounding box center [1098, 345] width 143 height 34
click at [1045, 350] on input "False" at bounding box center [1040, 346] width 11 height 9
radio input "true"
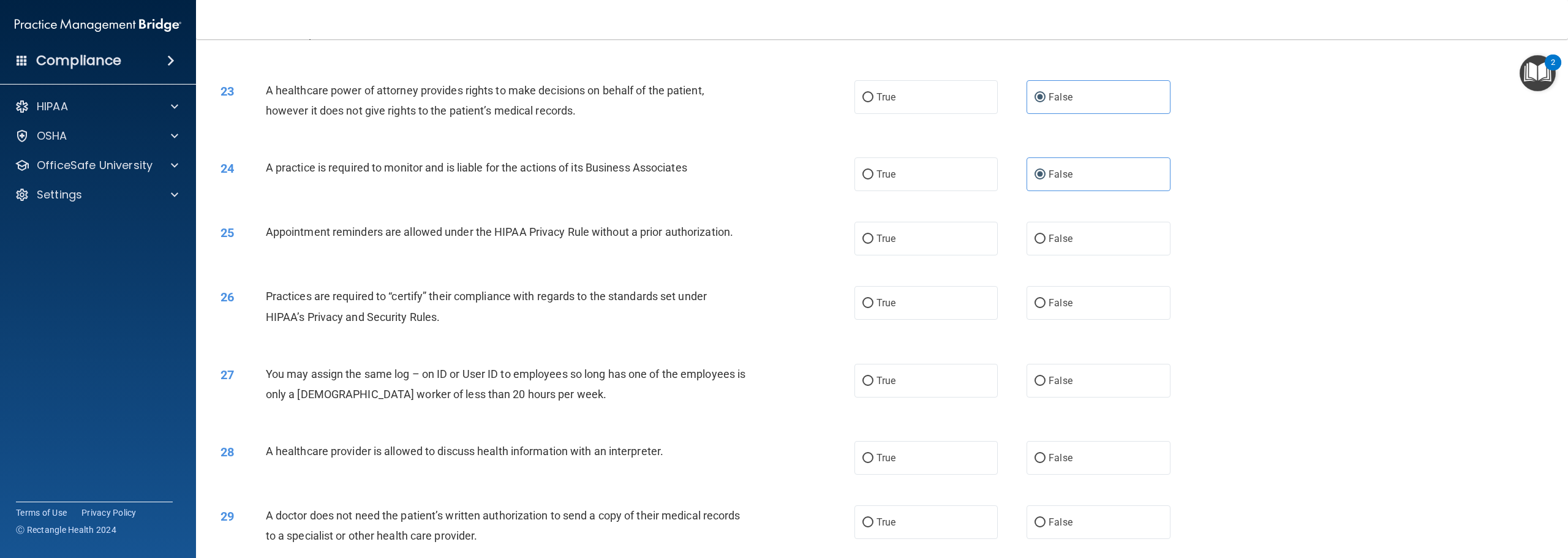
scroll to position [1716, 0]
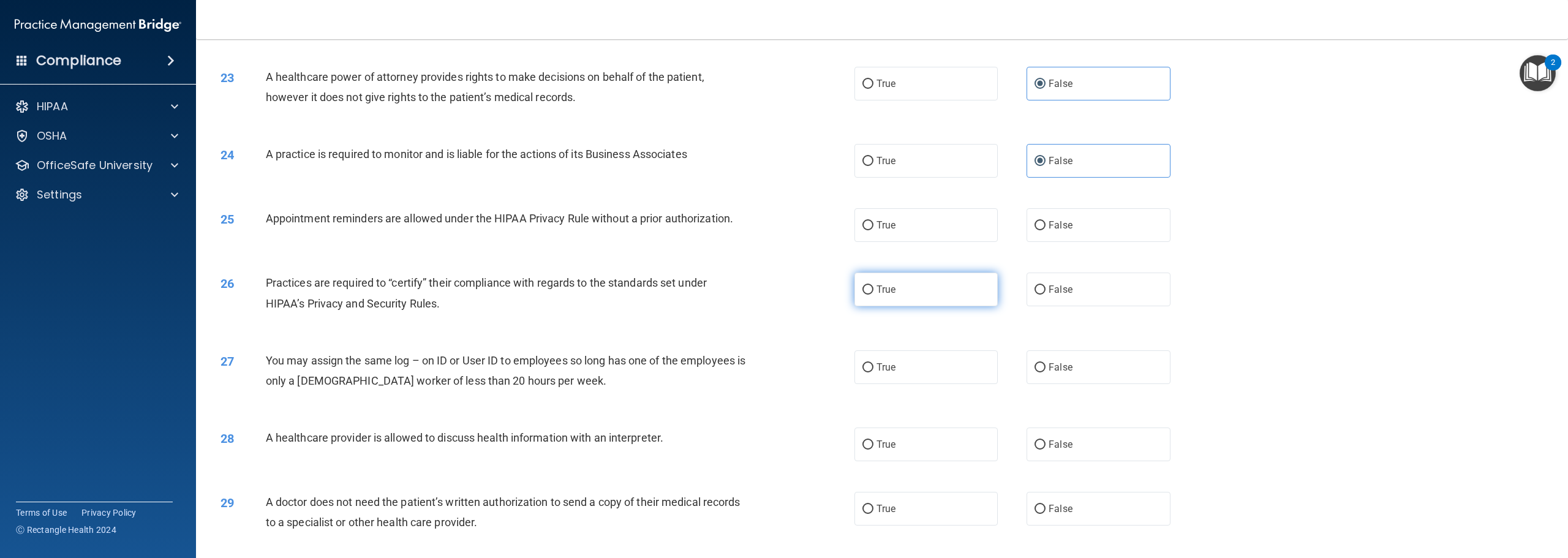
click at [922, 307] on label "True" at bounding box center [926, 290] width 143 height 34
click at [874, 294] on input "True" at bounding box center [868, 290] width 11 height 9
radio input "true"
click at [907, 242] on label "True" at bounding box center [926, 225] width 143 height 34
click at [874, 230] on input "True" at bounding box center [868, 226] width 11 height 9
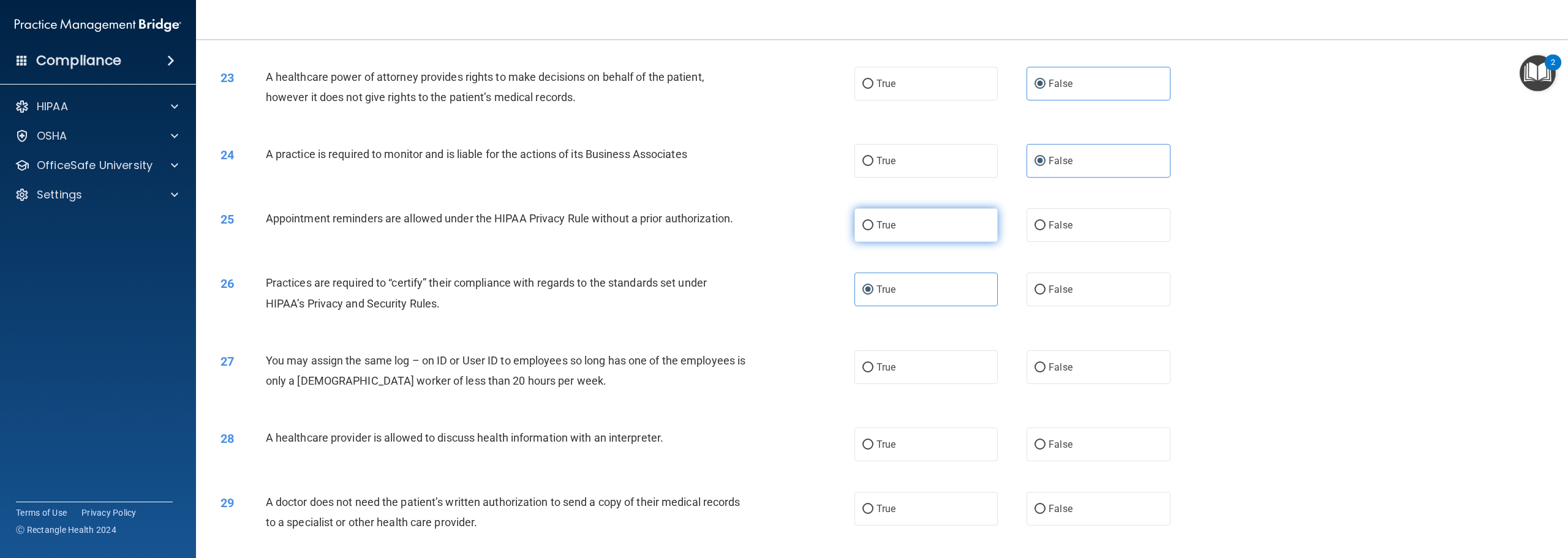
radio input "true"
click at [1072, 307] on label "False" at bounding box center [1098, 290] width 143 height 34
click at [1045, 294] on input "False" at bounding box center [1040, 290] width 11 height 9
radio input "true"
radio input "false"
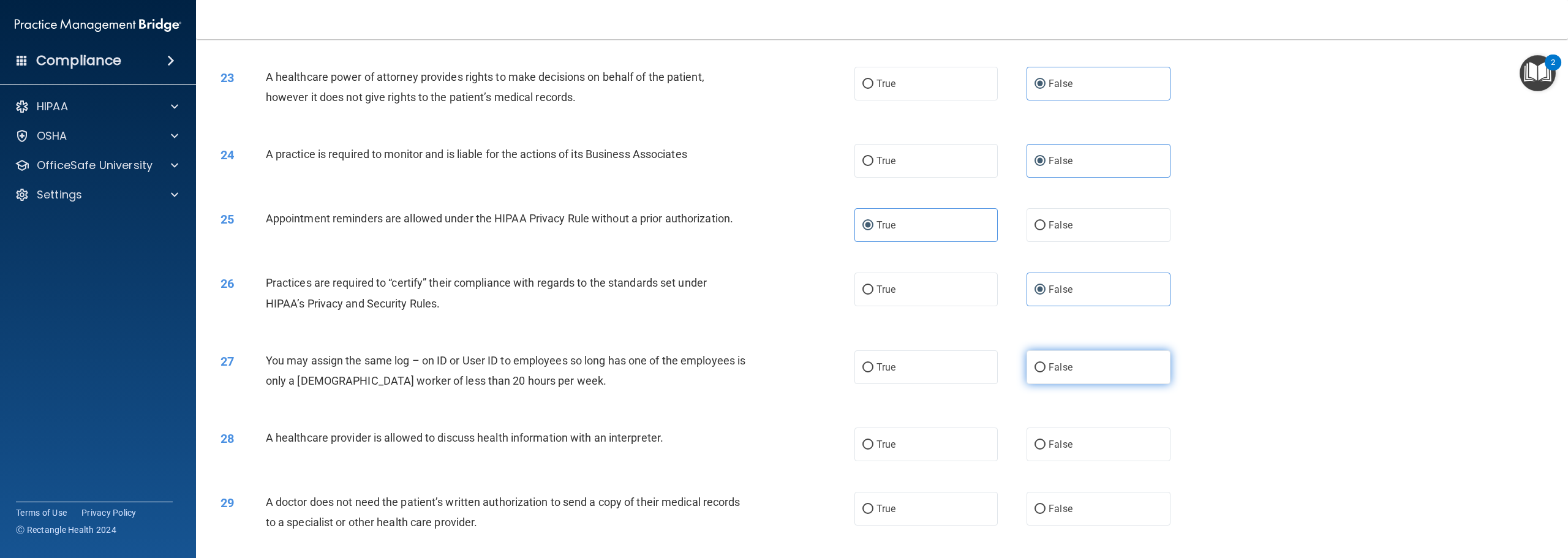
click at [1049, 373] on span "False" at bounding box center [1060, 367] width 24 height 11
click at [1045, 373] on input "False" at bounding box center [1040, 368] width 11 height 9
radio input "true"
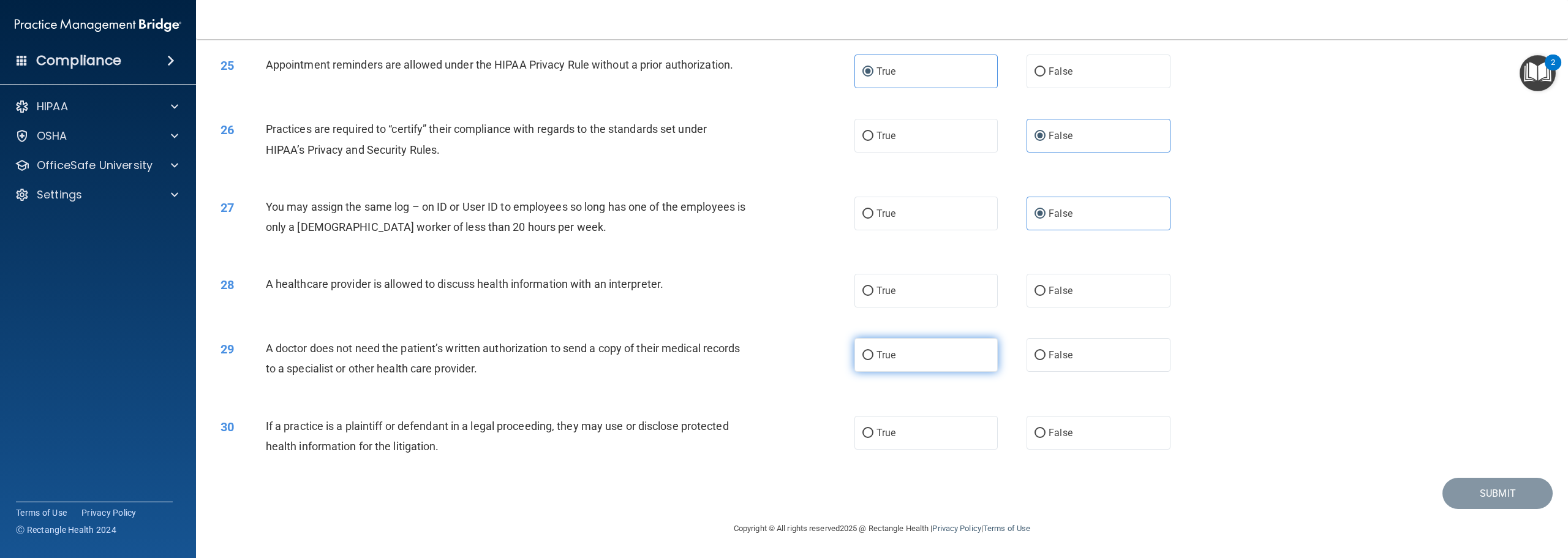
scroll to position [1911, 0]
click at [956, 303] on label "True" at bounding box center [926, 290] width 143 height 34
click at [874, 296] on input "True" at bounding box center [868, 292] width 11 height 9
radio input "true"
click at [935, 362] on label "True" at bounding box center [926, 355] width 143 height 34
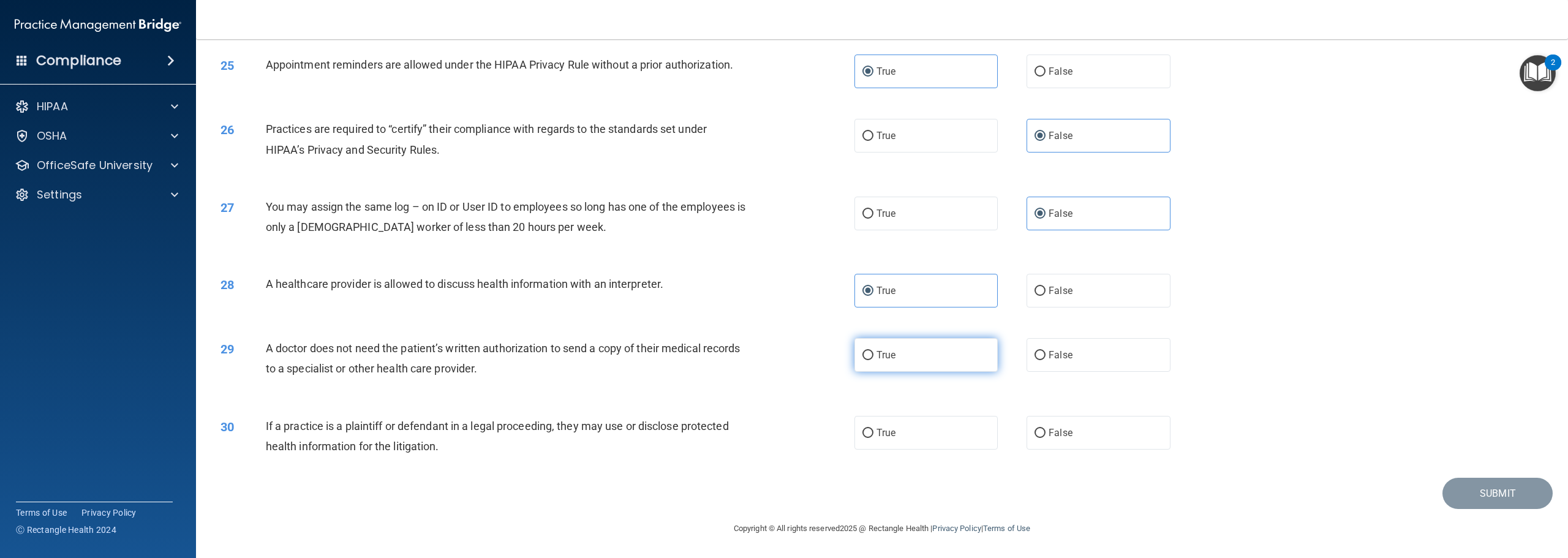
click at [874, 361] on input "True" at bounding box center [868, 356] width 11 height 9
radio input "true"
click at [920, 429] on label "True" at bounding box center [926, 433] width 143 height 34
click at [874, 429] on input "True" at bounding box center [868, 434] width 11 height 9
radio input "true"
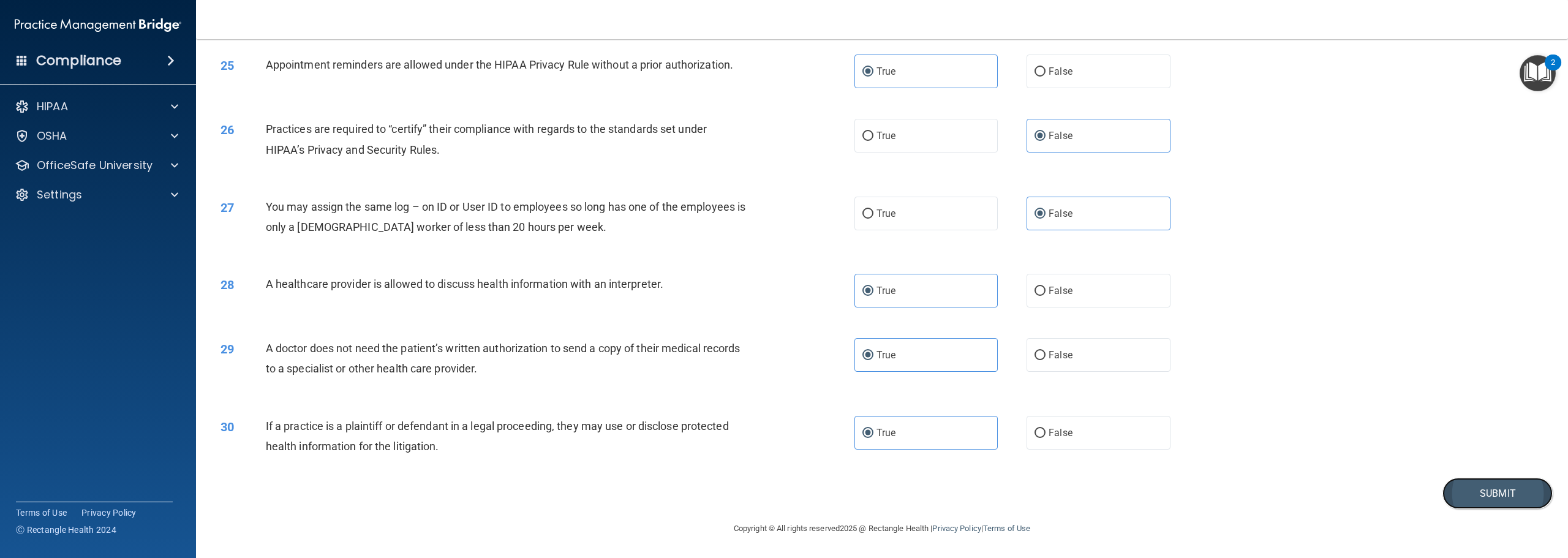
click at [1505, 499] on button "Submit" at bounding box center [1498, 493] width 110 height 31
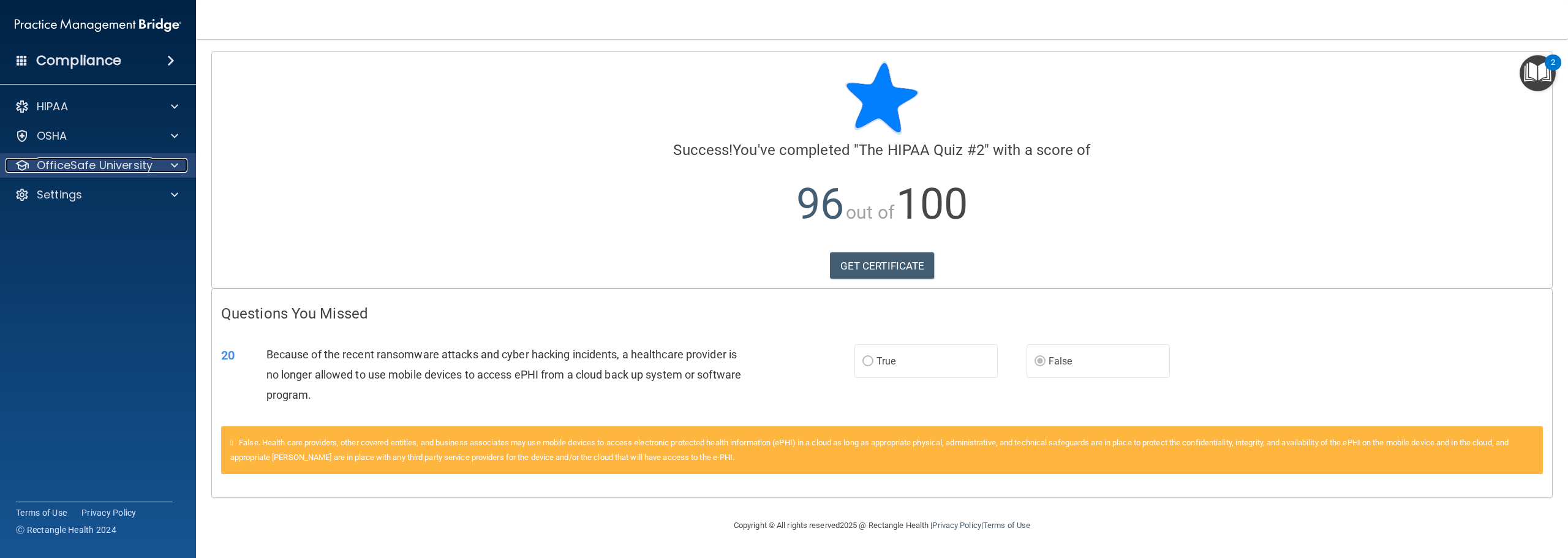
click at [168, 159] on div at bounding box center [172, 166] width 30 height 15
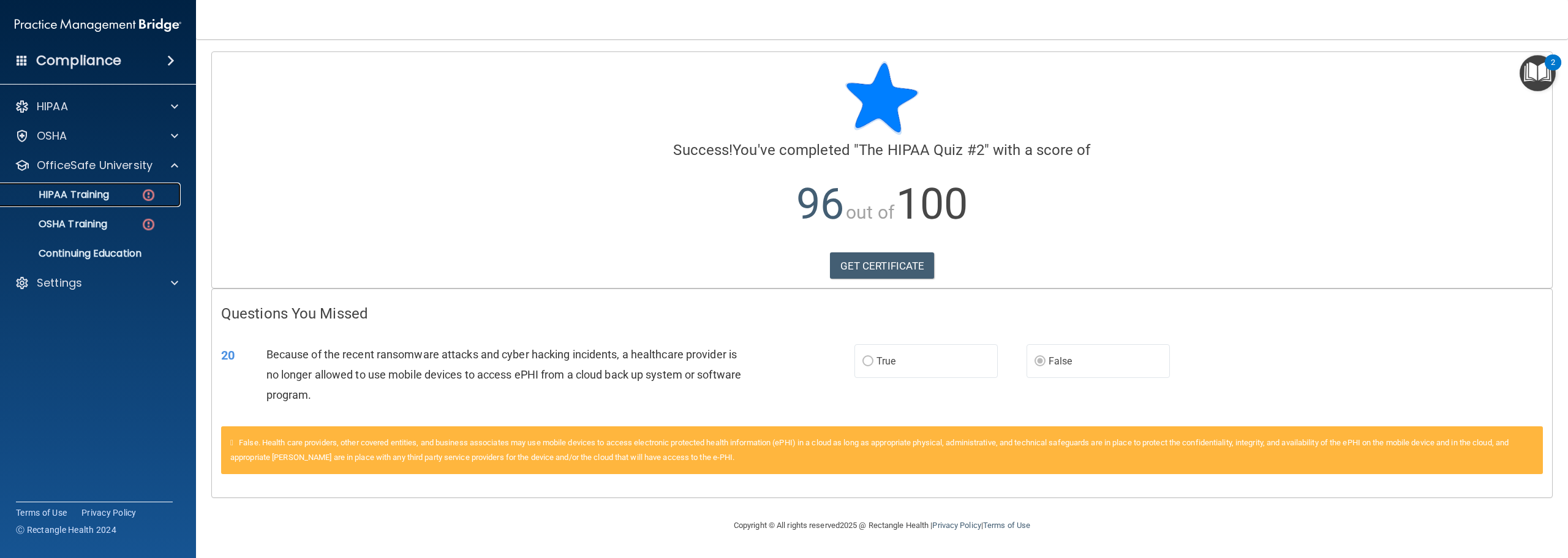
click at [148, 190] on img at bounding box center [148, 195] width 15 height 16
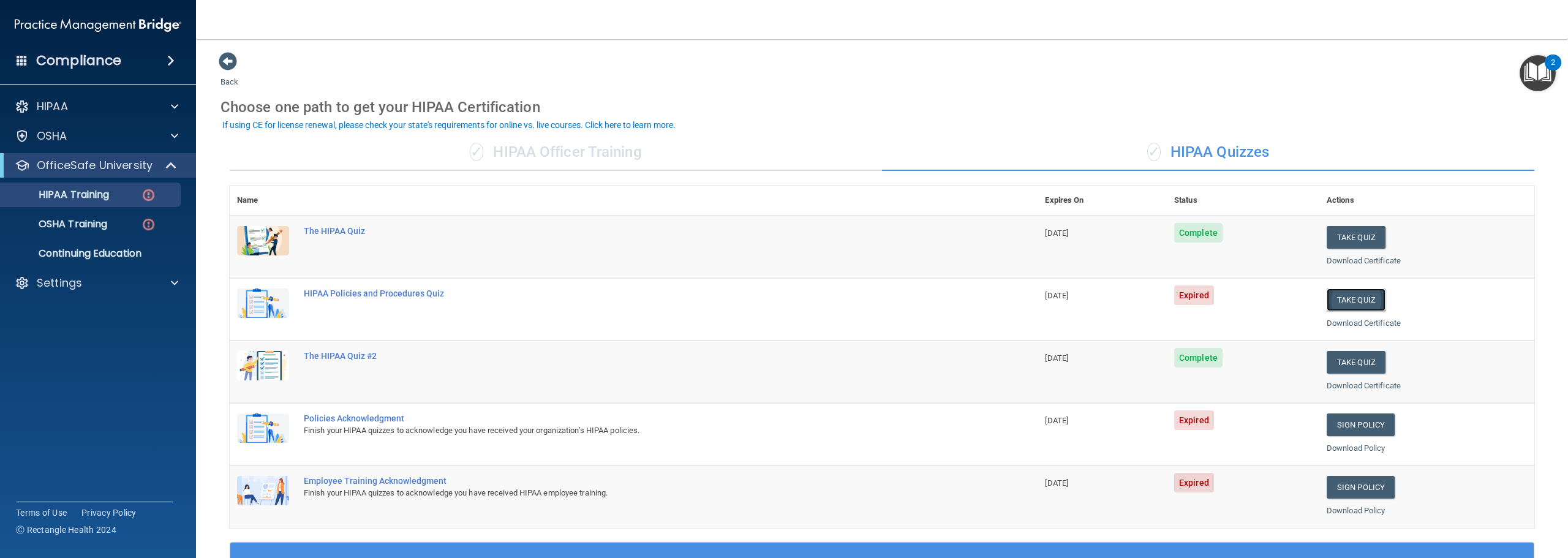
click at [1349, 298] on button "Take Quiz" at bounding box center [1356, 300] width 59 height 23
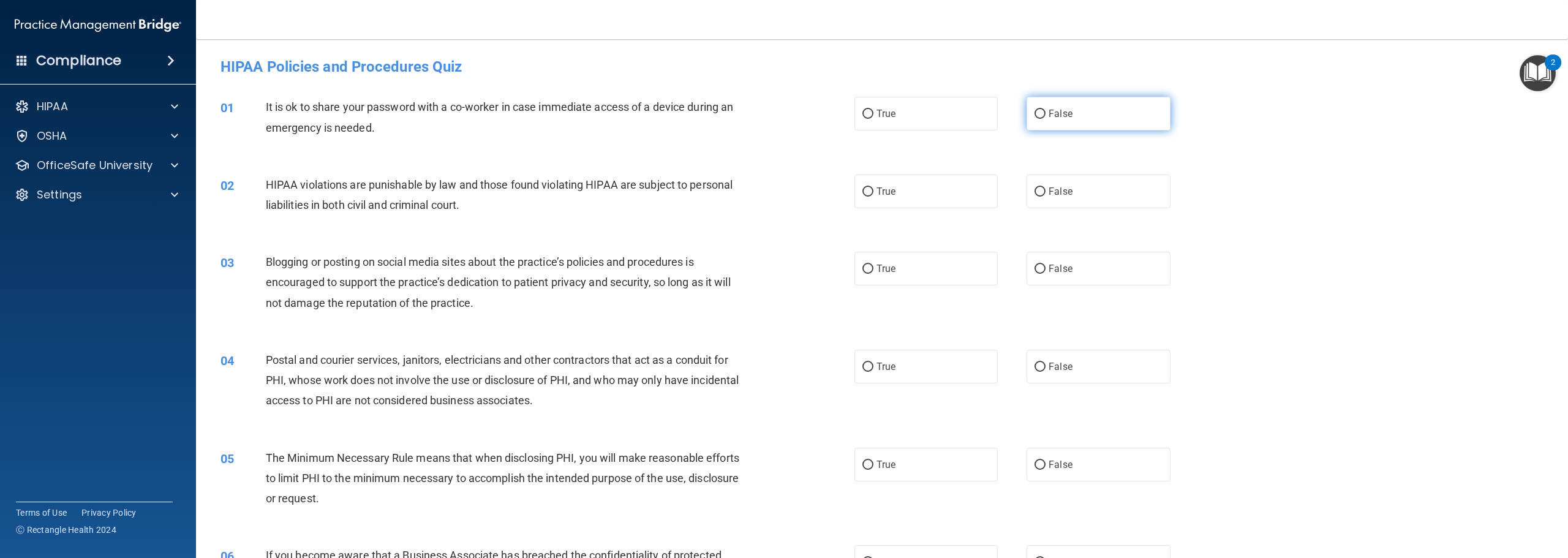
click at [1050, 117] on span "False" at bounding box center [1060, 113] width 24 height 11
click at [1045, 117] on input "False" at bounding box center [1040, 115] width 11 height 9
radio input "true"
click at [888, 202] on label "True" at bounding box center [926, 191] width 143 height 34
click at [874, 197] on input "True" at bounding box center [868, 192] width 11 height 9
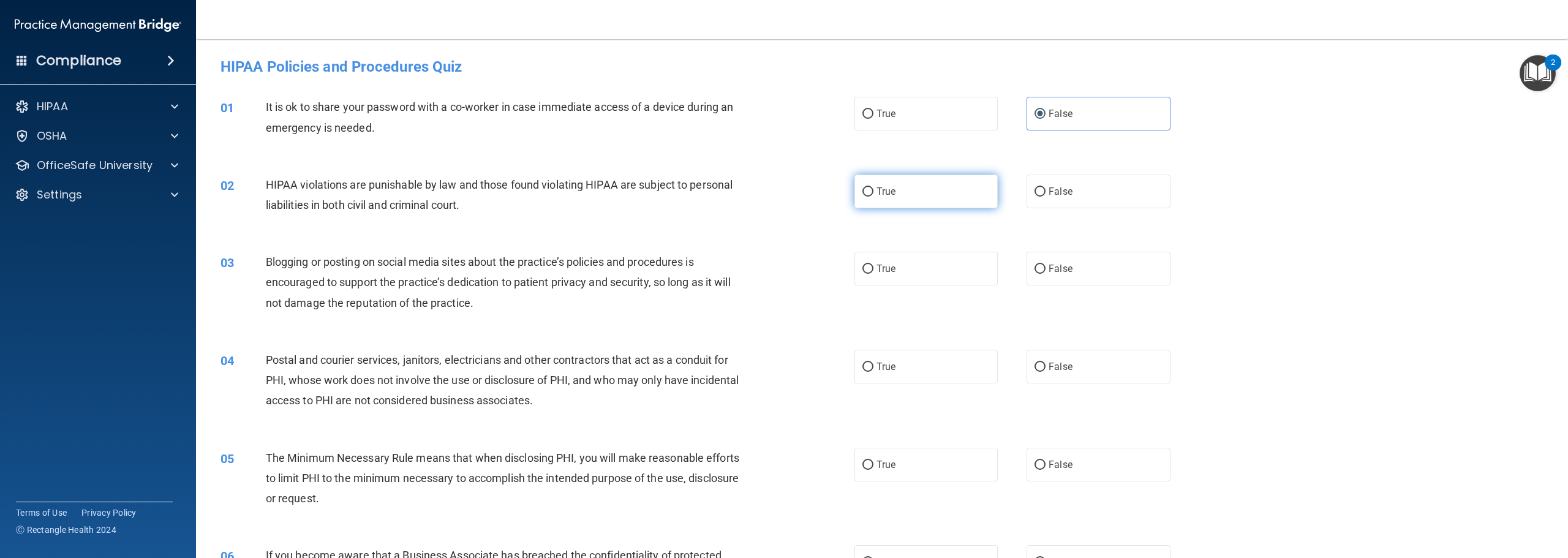
radio input "true"
drag, startPoint x: 1024, startPoint y: 282, endPoint x: 1027, endPoint y: 274, distance: 8.5
click at [1026, 281] on label "False" at bounding box center [1098, 269] width 143 height 34
click at [1035, 274] on input "False" at bounding box center [1040, 270] width 11 height 9
radio input "true"
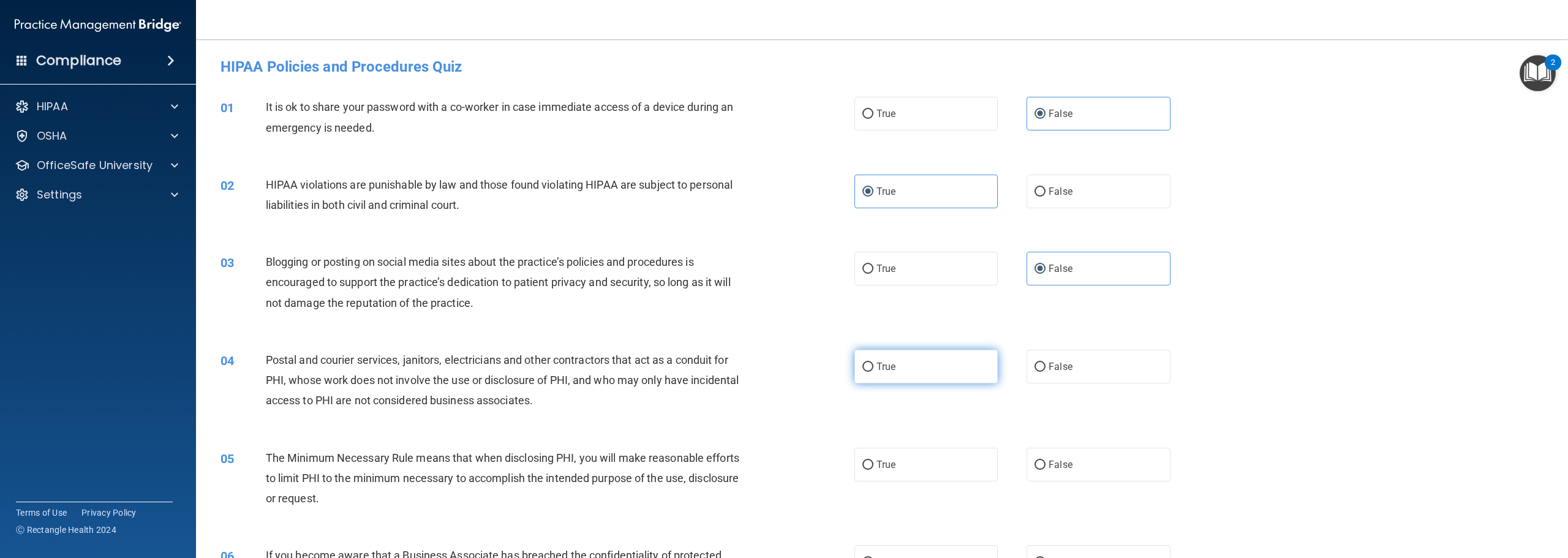
click at [884, 366] on span "True" at bounding box center [886, 367] width 19 height 11
click at [874, 366] on input "True" at bounding box center [868, 367] width 11 height 9
radio input "true"
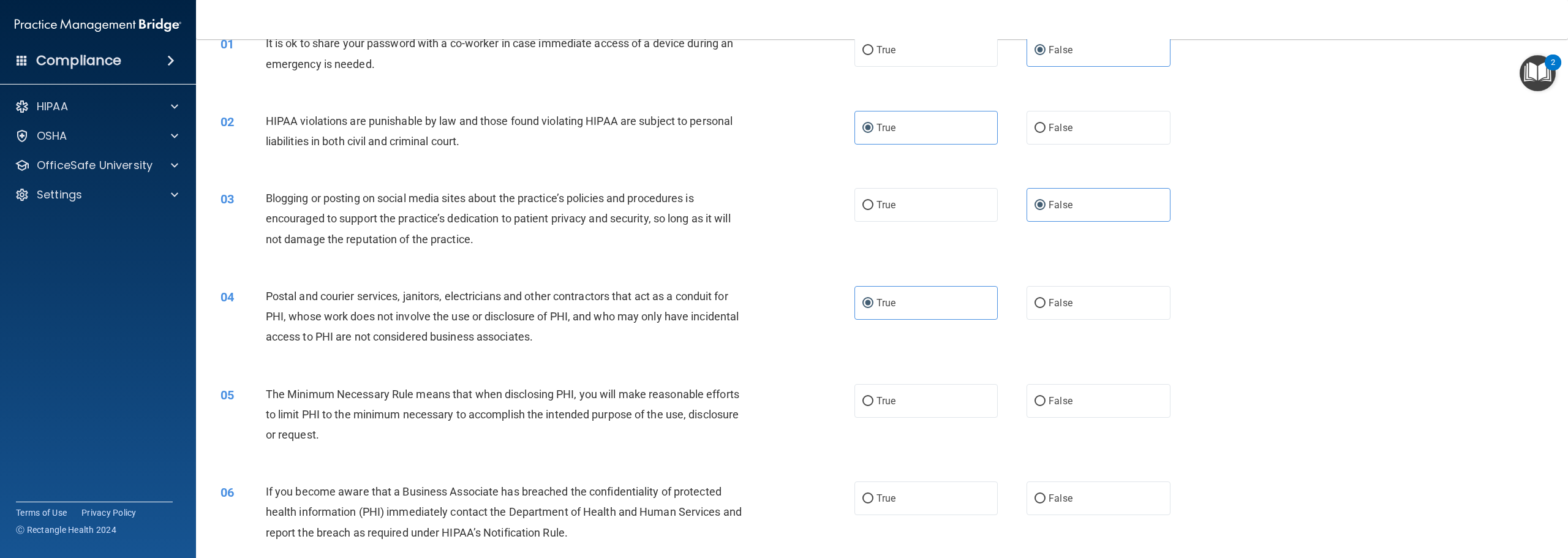
scroll to position [184, 0]
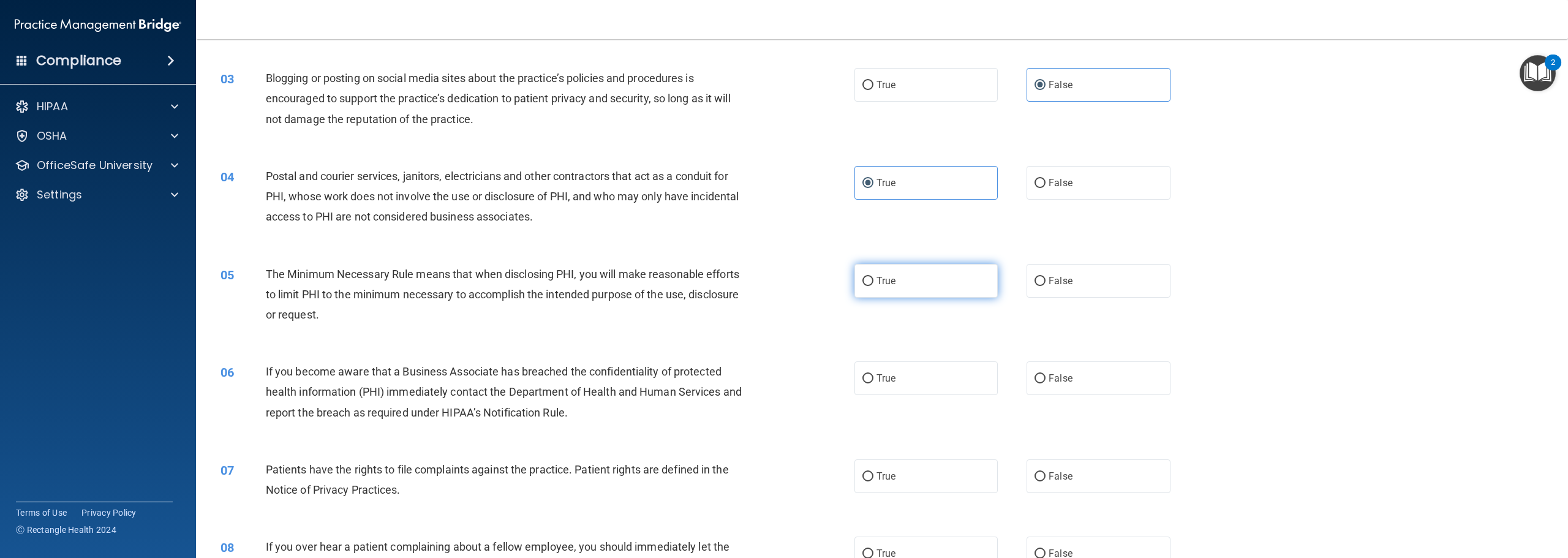
click at [894, 278] on label "True" at bounding box center [926, 281] width 143 height 34
click at [874, 278] on input "True" at bounding box center [868, 282] width 11 height 9
radio input "true"
click at [1053, 372] on label "False" at bounding box center [1098, 379] width 143 height 34
click at [1045, 375] on input "False" at bounding box center [1040, 379] width 11 height 9
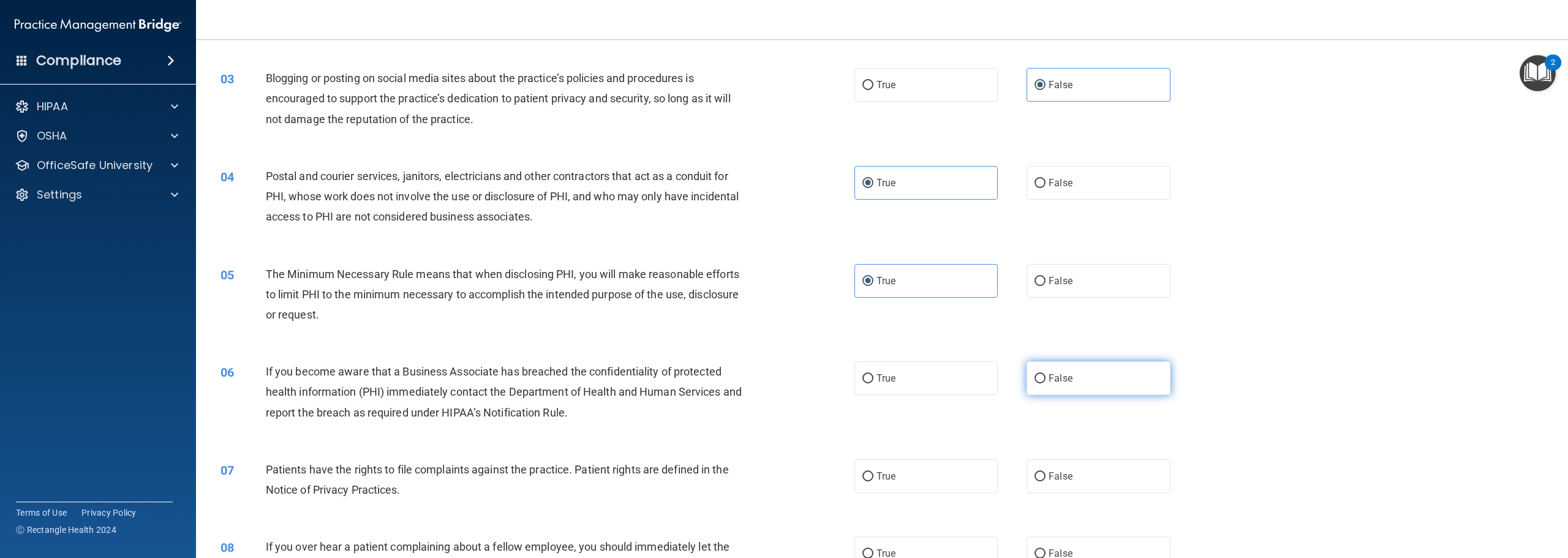
radio input "true"
click at [892, 465] on label "True" at bounding box center [926, 476] width 143 height 34
click at [874, 472] on input "True" at bounding box center [868, 477] width 11 height 9
radio input "true"
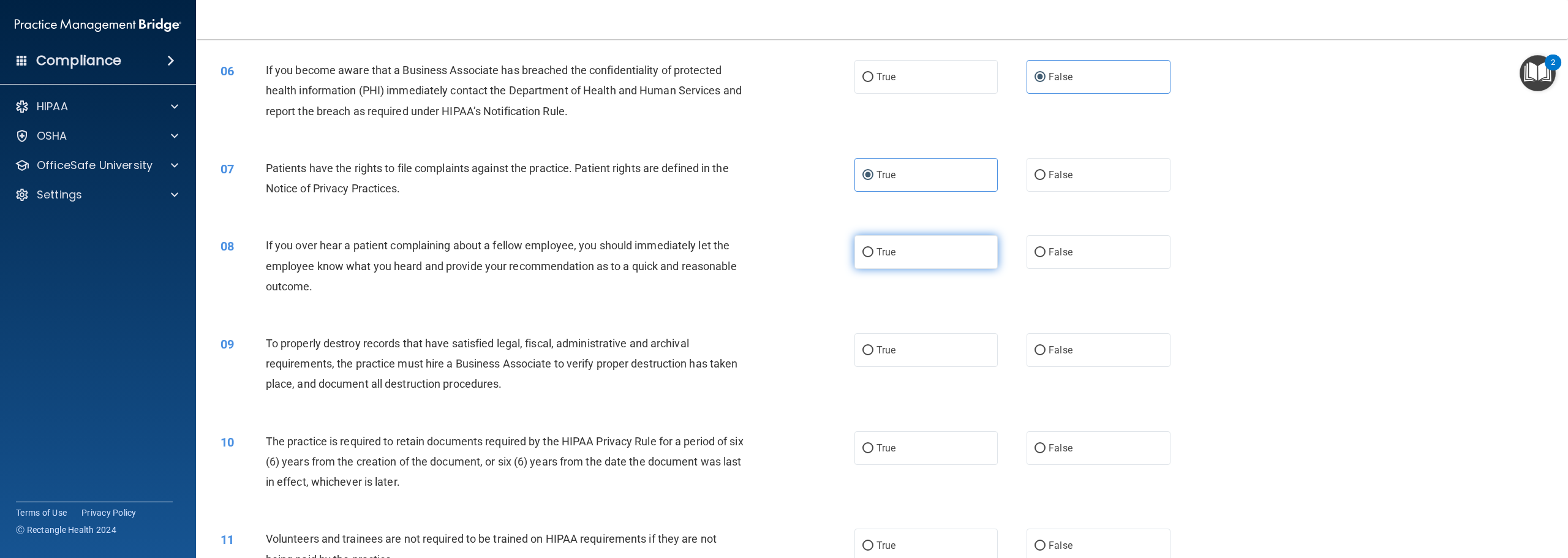
scroll to position [491, 0]
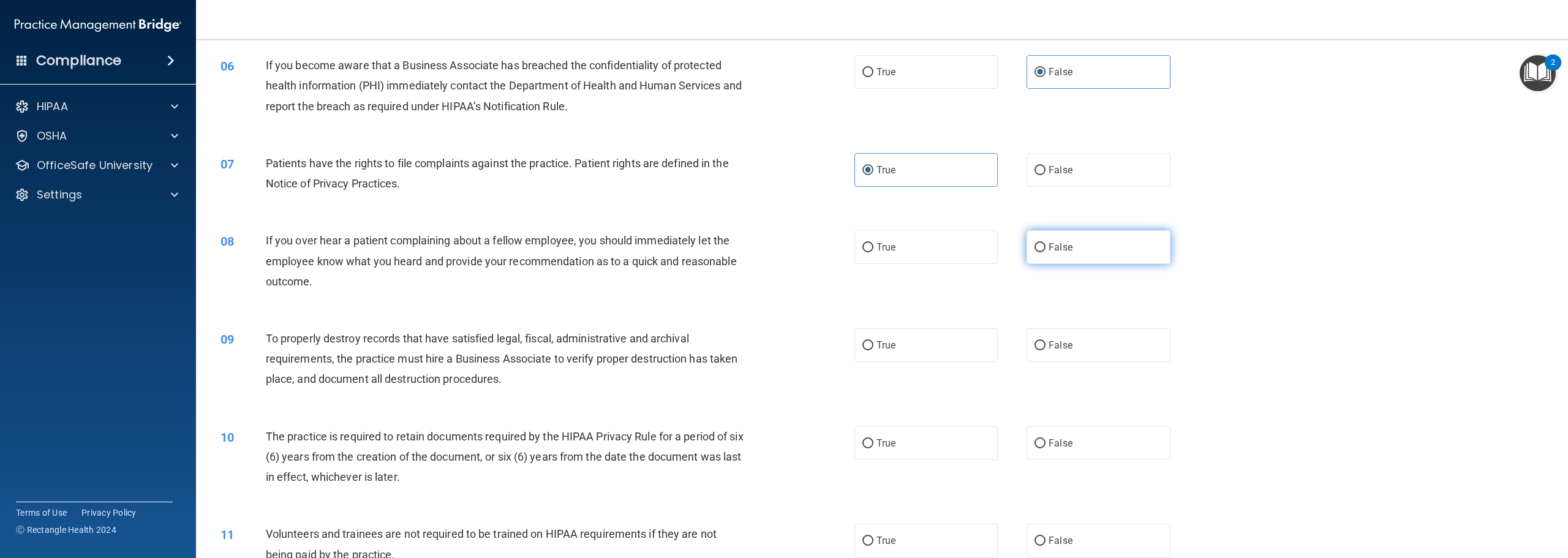
click at [1069, 249] on label "False" at bounding box center [1098, 247] width 143 height 34
click at [1045, 249] on input "False" at bounding box center [1040, 248] width 11 height 9
radio input "true"
click at [1067, 336] on label "False" at bounding box center [1098, 345] width 143 height 34
click at [1045, 342] on input "False" at bounding box center [1040, 346] width 11 height 9
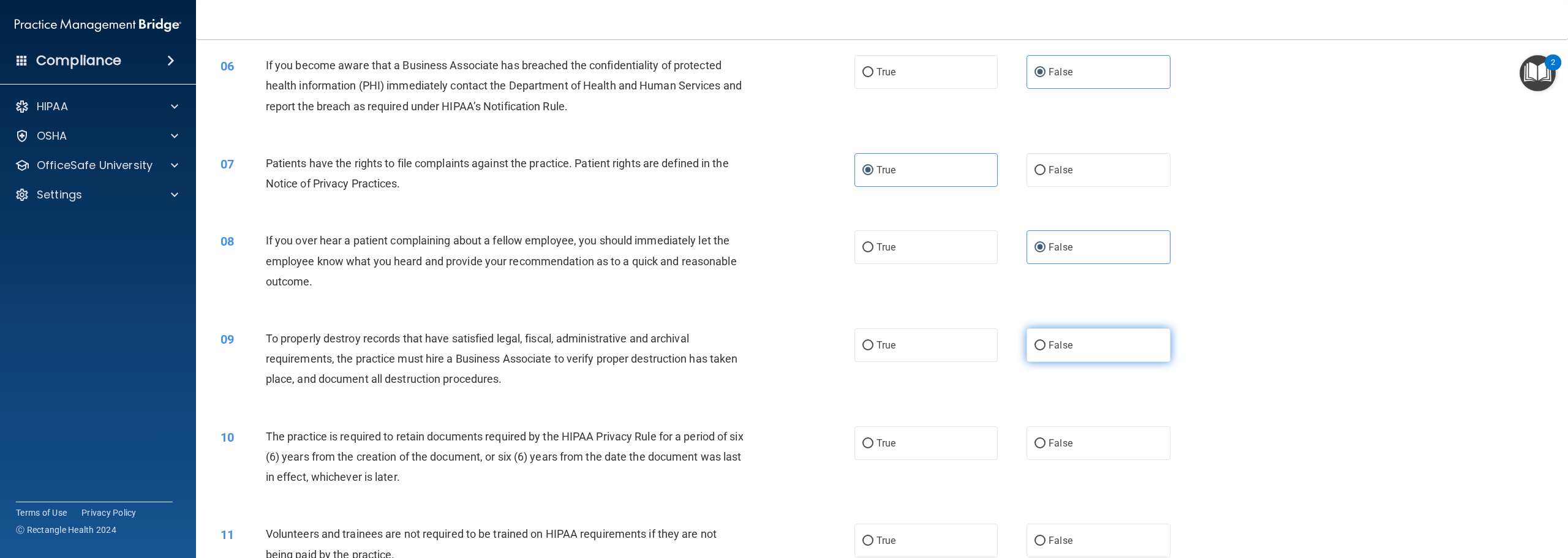
radio input "true"
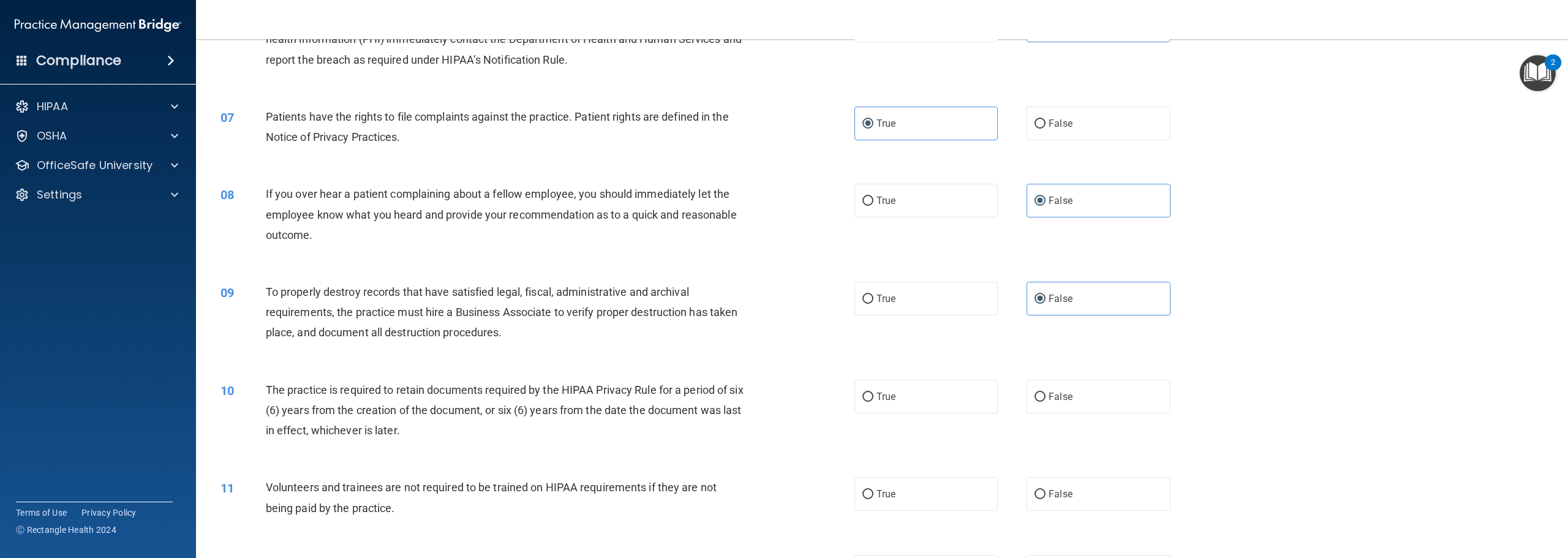
scroll to position [674, 0]
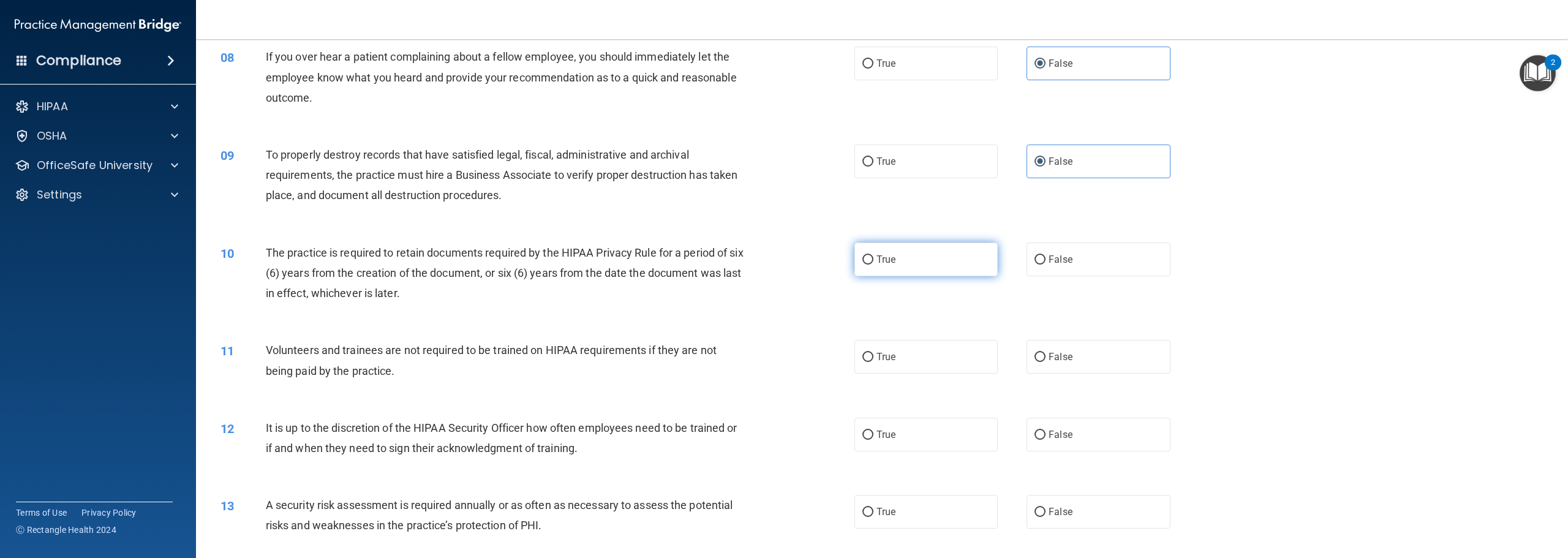
click at [883, 268] on label "True" at bounding box center [926, 259] width 143 height 34
click at [874, 265] on input "True" at bounding box center [868, 260] width 11 height 9
radio input "true"
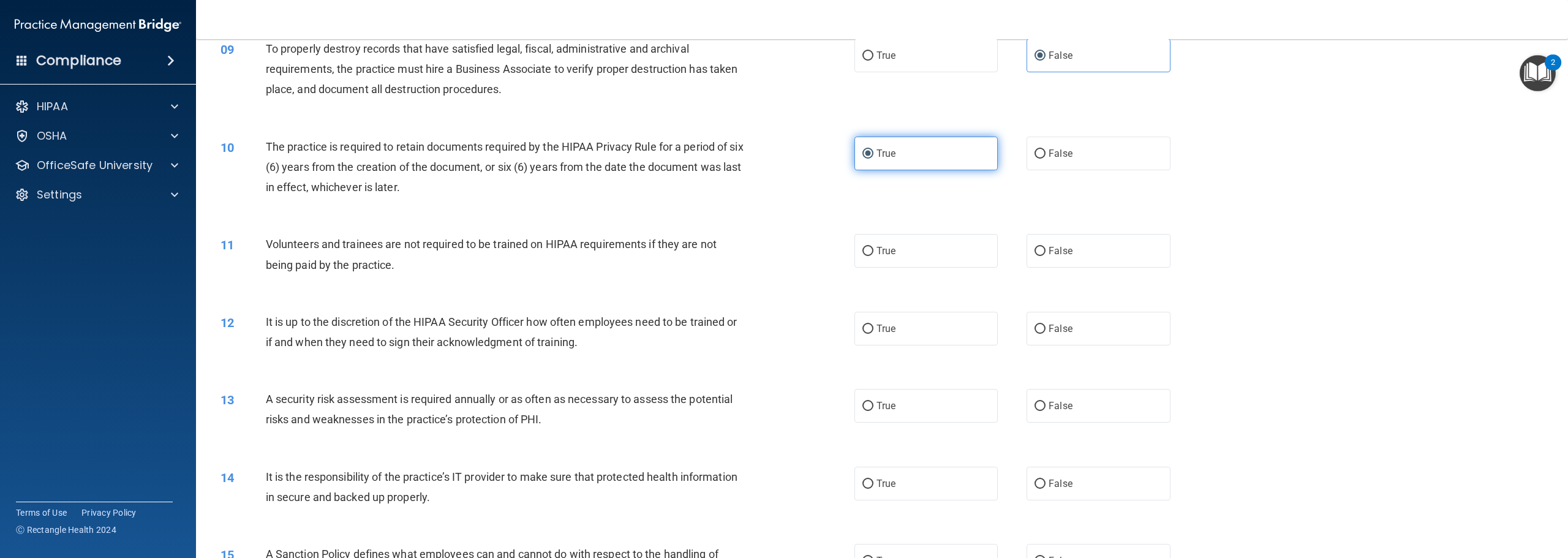
scroll to position [797, 0]
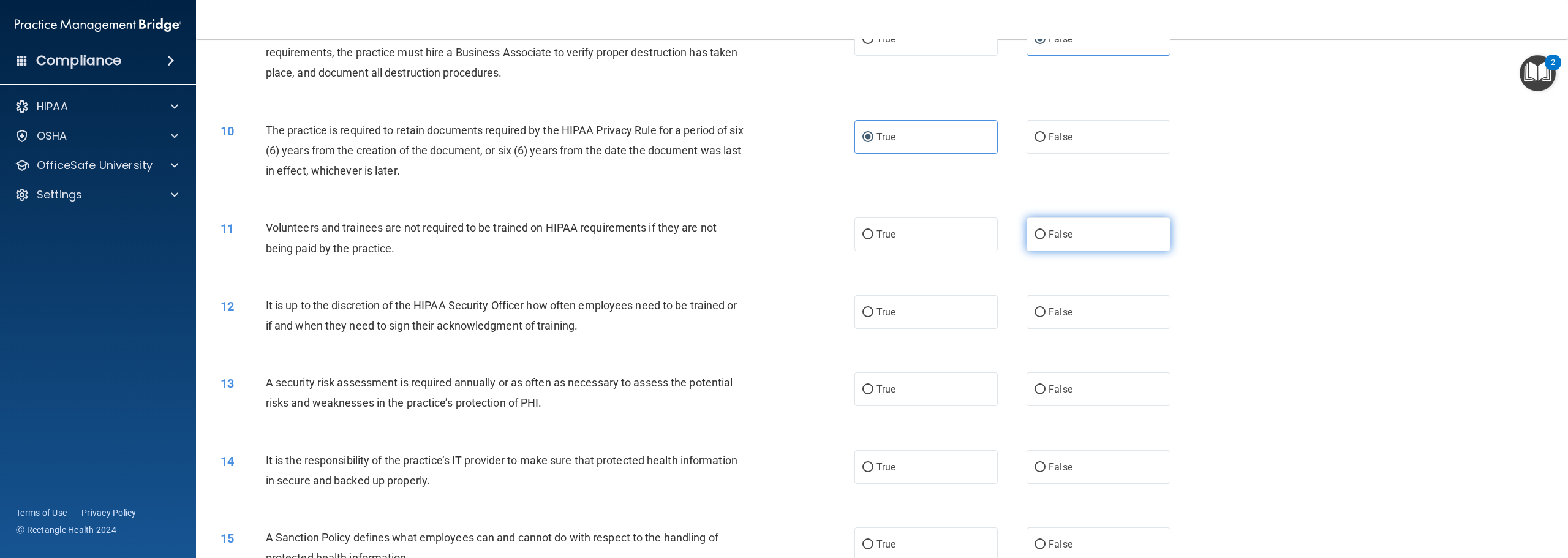
click at [1038, 220] on label "False" at bounding box center [1098, 235] width 143 height 34
click at [1038, 230] on input "False" at bounding box center [1040, 235] width 11 height 9
radio input "true"
click at [1026, 308] on label "False" at bounding box center [1098, 312] width 143 height 34
click at [1035, 308] on input "False" at bounding box center [1040, 313] width 11 height 9
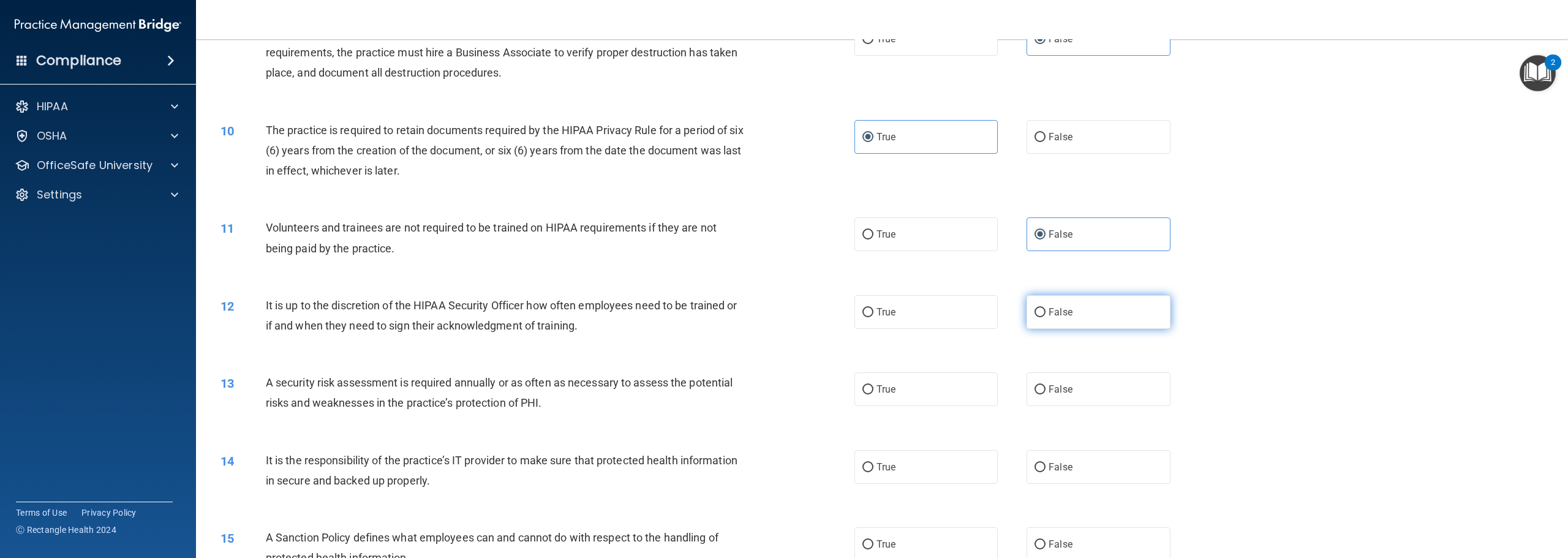
radio input "true"
click at [893, 377] on label "True" at bounding box center [926, 390] width 143 height 34
click at [874, 385] on input "True" at bounding box center [868, 390] width 11 height 9
radio input "true"
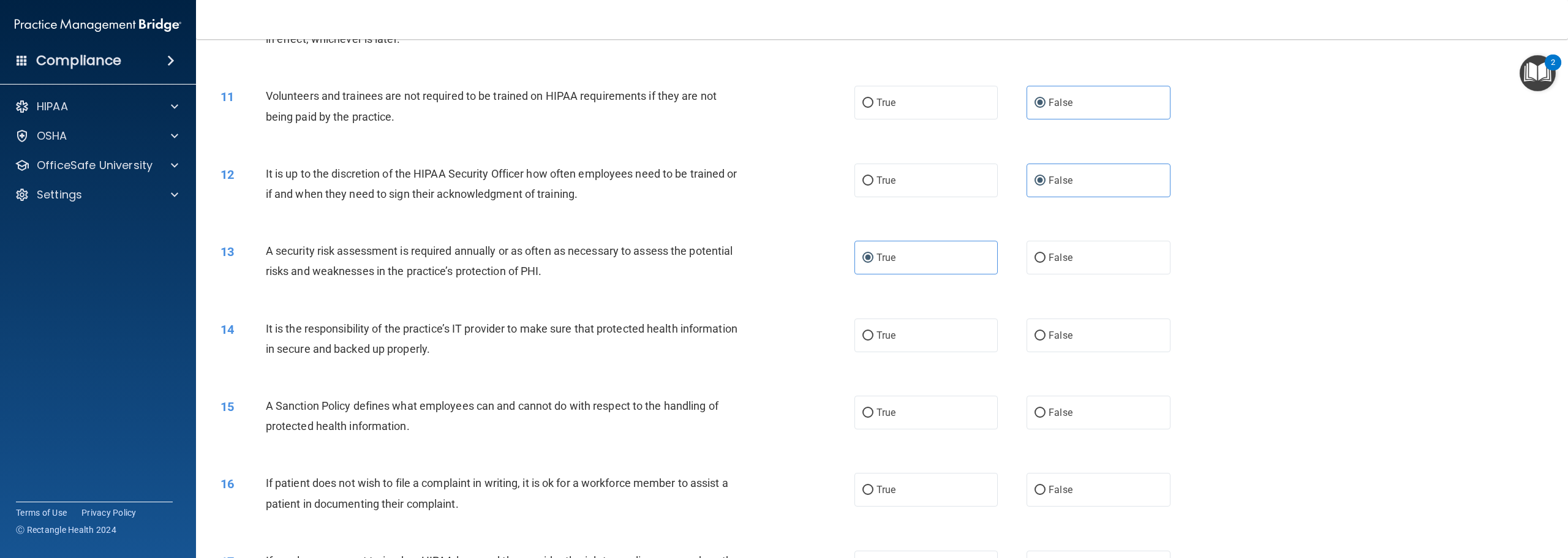
scroll to position [981, 0]
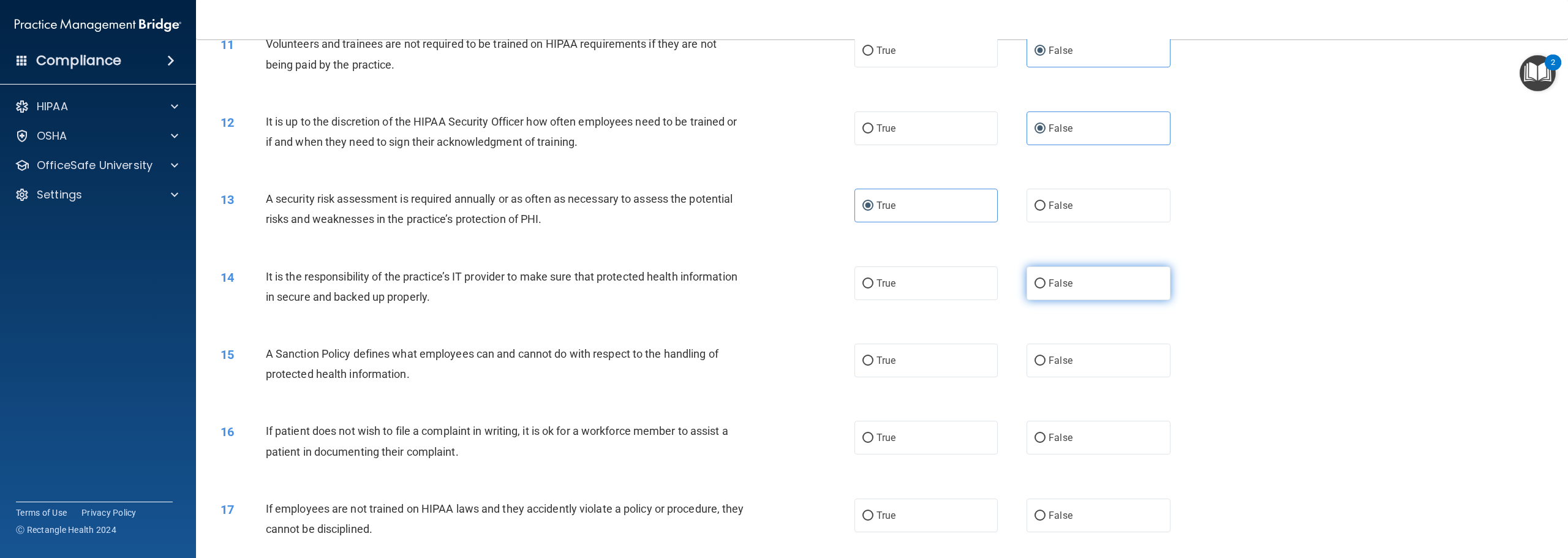
click at [1053, 282] on span "False" at bounding box center [1060, 283] width 24 height 11
click at [1045, 282] on input "False" at bounding box center [1040, 284] width 11 height 9
radio input "true"
click at [1054, 344] on label "False" at bounding box center [1098, 361] width 143 height 34
click at [1045, 356] on input "False" at bounding box center [1040, 361] width 11 height 9
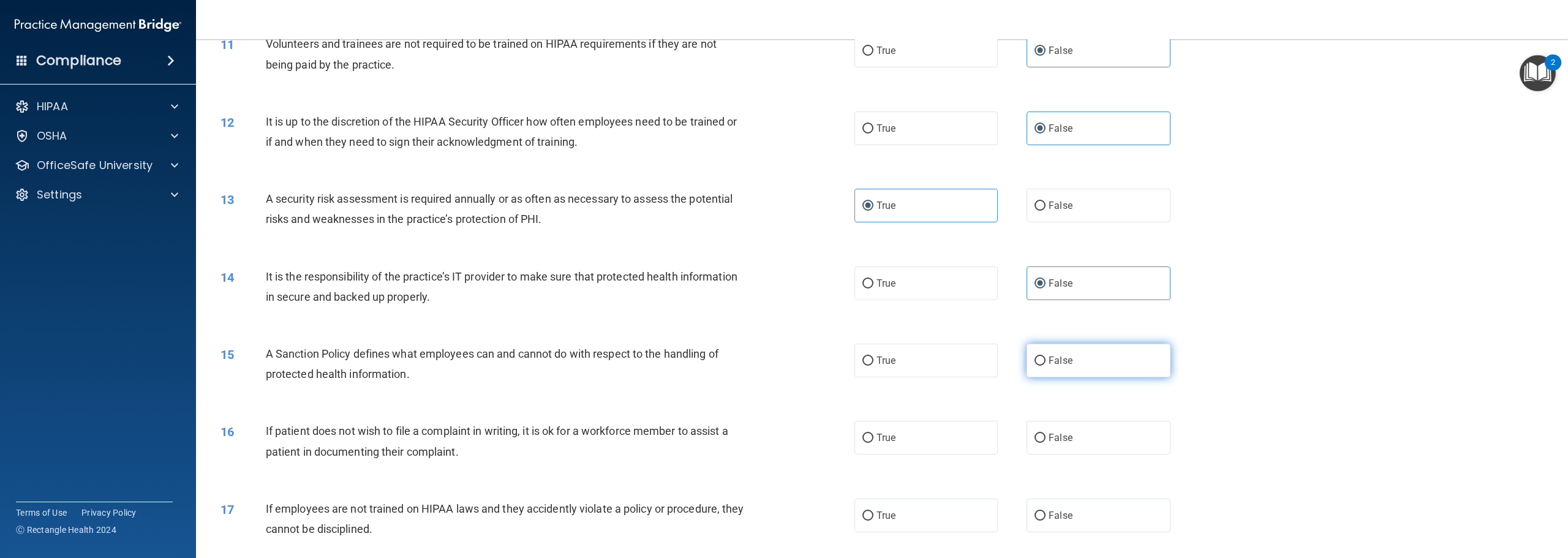
radio input "true"
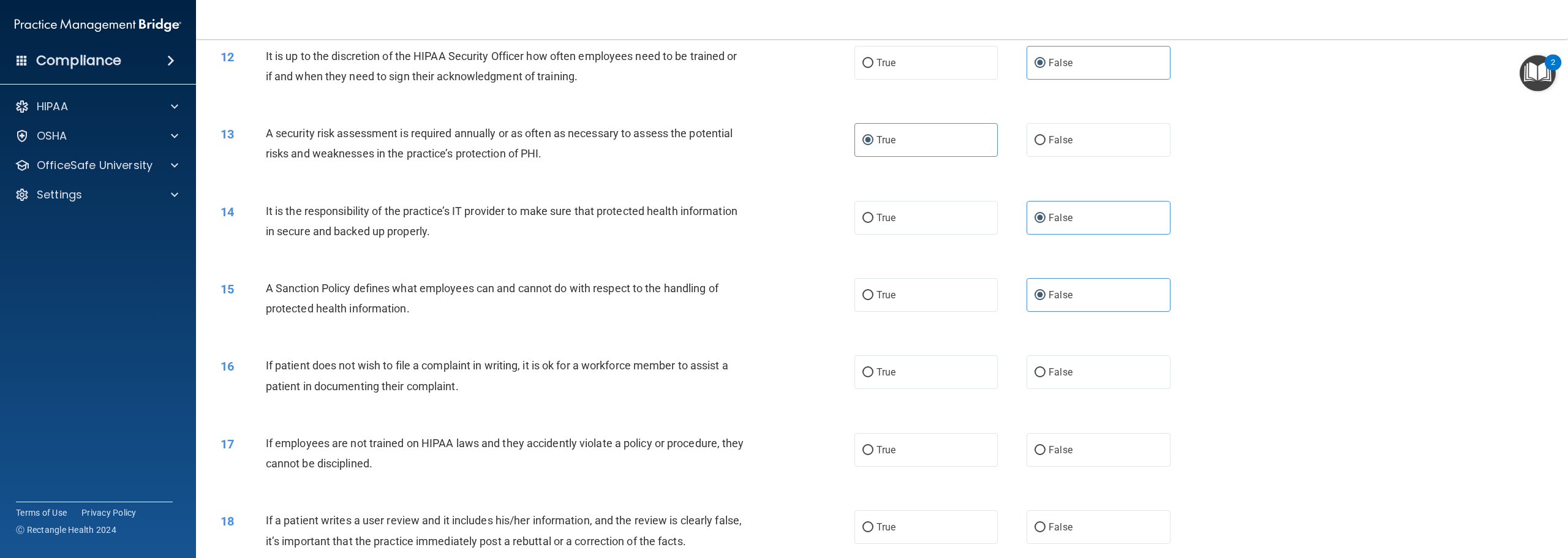
scroll to position [1103, 0]
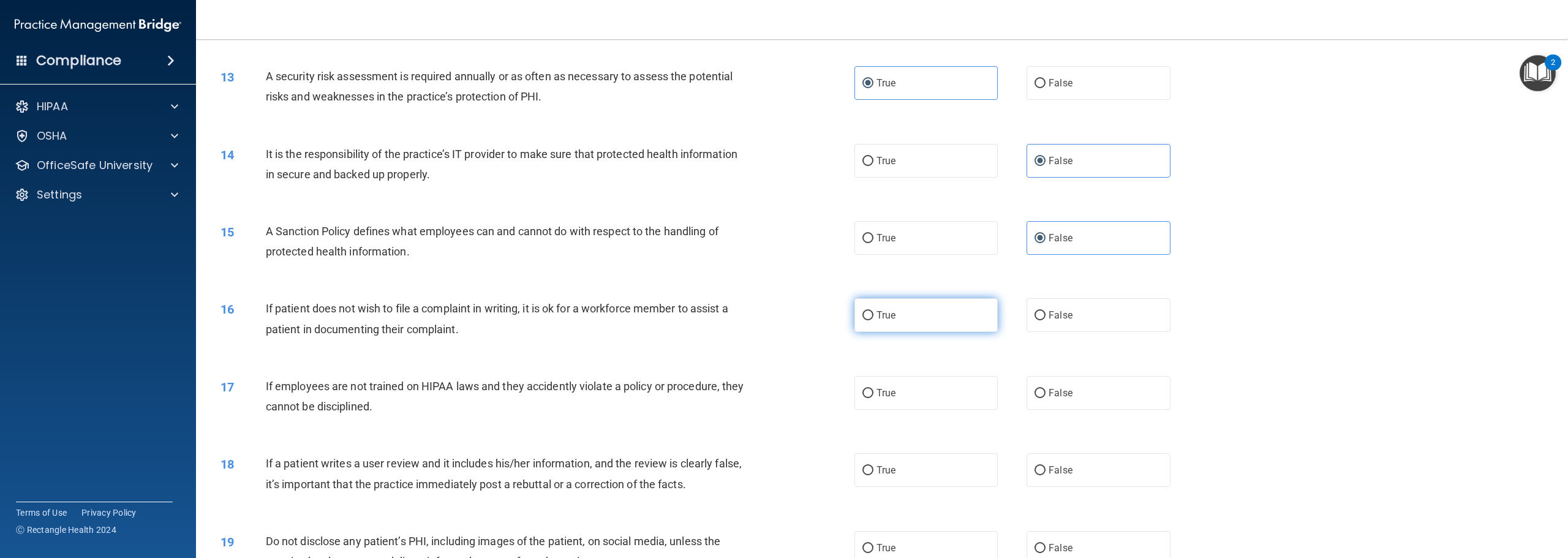
click at [908, 312] on label "True" at bounding box center [926, 315] width 143 height 34
click at [874, 312] on input "True" at bounding box center [868, 316] width 11 height 9
radio input "true"
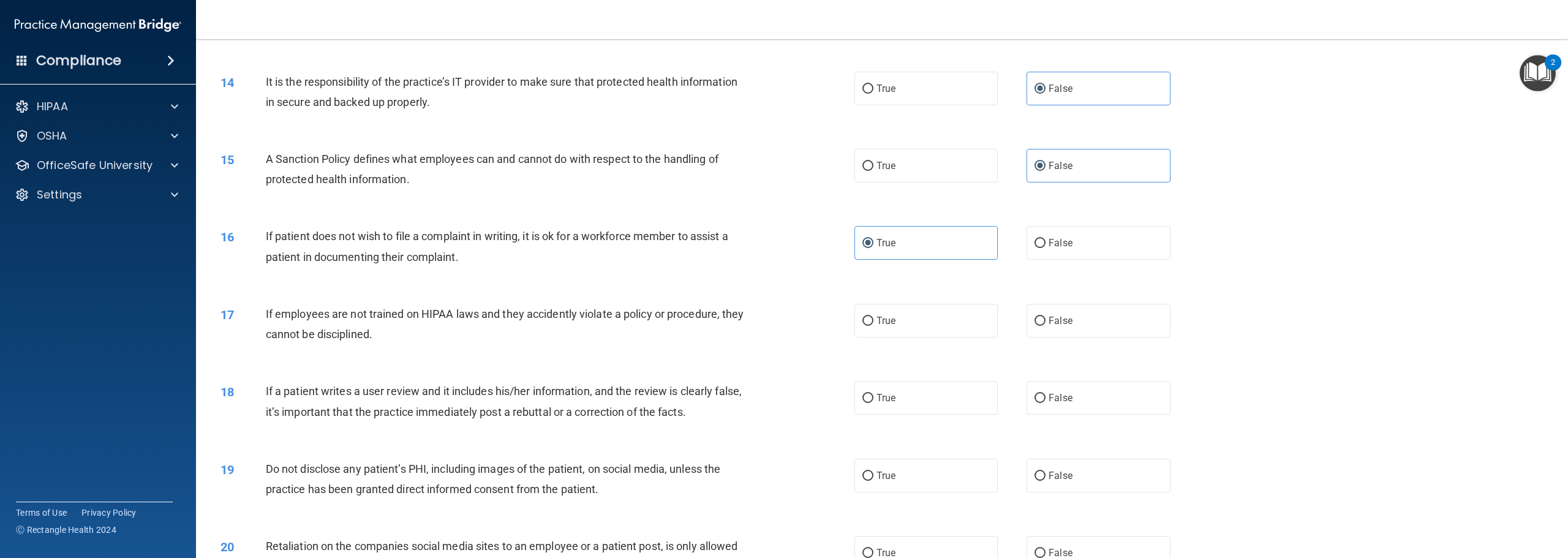
scroll to position [1287, 0]
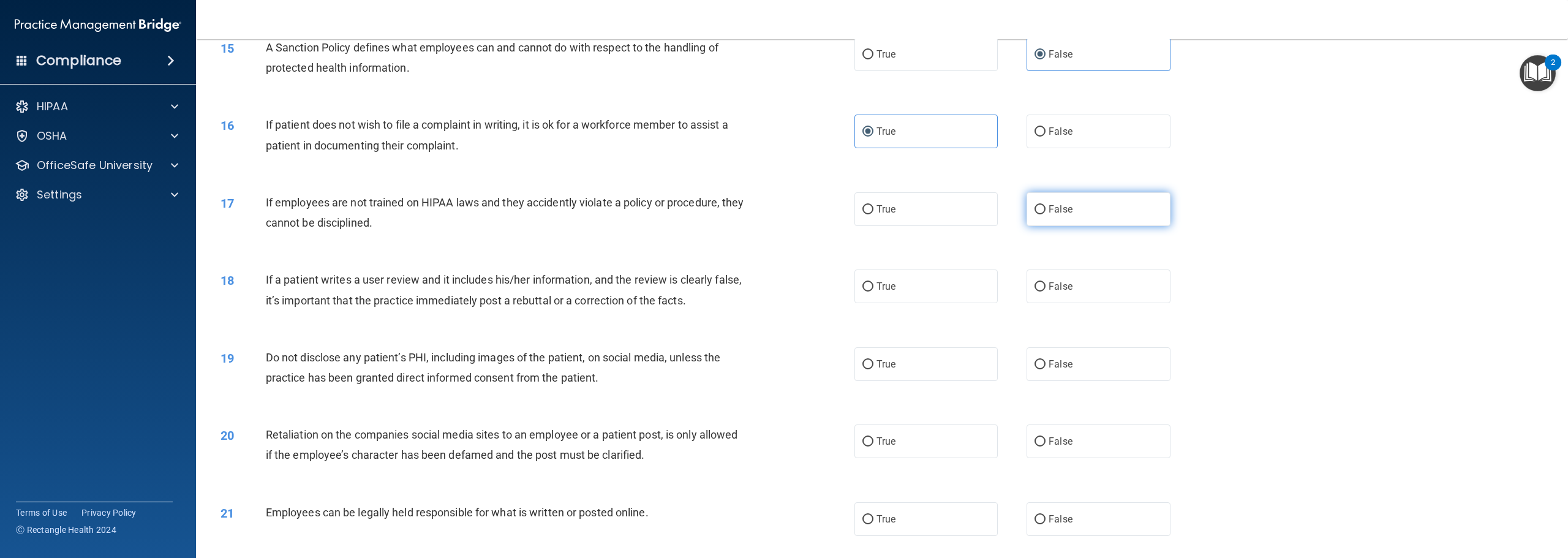
click at [1051, 210] on span "False" at bounding box center [1060, 209] width 24 height 11
click at [1045, 210] on input "False" at bounding box center [1040, 210] width 11 height 9
radio input "true"
click at [1051, 284] on span "False" at bounding box center [1060, 286] width 24 height 11
click at [1045, 284] on input "False" at bounding box center [1040, 287] width 11 height 9
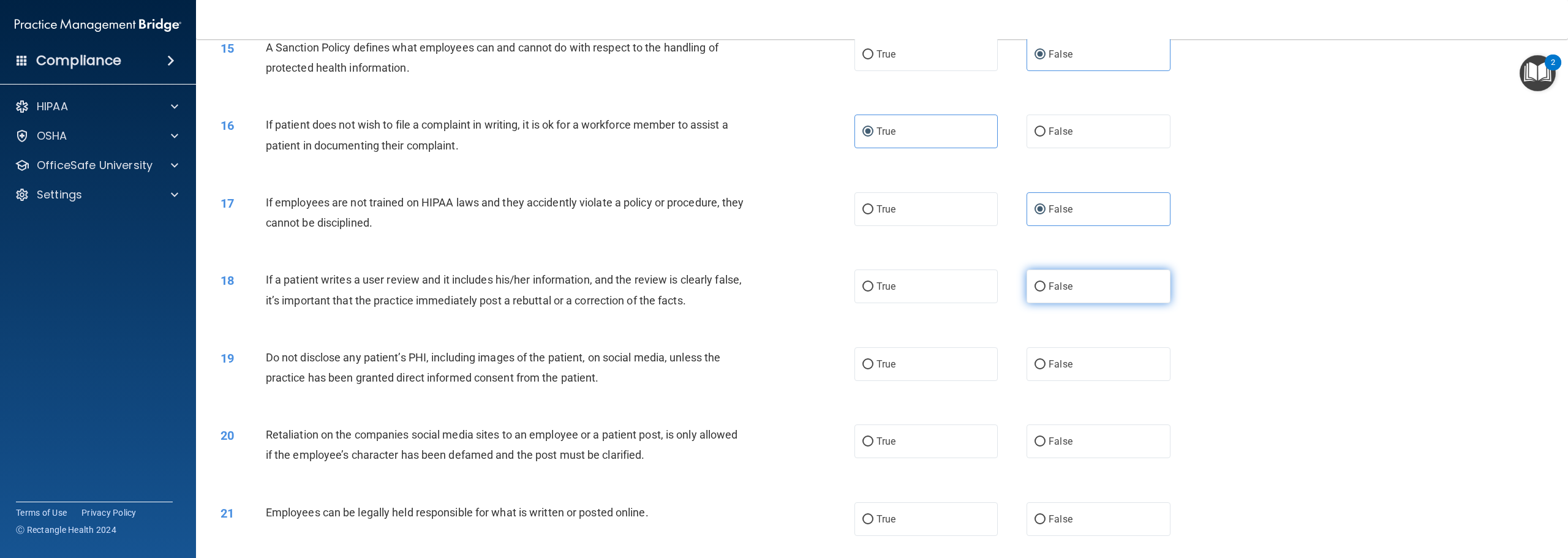
radio input "true"
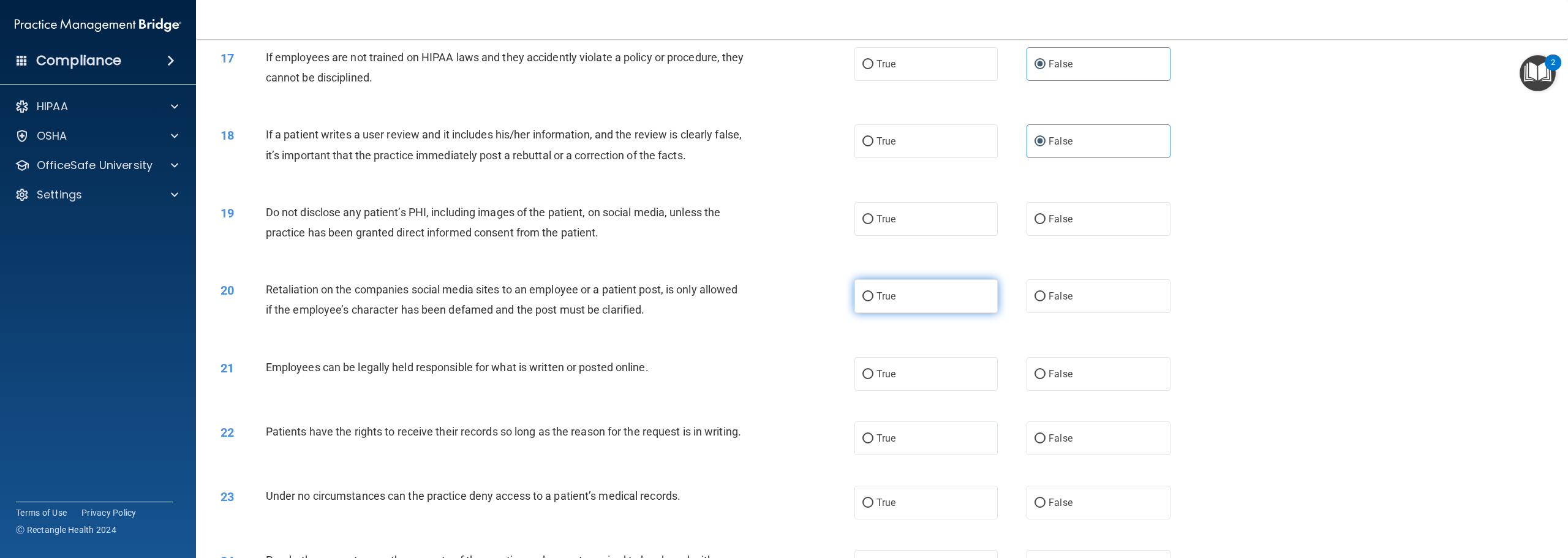
scroll to position [1471, 0]
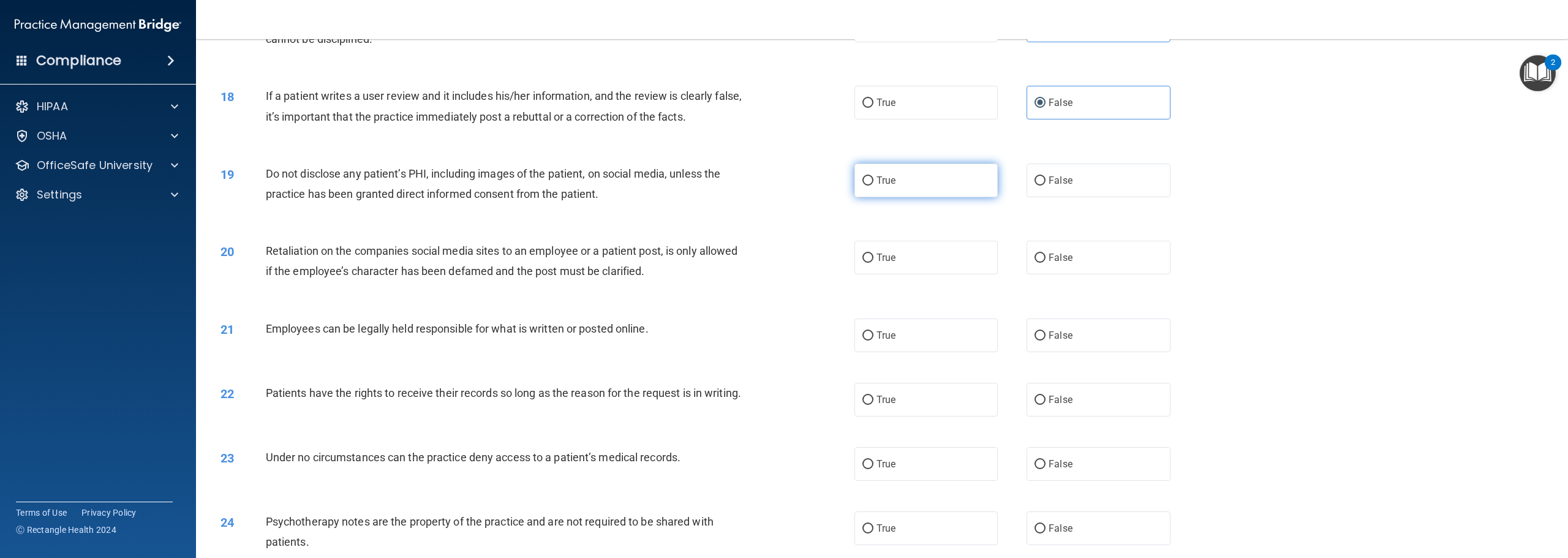
click at [904, 186] on label "True" at bounding box center [926, 181] width 143 height 34
click at [874, 186] on input "True" at bounding box center [868, 181] width 11 height 9
radio input "true"
click at [1072, 253] on label "False" at bounding box center [1098, 257] width 143 height 34
click at [1045, 253] on input "False" at bounding box center [1040, 258] width 11 height 9
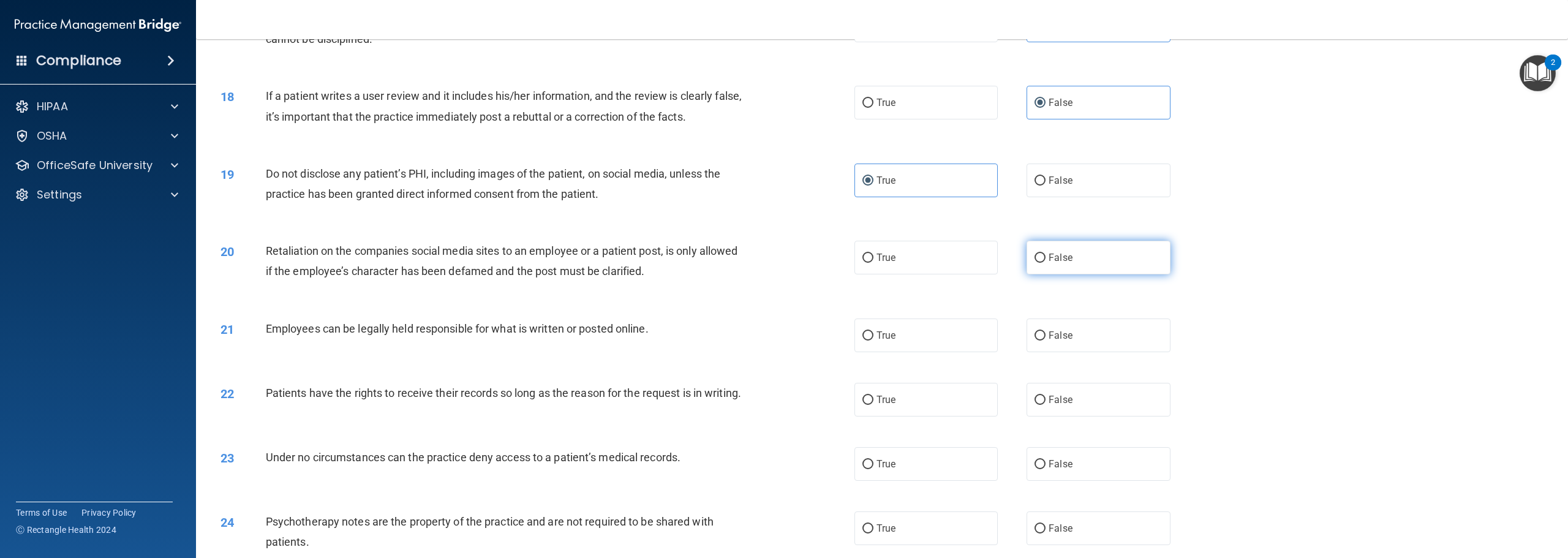
radio input "true"
click at [889, 331] on span "True" at bounding box center [886, 335] width 19 height 11
click at [874, 332] on input "True" at bounding box center [868, 336] width 11 height 9
radio input "true"
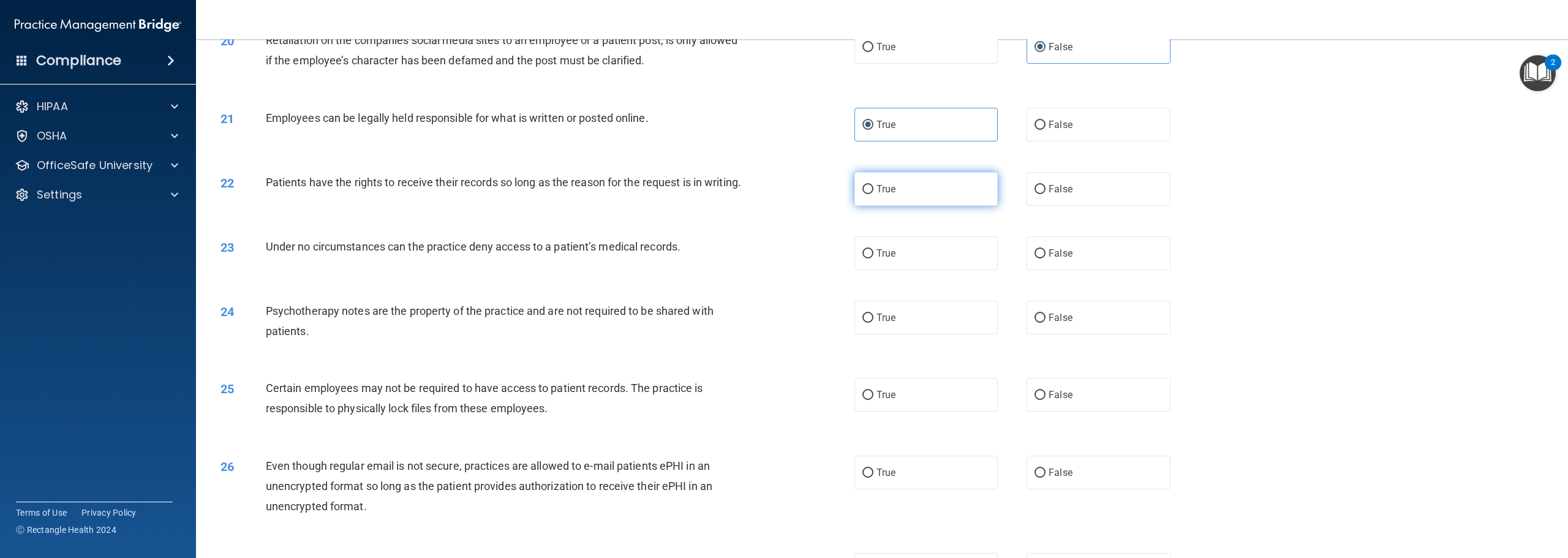
scroll to position [1654, 0]
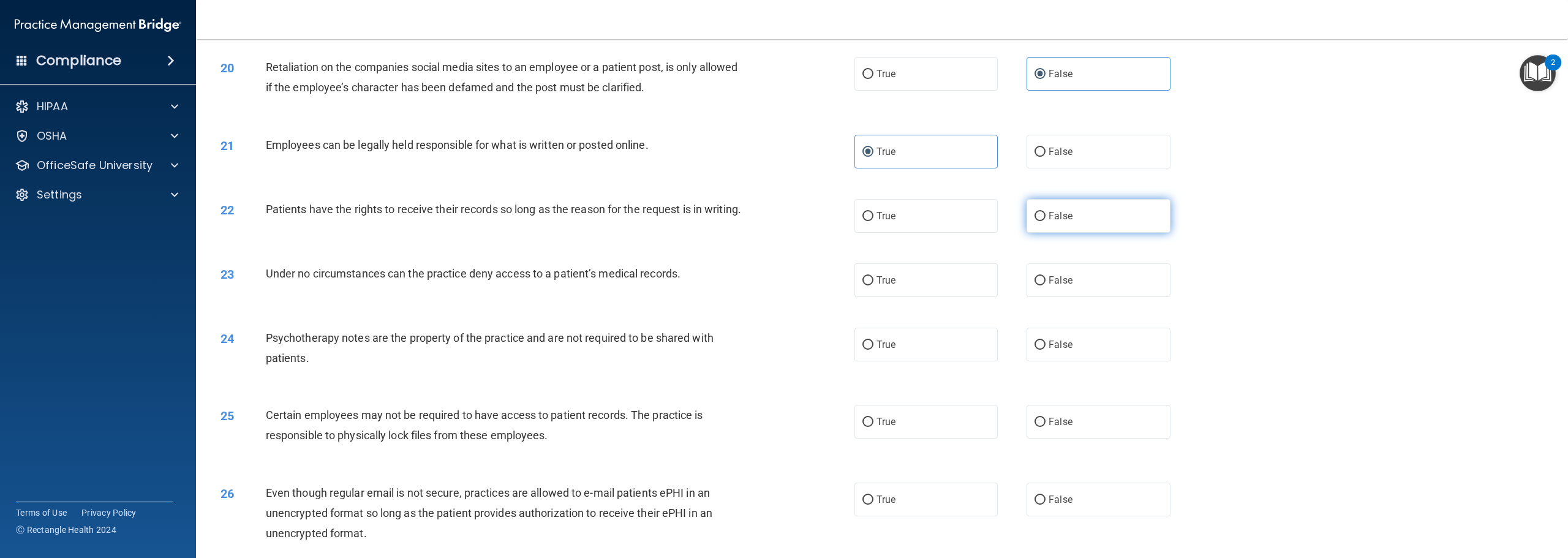
click at [1069, 221] on label "False" at bounding box center [1098, 216] width 143 height 34
click at [1045, 221] on input "False" at bounding box center [1040, 217] width 11 height 9
radio input "true"
click at [1053, 286] on span "False" at bounding box center [1060, 280] width 24 height 11
click at [1045, 286] on input "False" at bounding box center [1040, 281] width 11 height 9
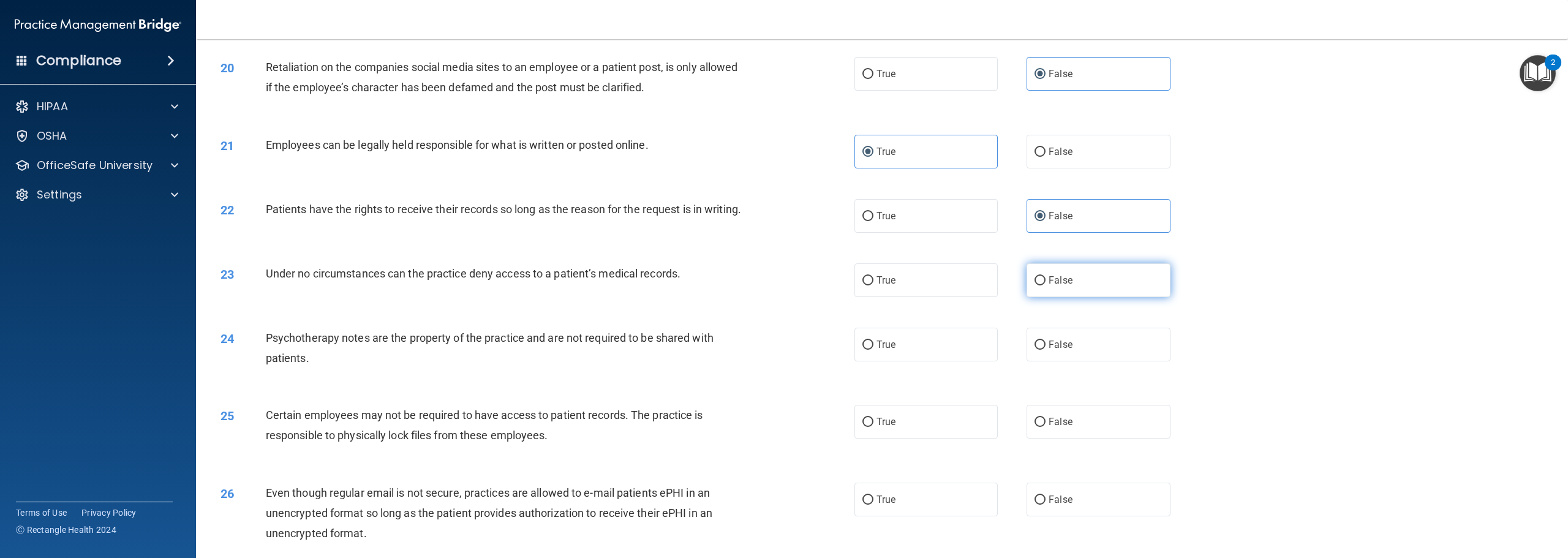
radio input "true"
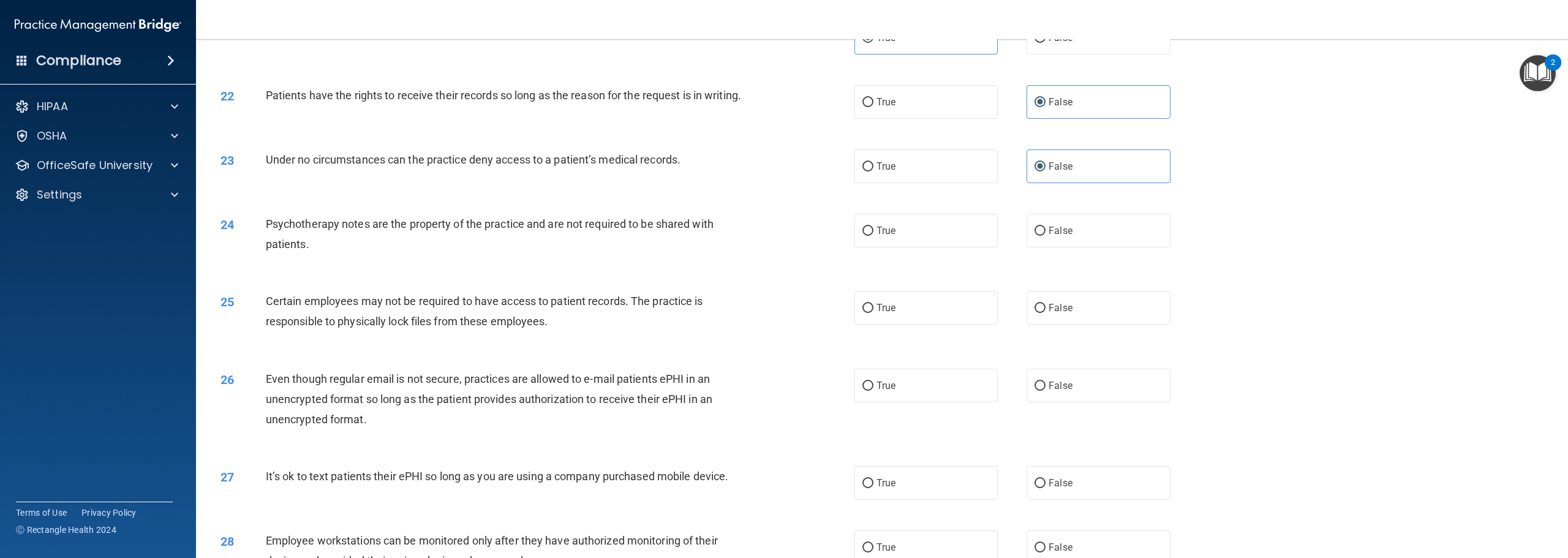
scroll to position [1777, 0]
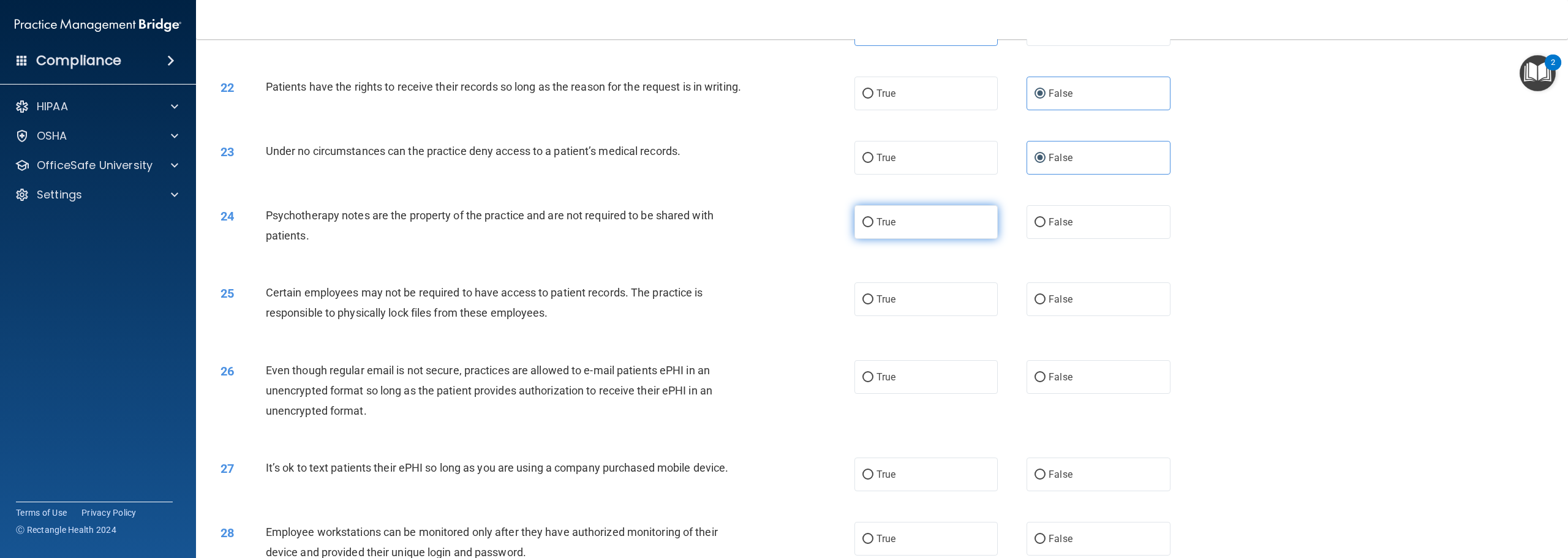
click at [909, 239] on label "True" at bounding box center [926, 222] width 143 height 34
click at [874, 227] on input "True" at bounding box center [868, 223] width 11 height 9
radio input "true"
click at [886, 305] on span "True" at bounding box center [886, 299] width 19 height 11
click at [874, 305] on input "True" at bounding box center [868, 300] width 11 height 9
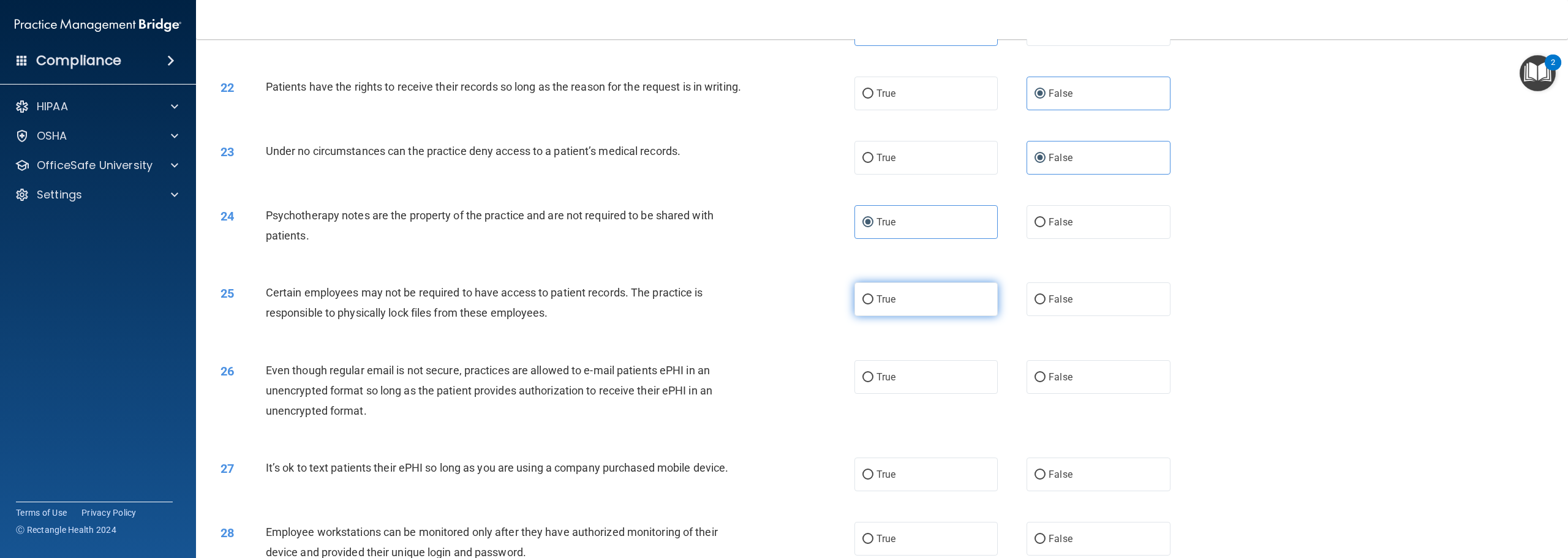
radio input "true"
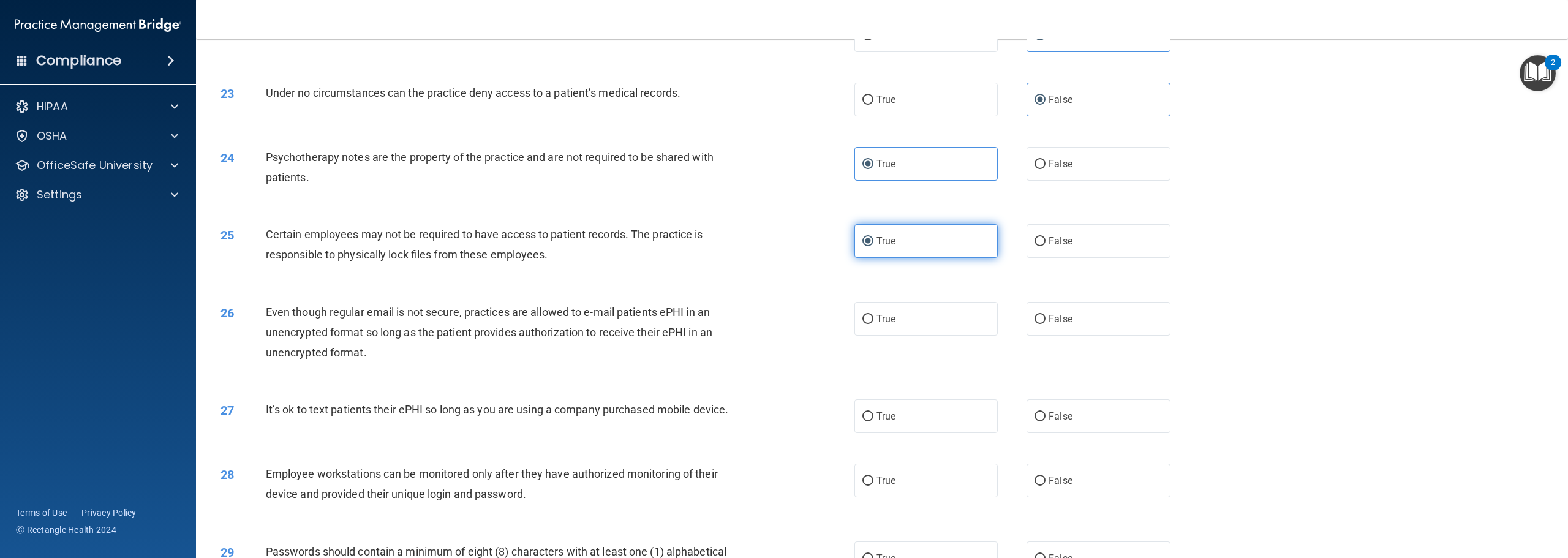
scroll to position [1961, 0]
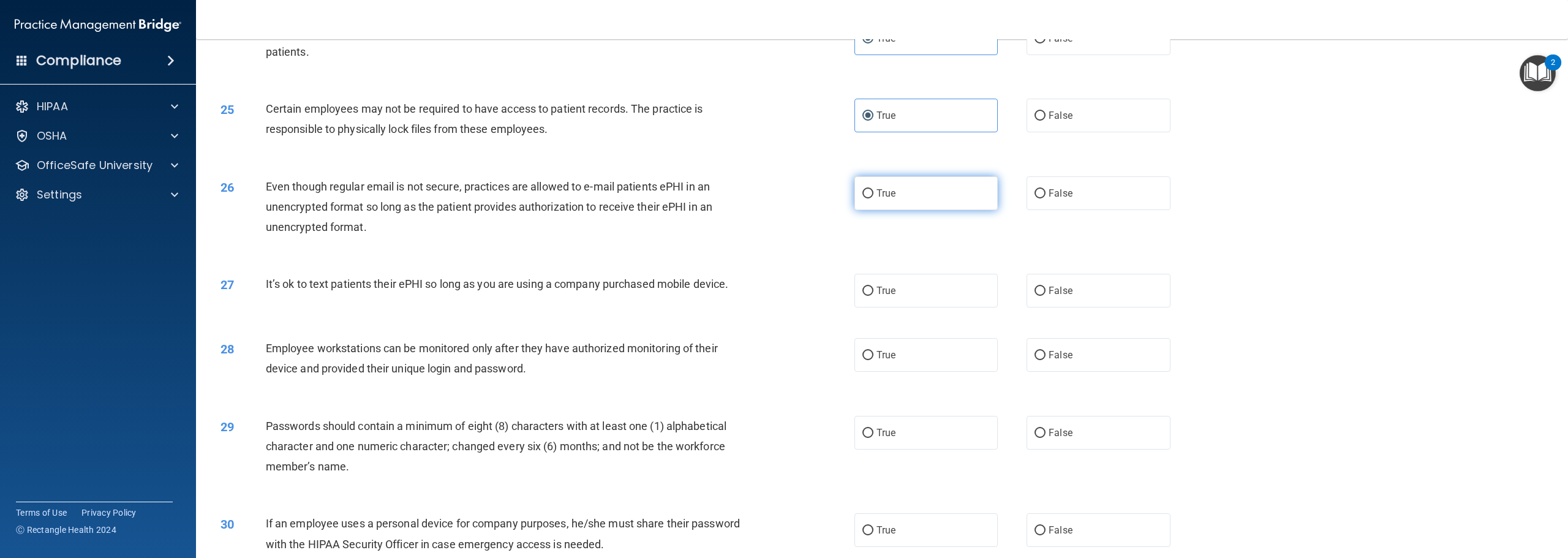
click at [894, 210] on label "True" at bounding box center [926, 193] width 143 height 34
click at [874, 199] on input "True" at bounding box center [868, 194] width 11 height 9
radio input "true"
click at [1067, 303] on label "False" at bounding box center [1098, 290] width 143 height 34
click at [1045, 296] on input "False" at bounding box center [1040, 292] width 11 height 9
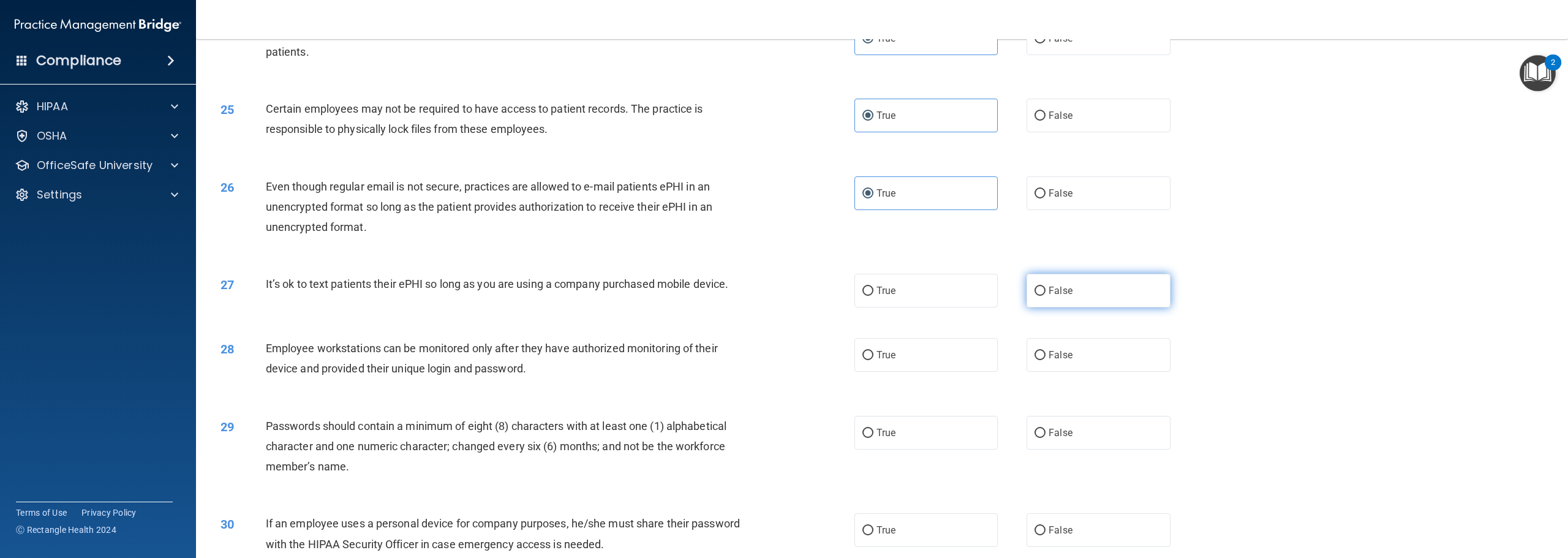
radio input "true"
click at [1044, 372] on label "False" at bounding box center [1098, 355] width 143 height 34
click at [1044, 361] on input "False" at bounding box center [1040, 356] width 11 height 9
radio input "true"
click at [918, 448] on label "True" at bounding box center [926, 433] width 143 height 34
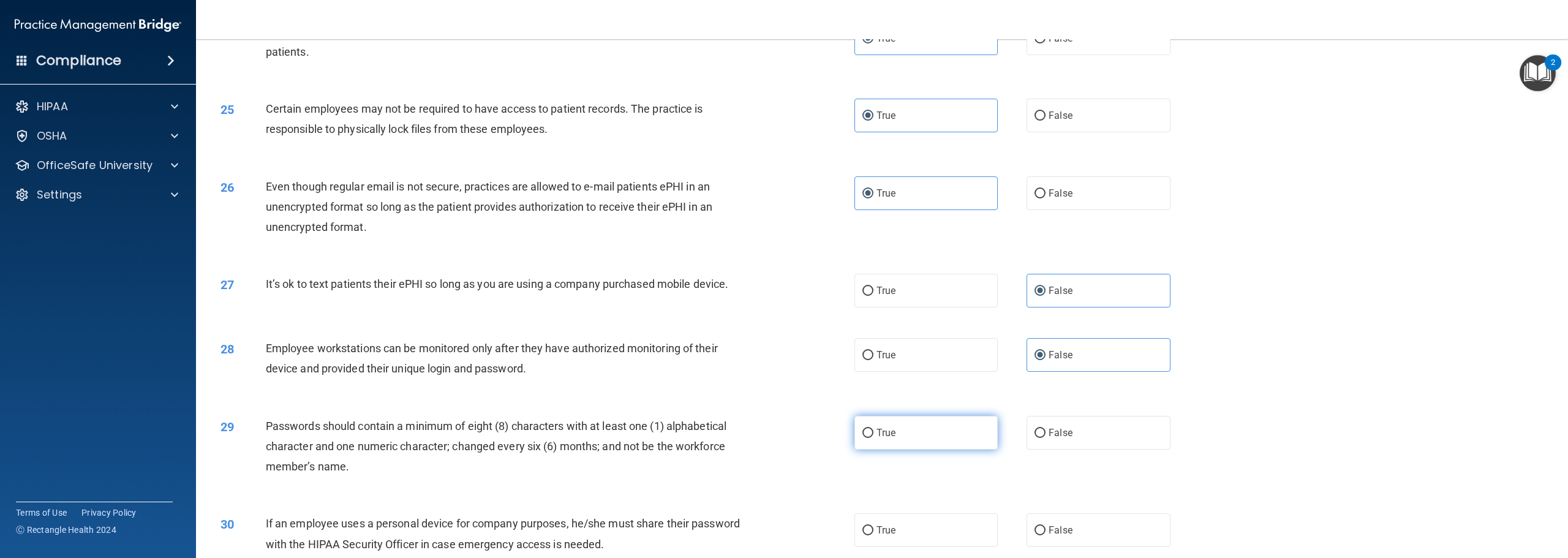
click at [874, 438] on input "True" at bounding box center [868, 434] width 11 height 9
radio input "true"
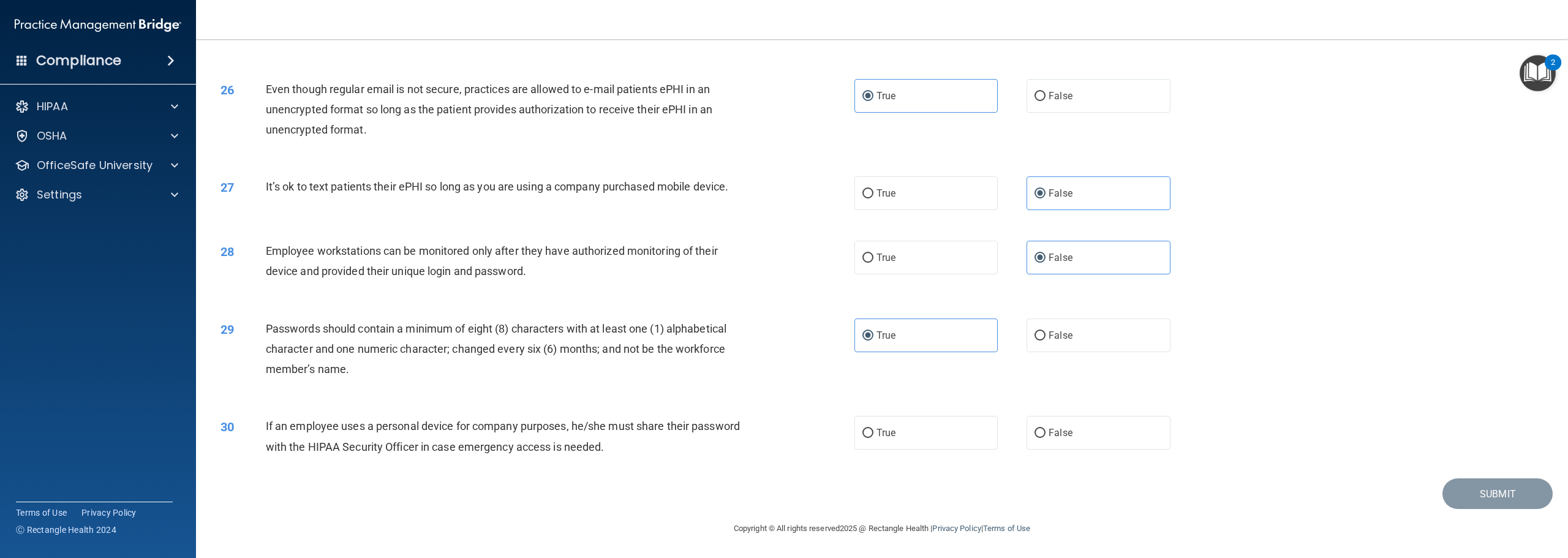
scroll to position [2072, 0]
click at [1068, 446] on label "False" at bounding box center [1098, 433] width 143 height 34
click at [1045, 438] on input "False" at bounding box center [1040, 434] width 11 height 9
radio input "true"
click at [1489, 498] on button "Submit" at bounding box center [1498, 494] width 110 height 31
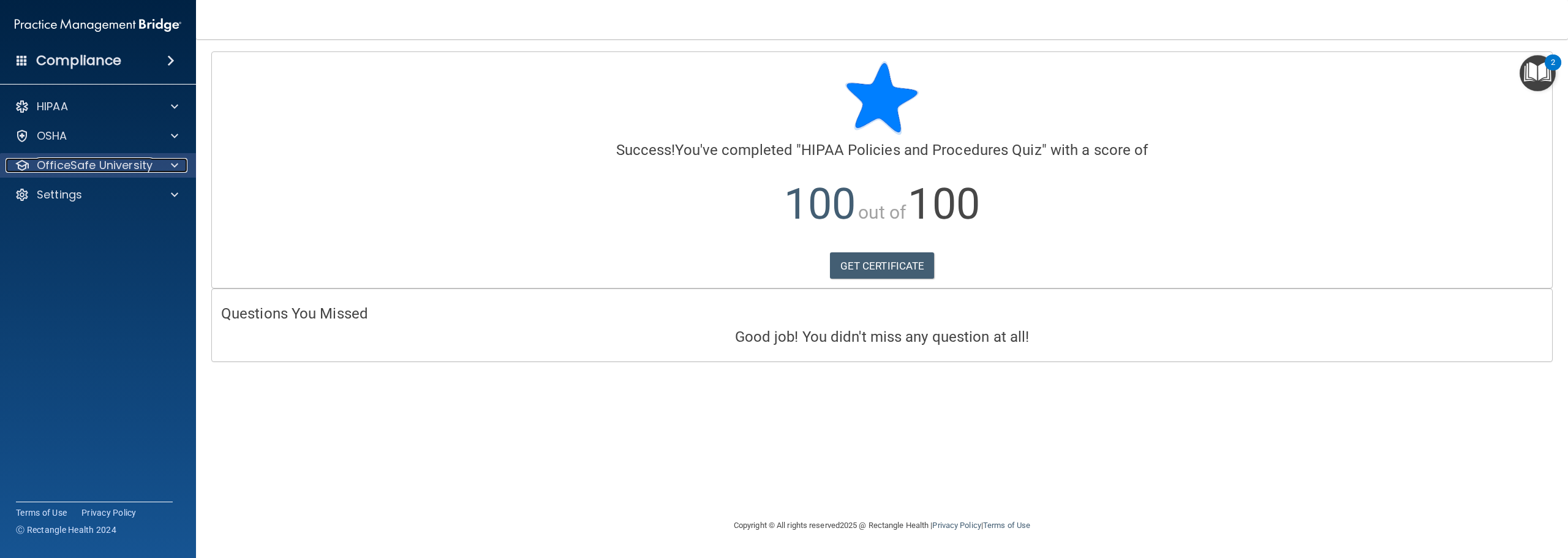
click at [115, 160] on p "OfficeSafe University" at bounding box center [95, 166] width 116 height 15
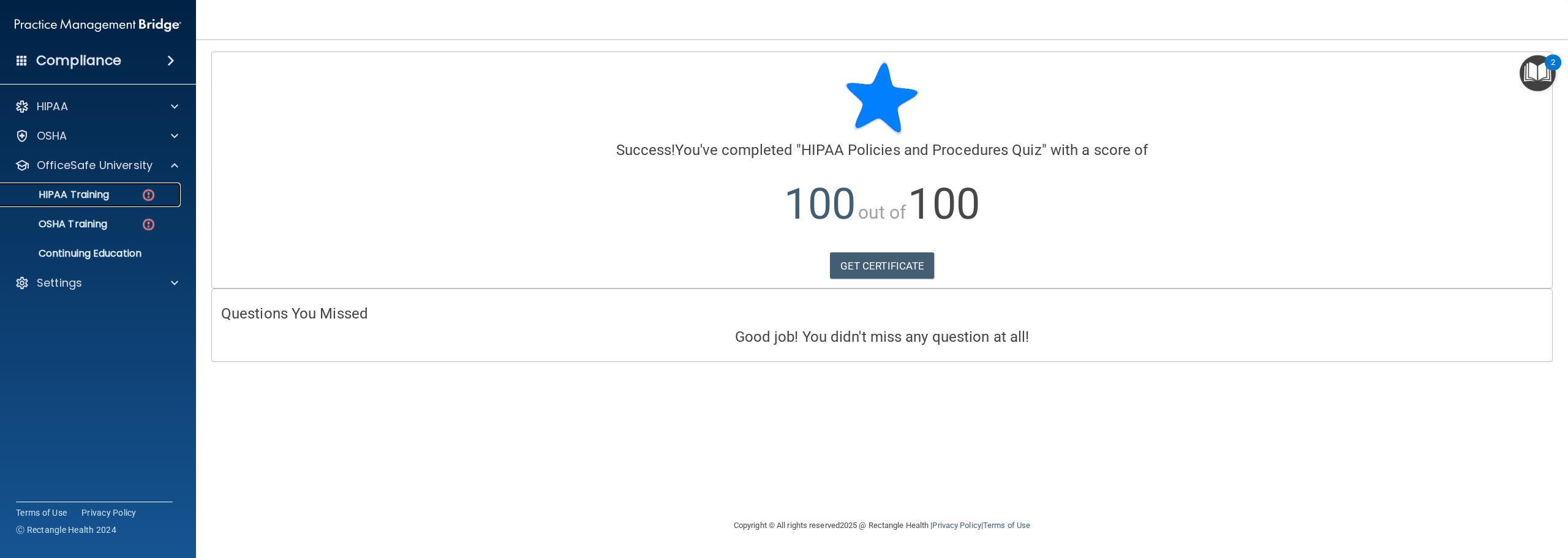
click at [107, 189] on p "HIPAA Training" at bounding box center [59, 195] width 101 height 12
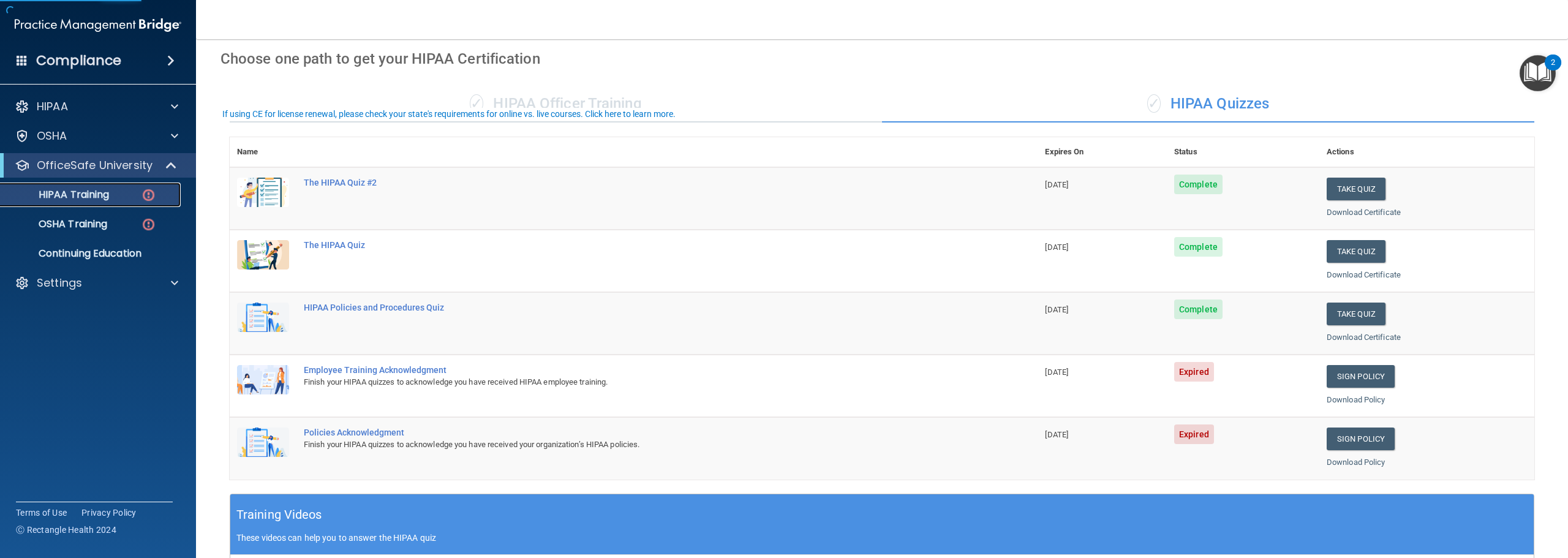
scroll to position [123, 0]
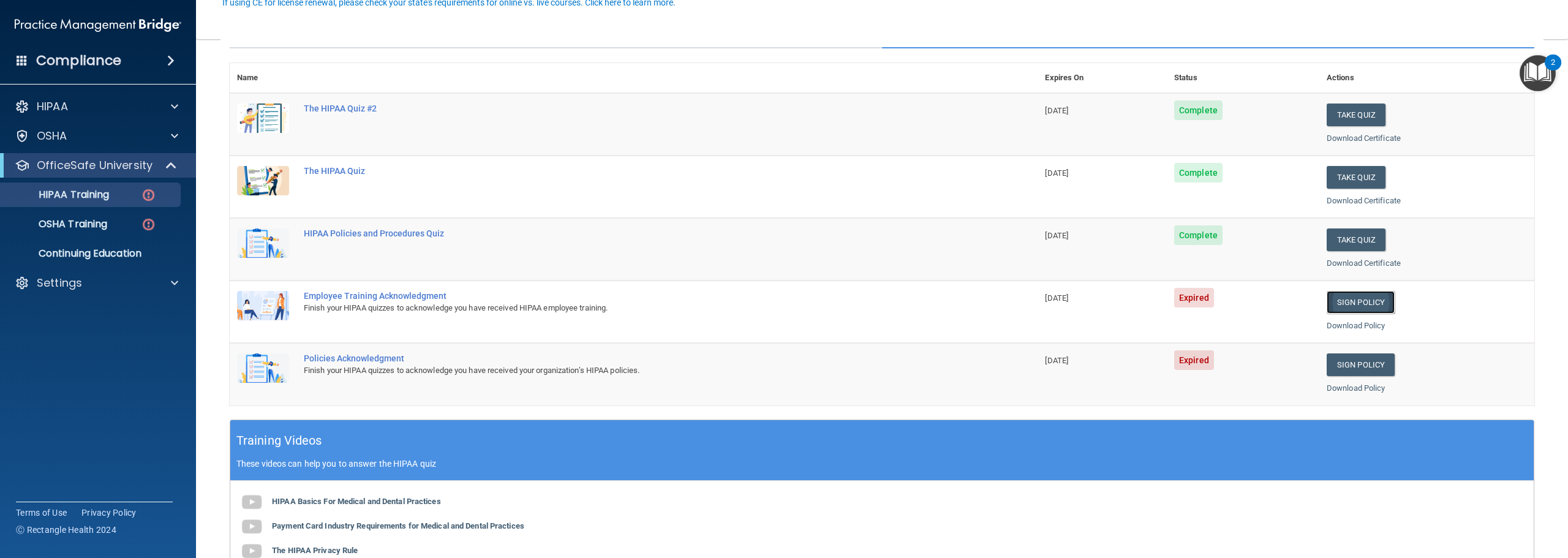
click at [1342, 306] on link "Sign Policy" at bounding box center [1361, 303] width 68 height 23
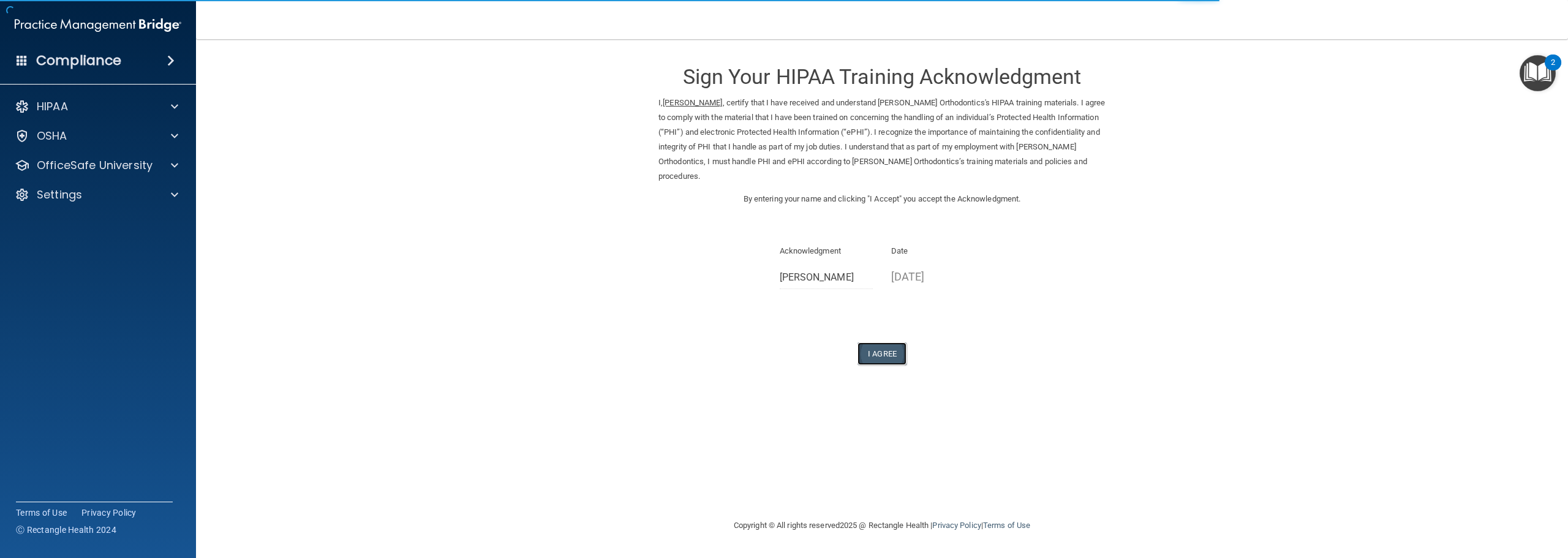
click at [876, 352] on button "I Agree" at bounding box center [882, 354] width 49 height 23
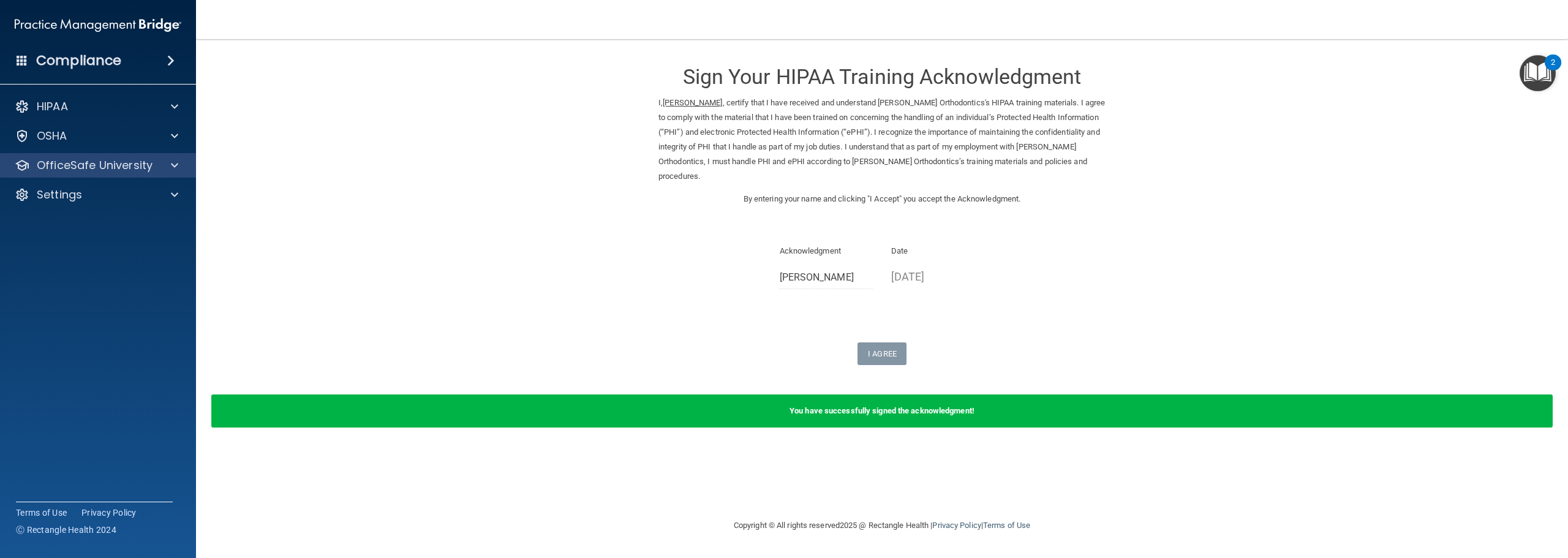
click at [141, 173] on div "OfficeSafe University" at bounding box center [98, 165] width 197 height 24
click at [161, 164] on div at bounding box center [172, 166] width 30 height 15
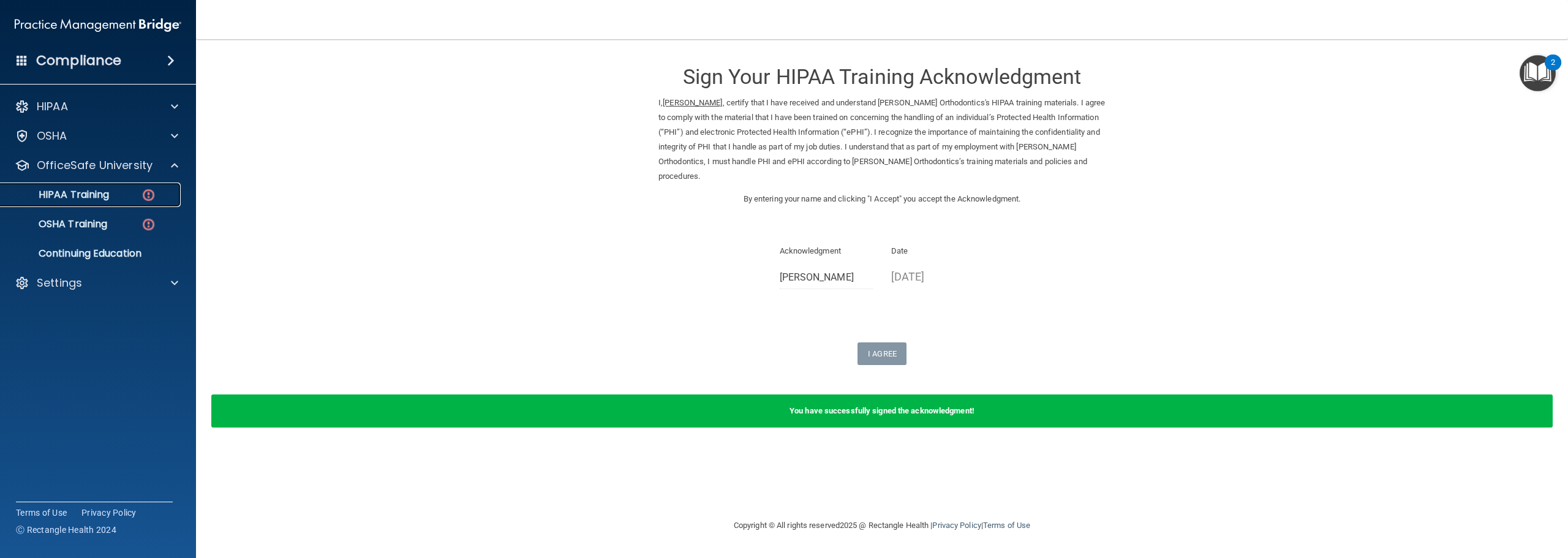
click at [98, 191] on p "HIPAA Training" at bounding box center [59, 195] width 101 height 12
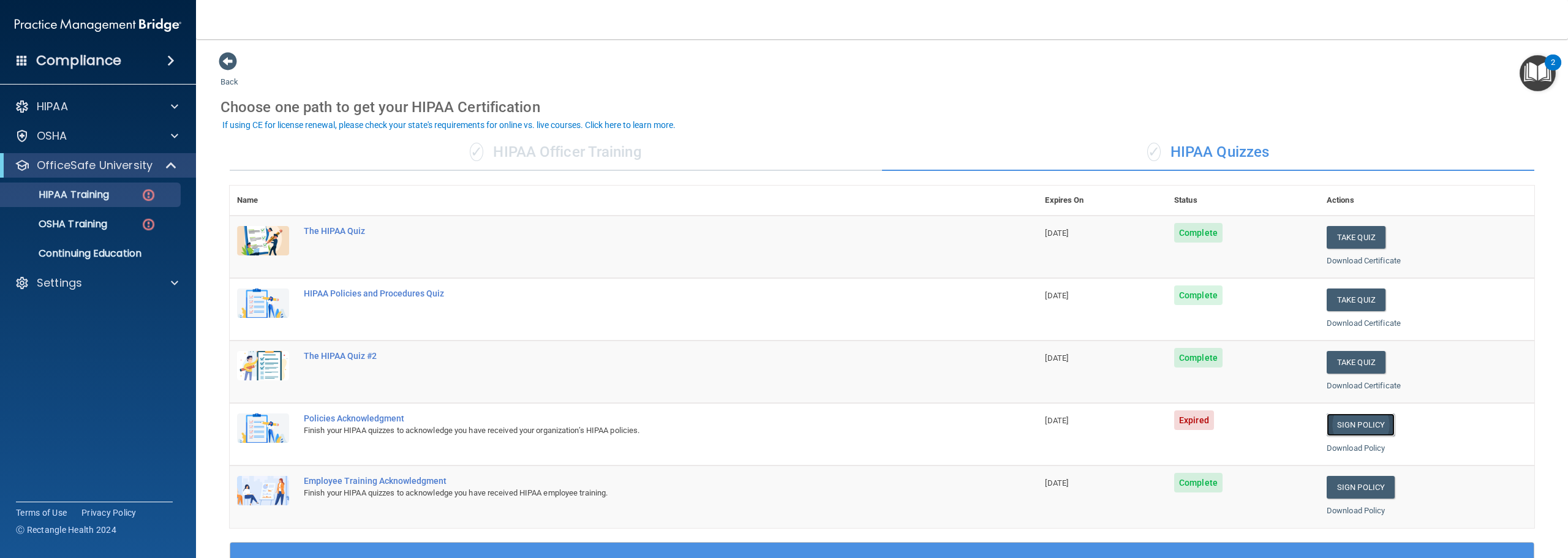
click at [1342, 425] on link "Sign Policy" at bounding box center [1361, 425] width 68 height 23
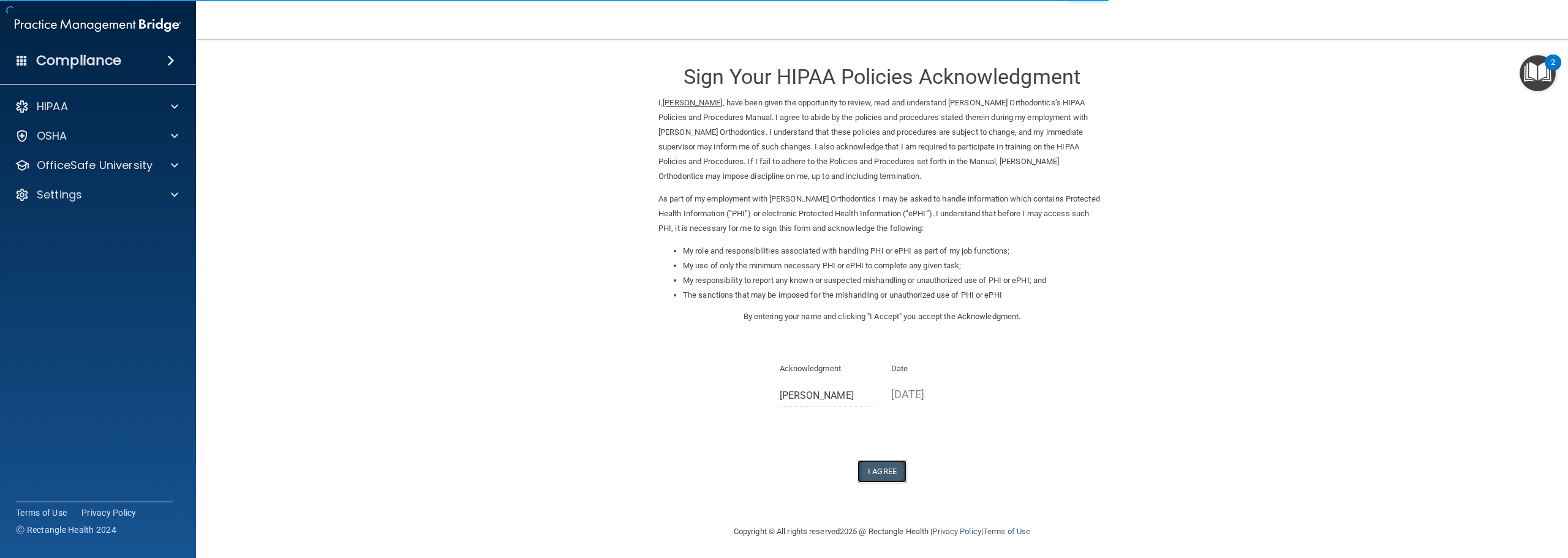
click at [869, 475] on button "I Agree" at bounding box center [882, 472] width 49 height 23
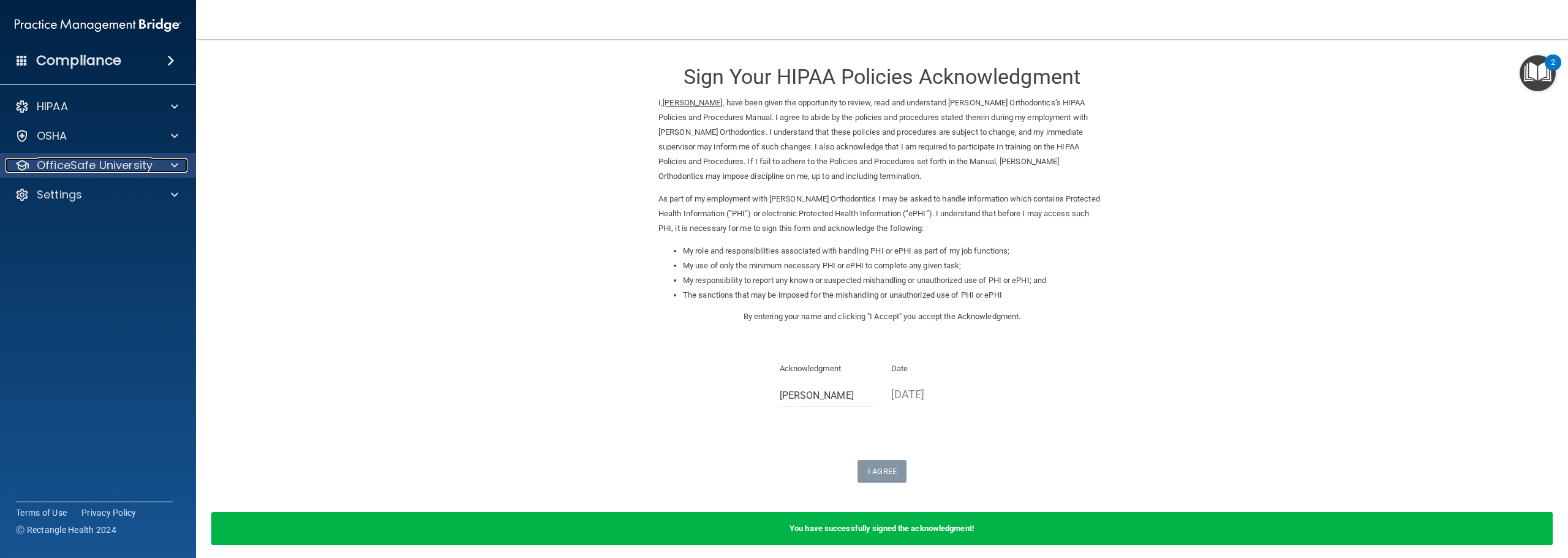
click at [172, 162] on span at bounding box center [174, 166] width 7 height 15
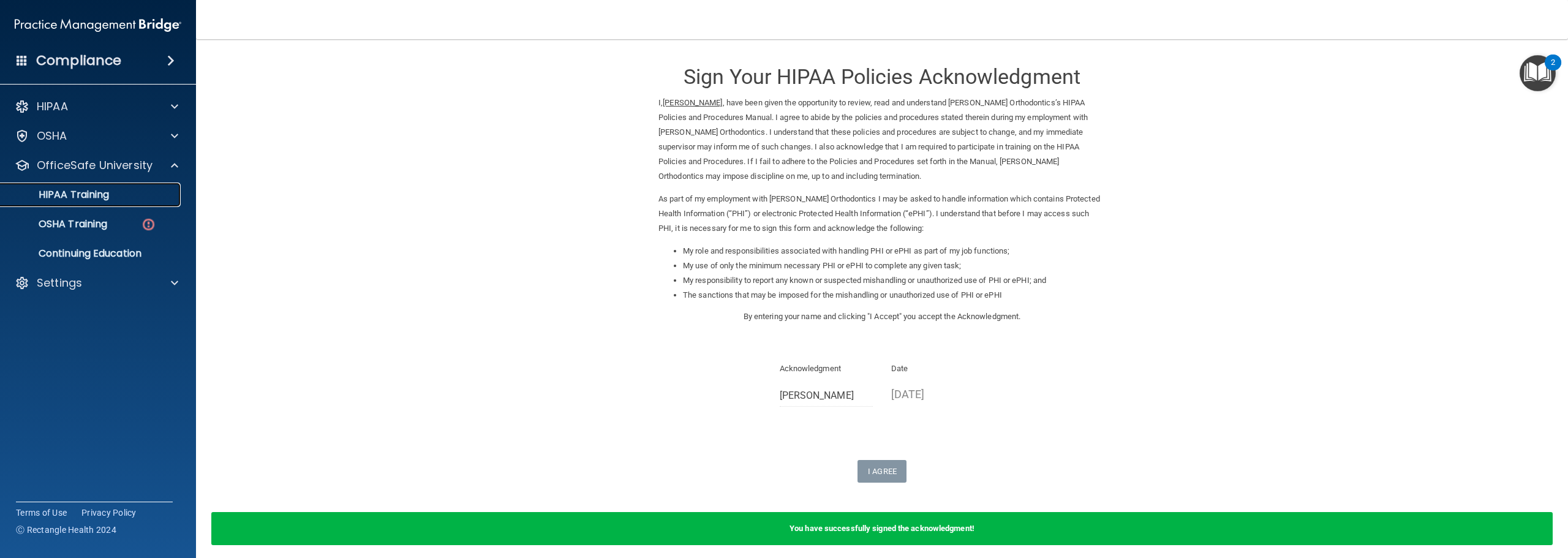
click at [102, 194] on p "HIPAA Training" at bounding box center [59, 195] width 101 height 12
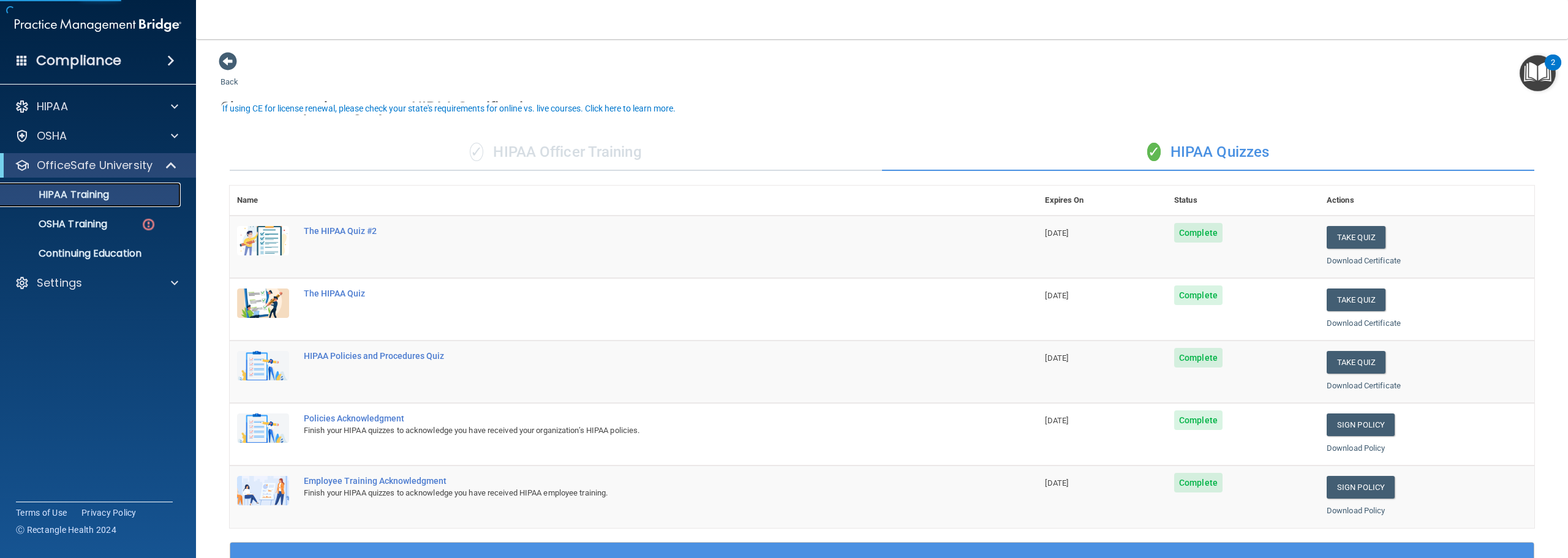
scroll to position [123, 0]
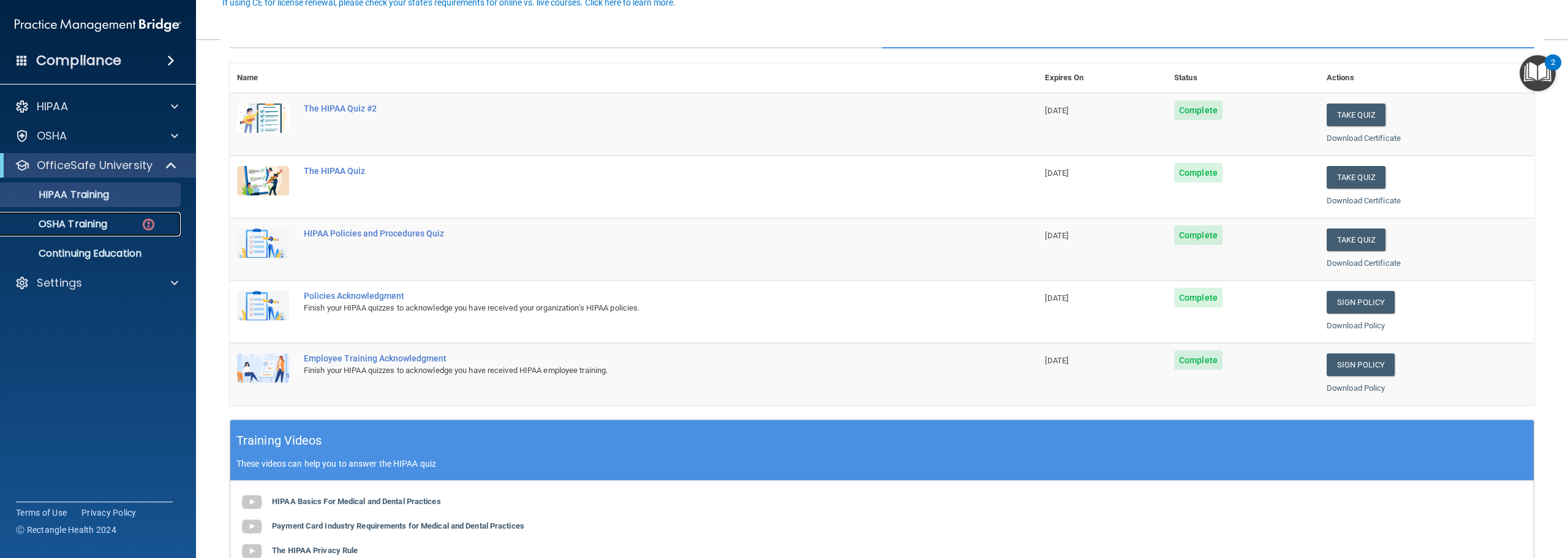
click at [110, 224] on div "OSHA Training" at bounding box center [92, 224] width 167 height 12
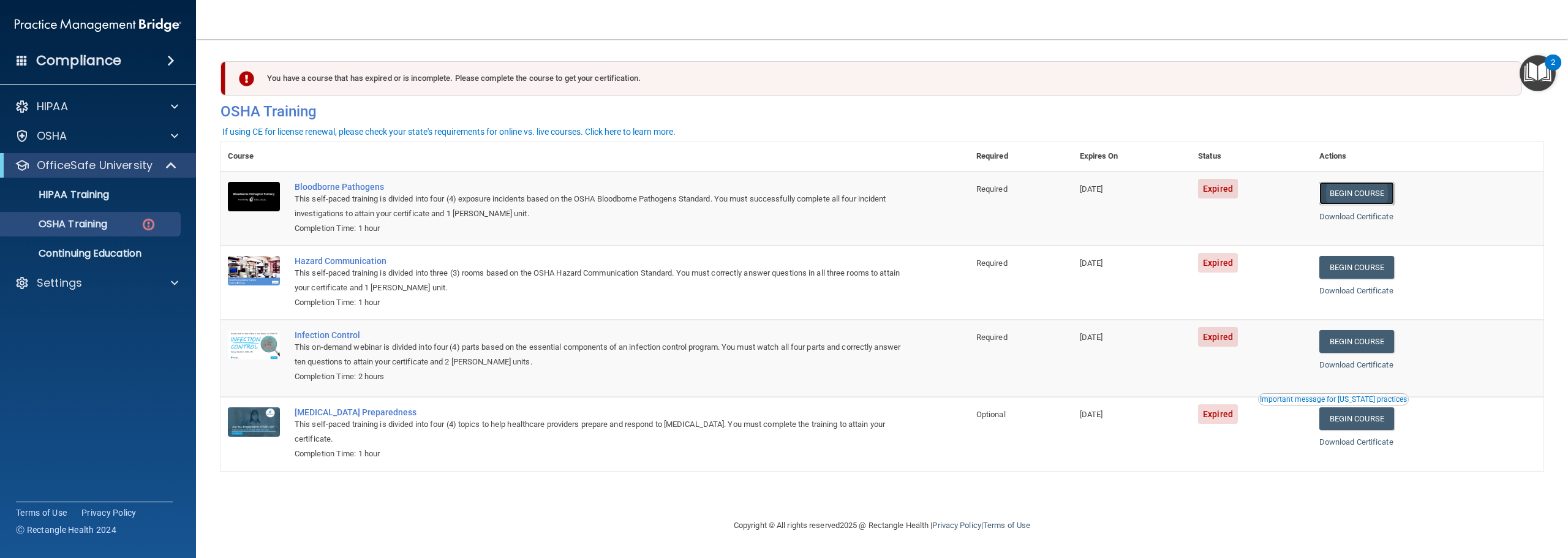
click at [1394, 193] on link "Begin Course" at bounding box center [1357, 193] width 75 height 23
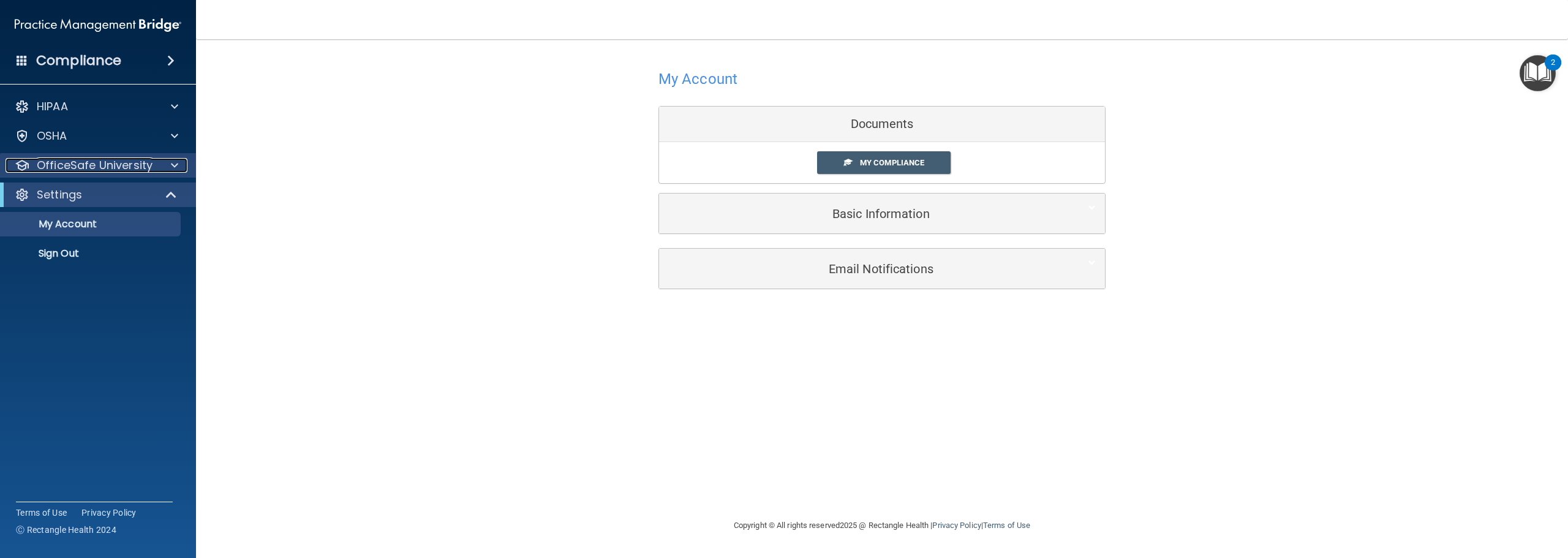
click at [170, 166] on div at bounding box center [172, 166] width 30 height 15
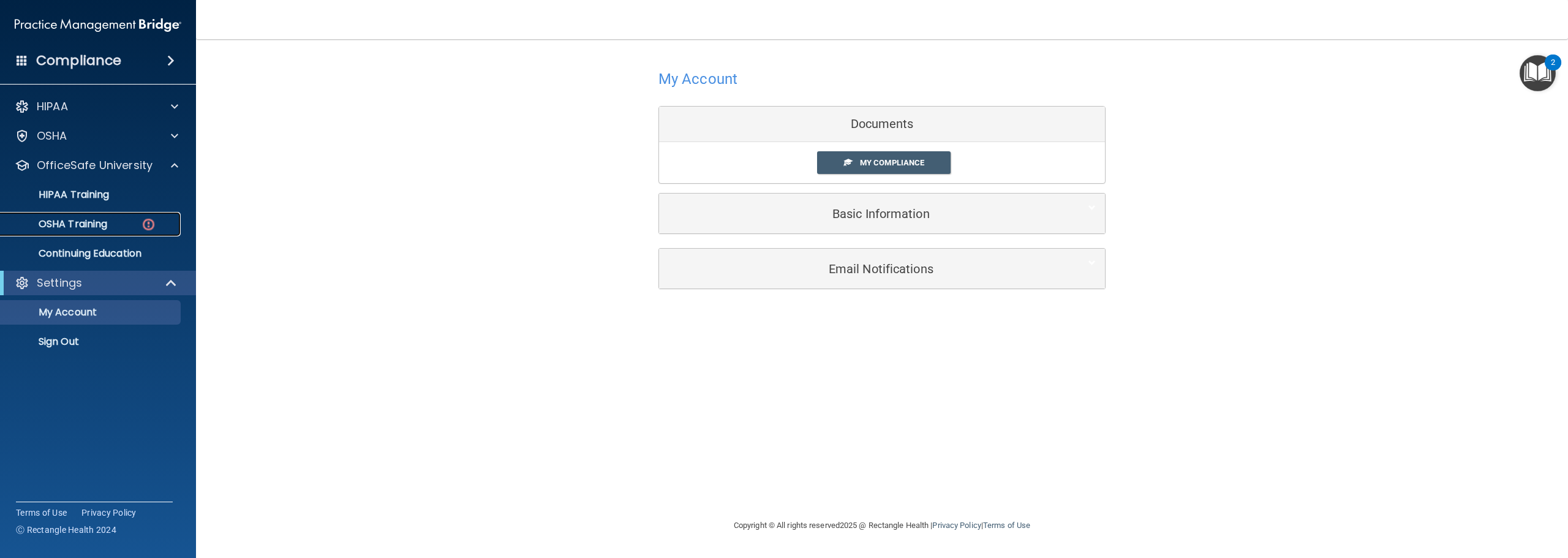
click at [106, 221] on p "OSHA Training" at bounding box center [57, 224] width 99 height 12
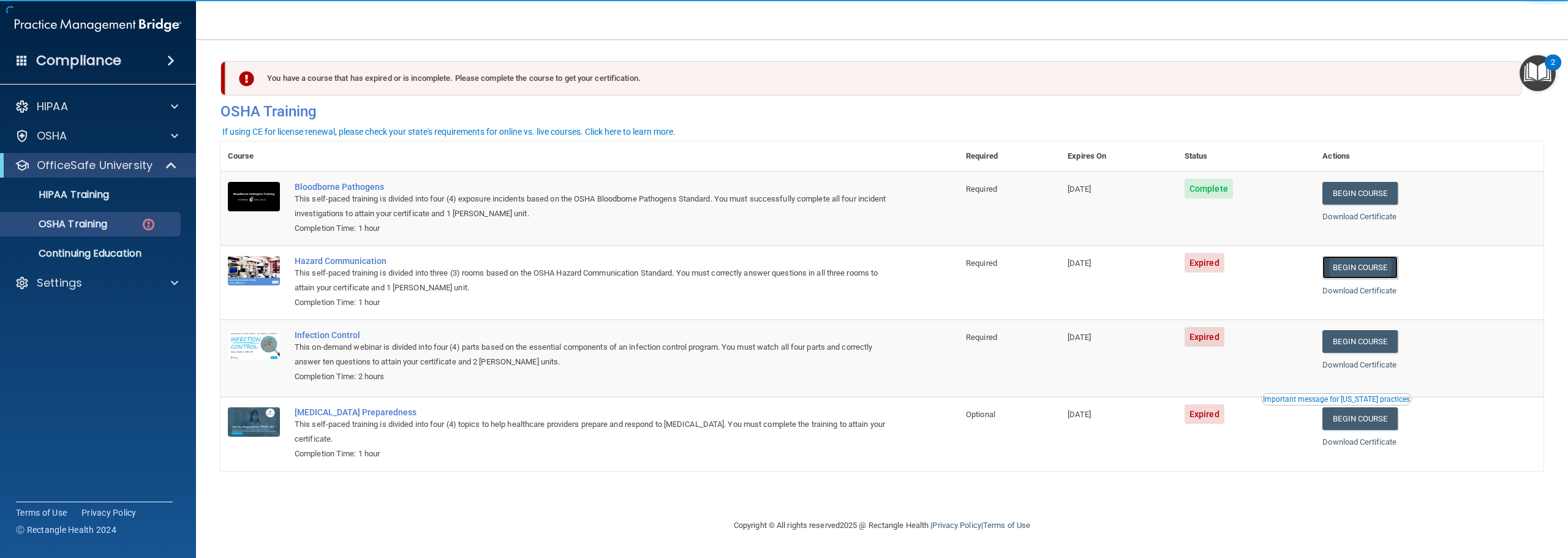
click at [1352, 270] on link "Begin Course" at bounding box center [1359, 268] width 75 height 23
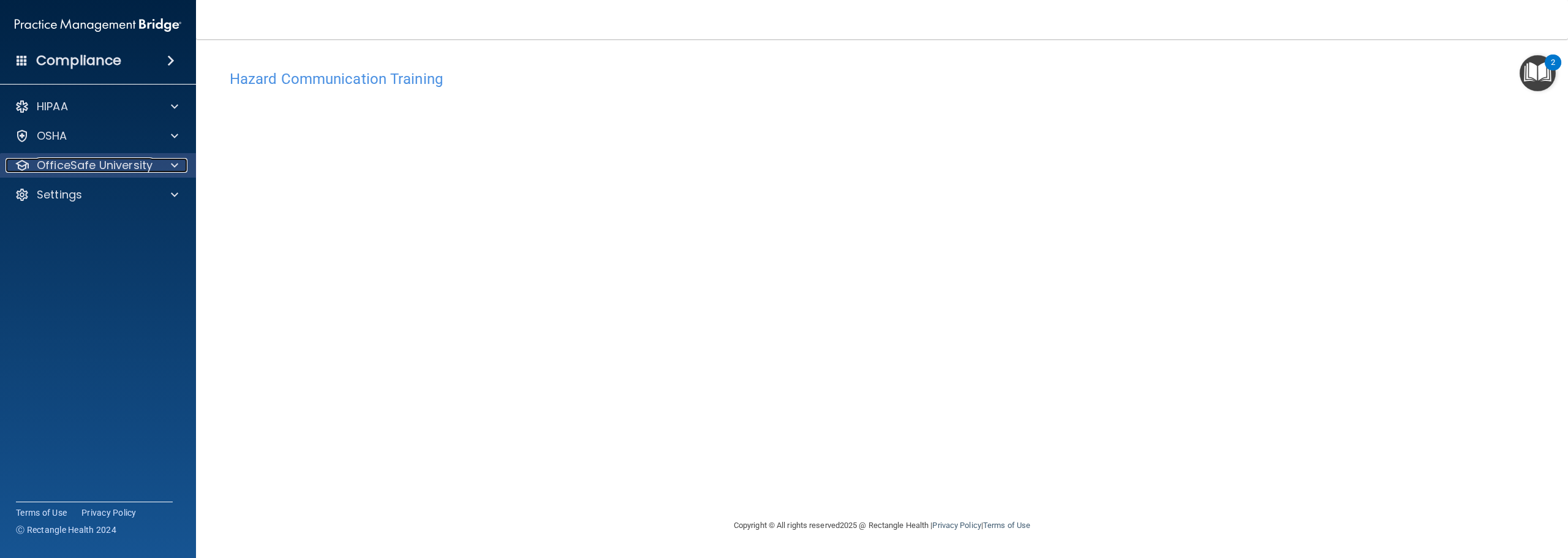
click at [170, 162] on div at bounding box center [172, 166] width 30 height 15
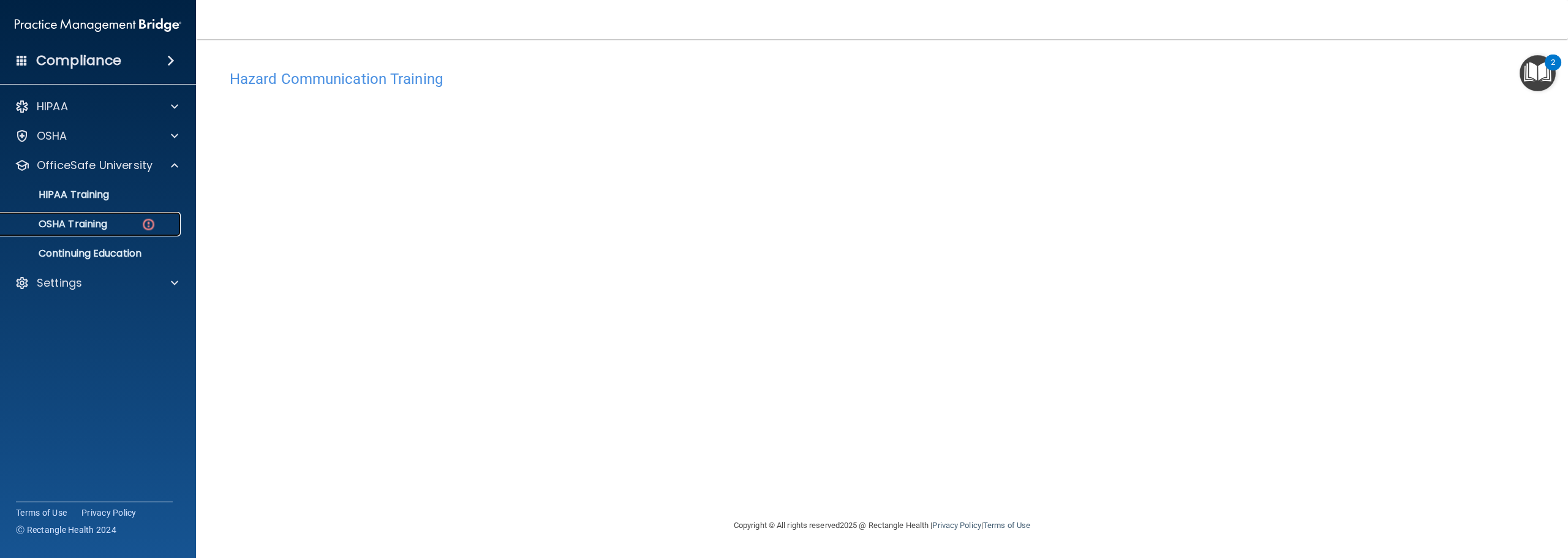
click at [107, 228] on p "OSHA Training" at bounding box center [57, 224] width 99 height 12
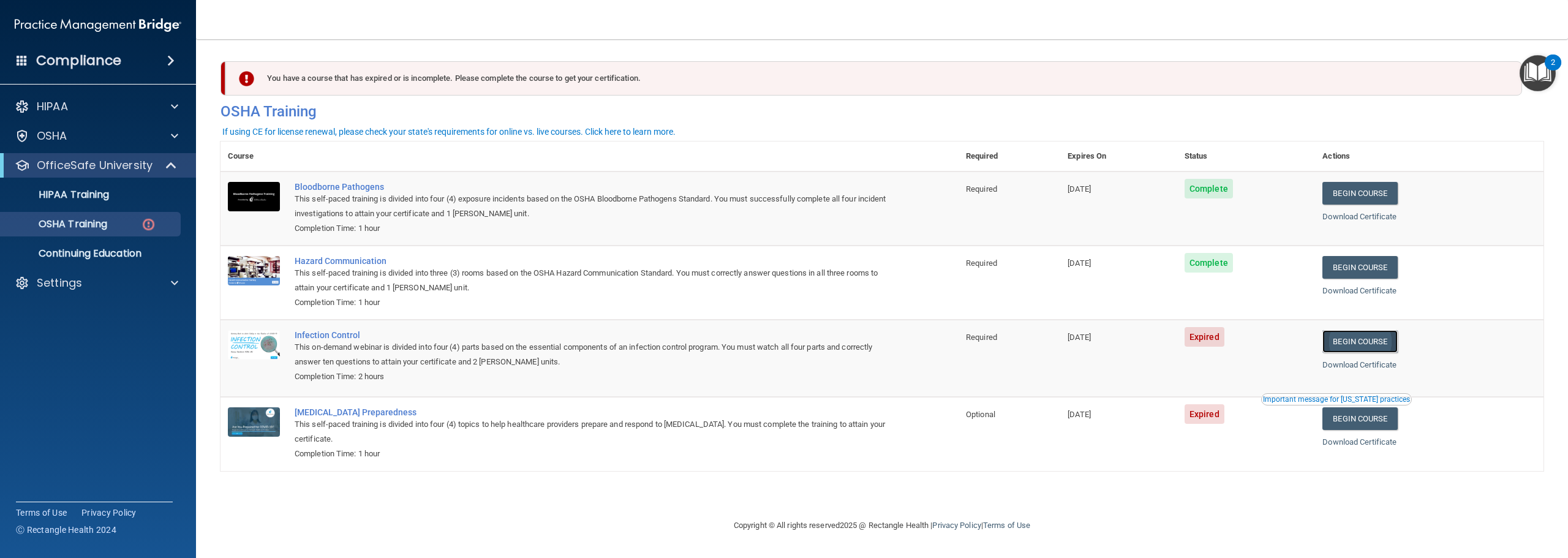
click at [1396, 344] on link "Begin Course" at bounding box center [1359, 342] width 75 height 23
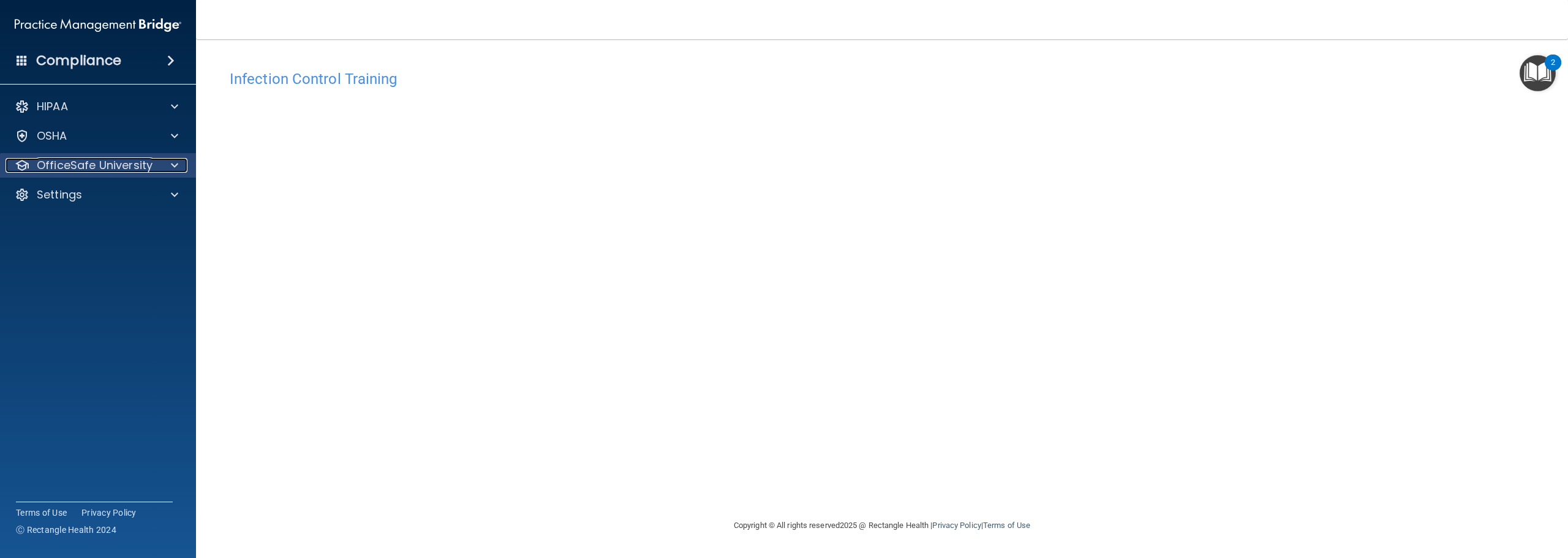
click at [86, 168] on p "OfficeSafe University" at bounding box center [95, 166] width 116 height 15
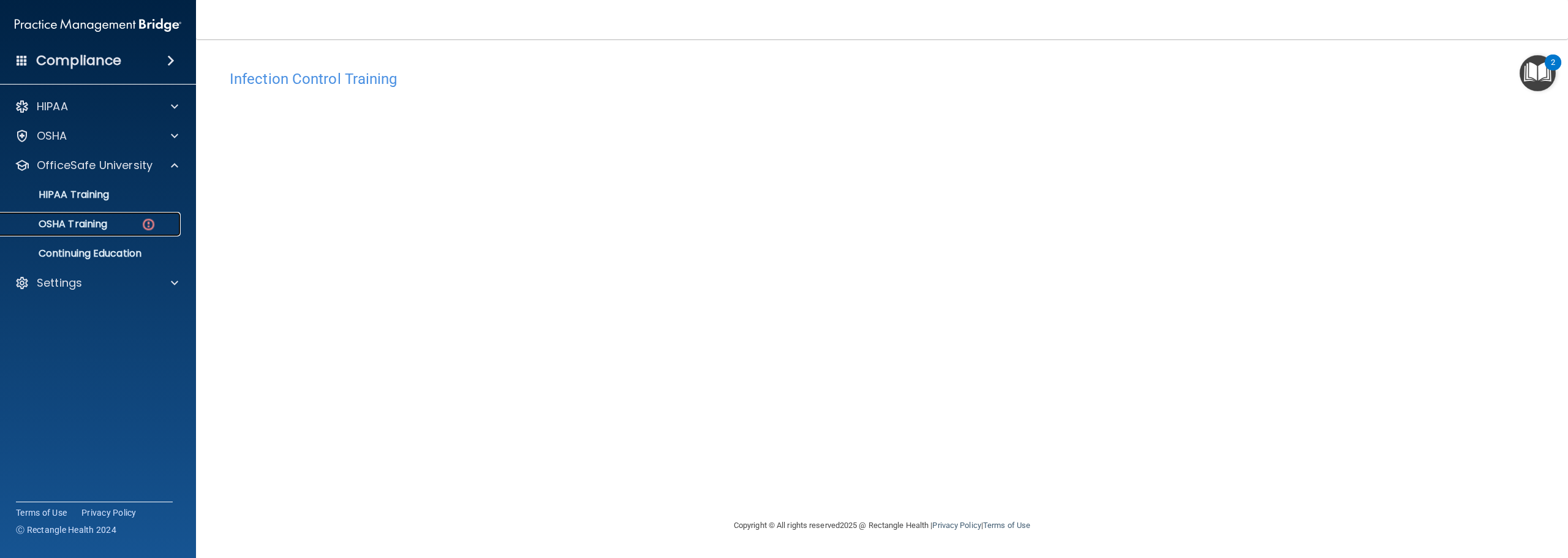
click at [93, 226] on p "OSHA Training" at bounding box center [57, 224] width 99 height 12
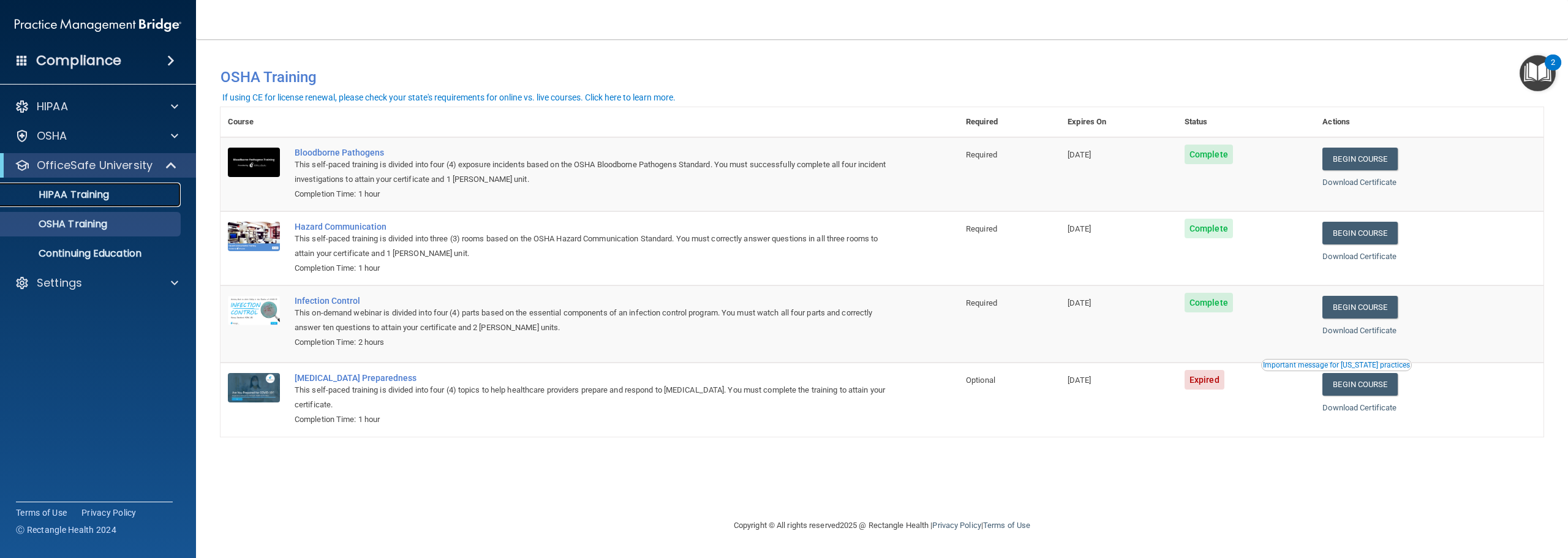
click at [106, 198] on p "HIPAA Training" at bounding box center [59, 195] width 101 height 12
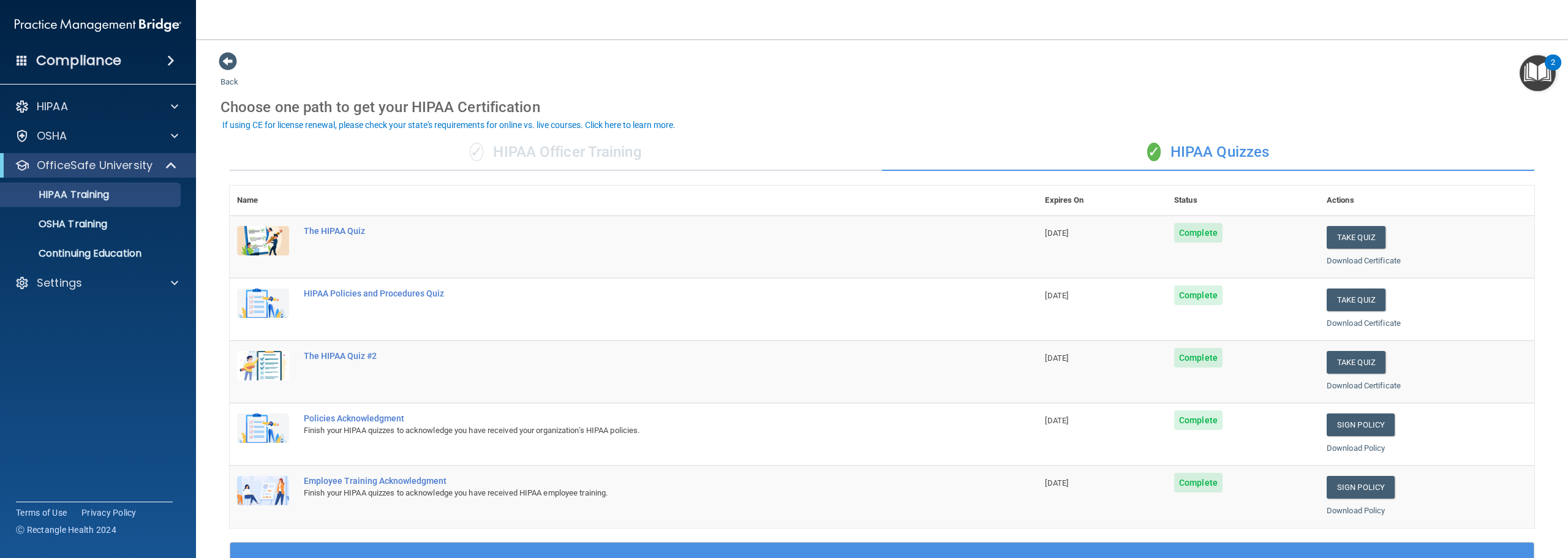
click at [673, 135] on div "✓ HIPAA Officer Training" at bounding box center [556, 152] width 652 height 37
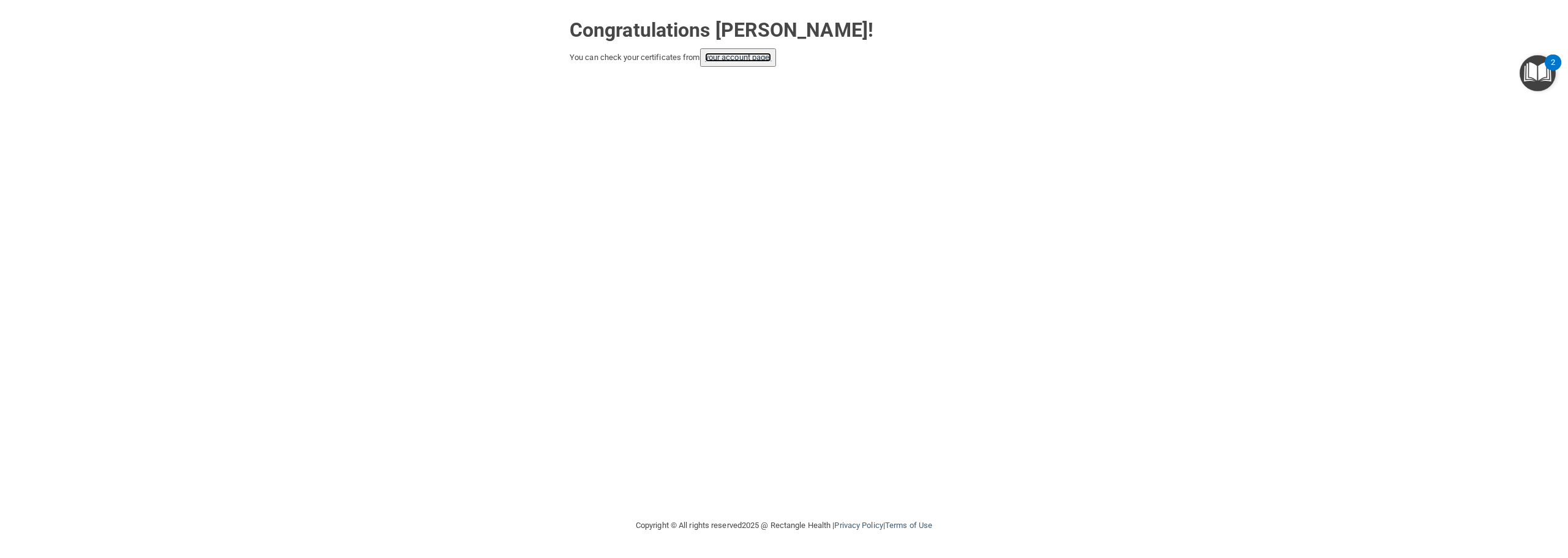
click at [748, 62] on link "your account page!" at bounding box center [738, 57] width 67 height 9
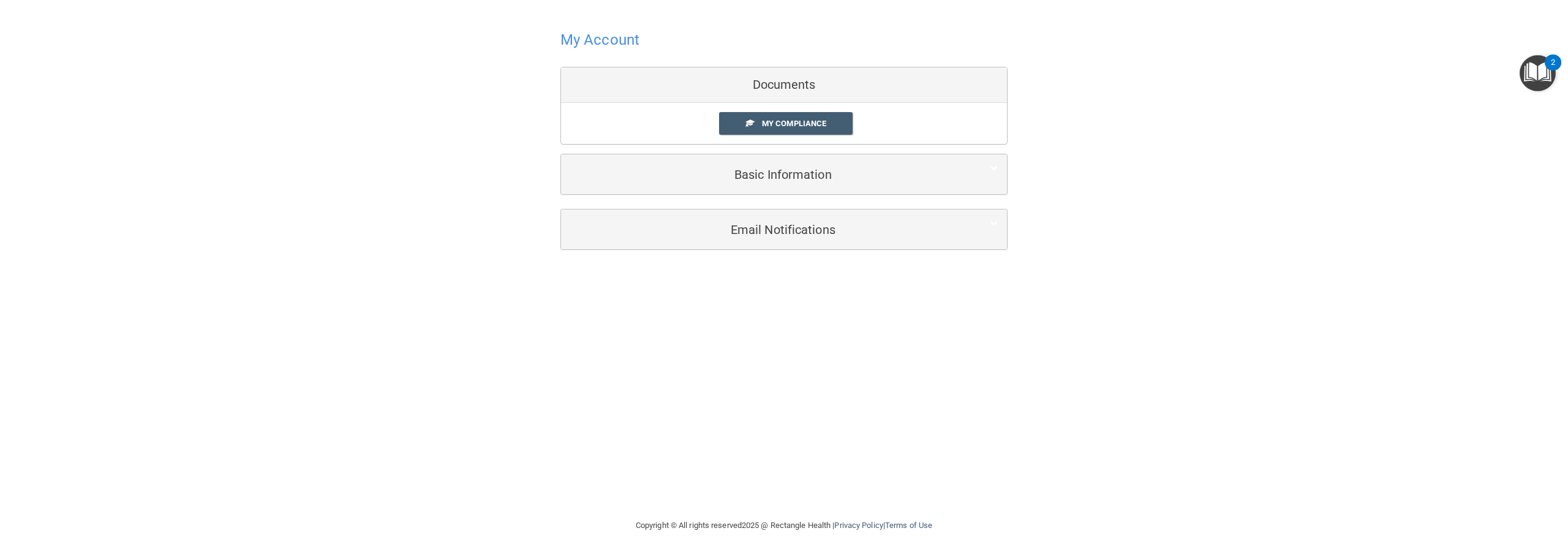
click at [637, 32] on h4 "My Account" at bounding box center [599, 40] width 79 height 16
click at [772, 115] on link "My Compliance" at bounding box center [786, 123] width 134 height 23
